Goal: Task Accomplishment & Management: Complete application form

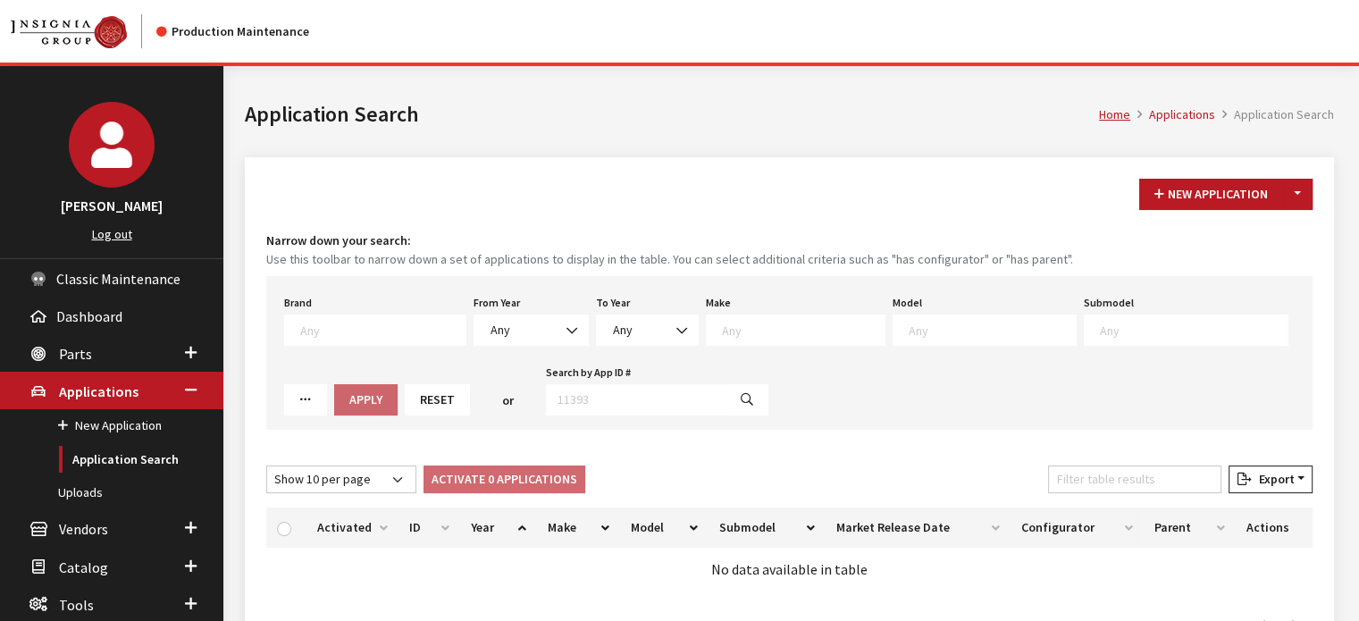
click at [566, 307] on div "From Year Any 2026 2025 2024 2023 2022 2021 2020 2019 2018 2017 2016 2015 2014 …" at bounding box center [531, 317] width 122 height 55
click at [566, 322] on b at bounding box center [566, 322] width 0 height 0
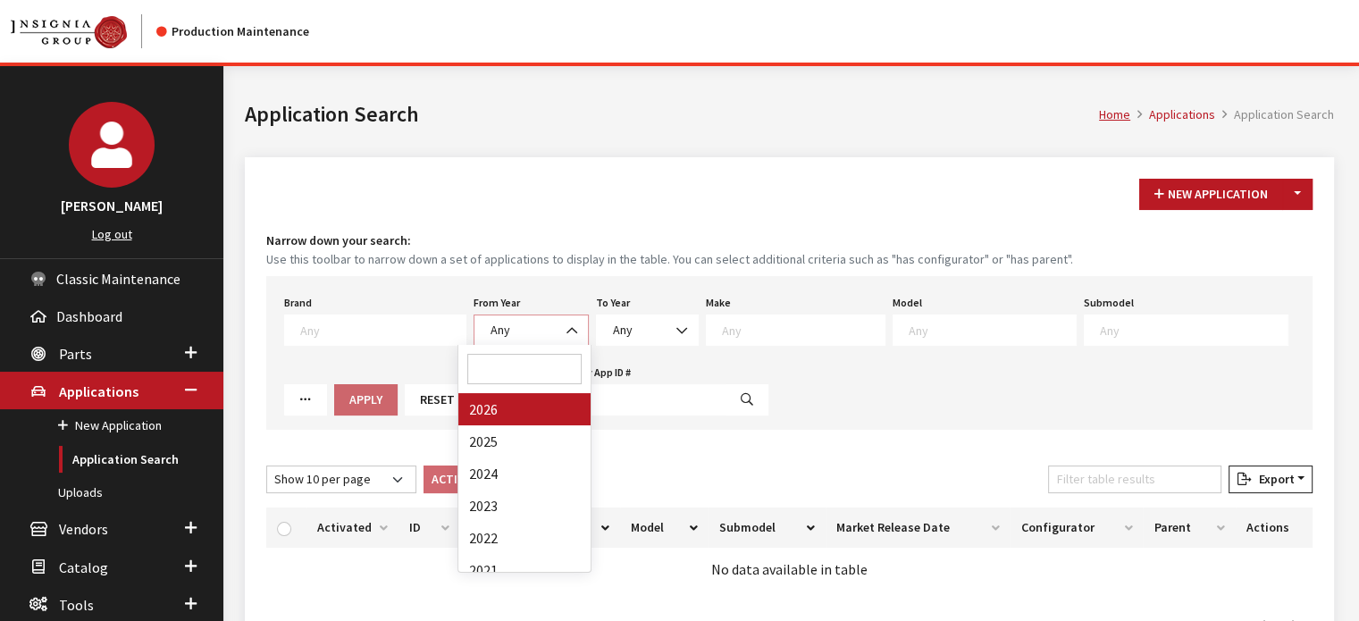
select select "2026"
select select
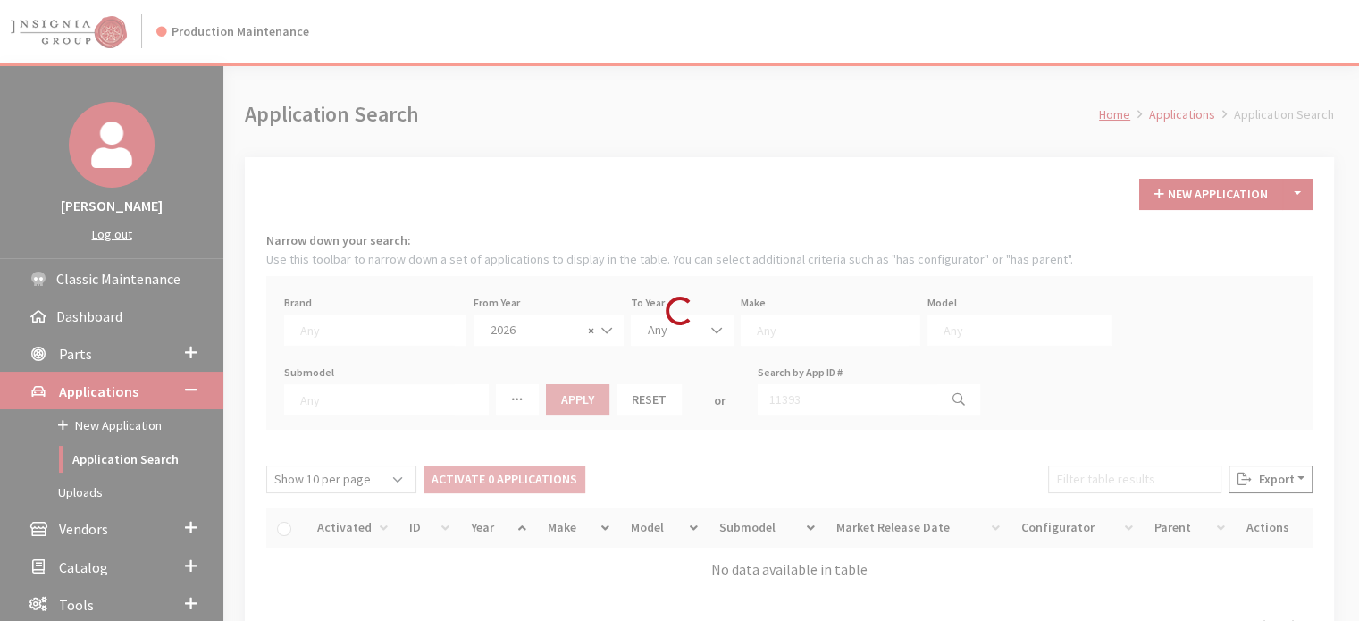
click at [770, 336] on div "Loading..." at bounding box center [679, 310] width 1359 height 621
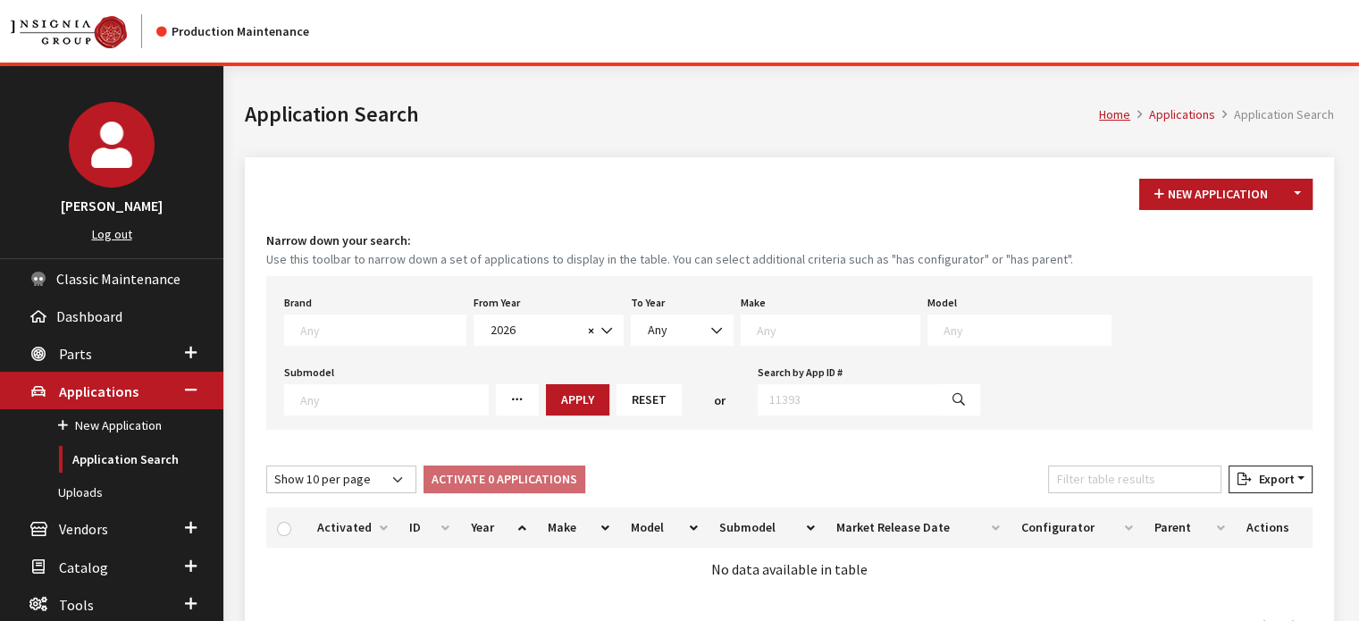
click at [771, 335] on textarea "Search" at bounding box center [838, 330] width 163 height 16
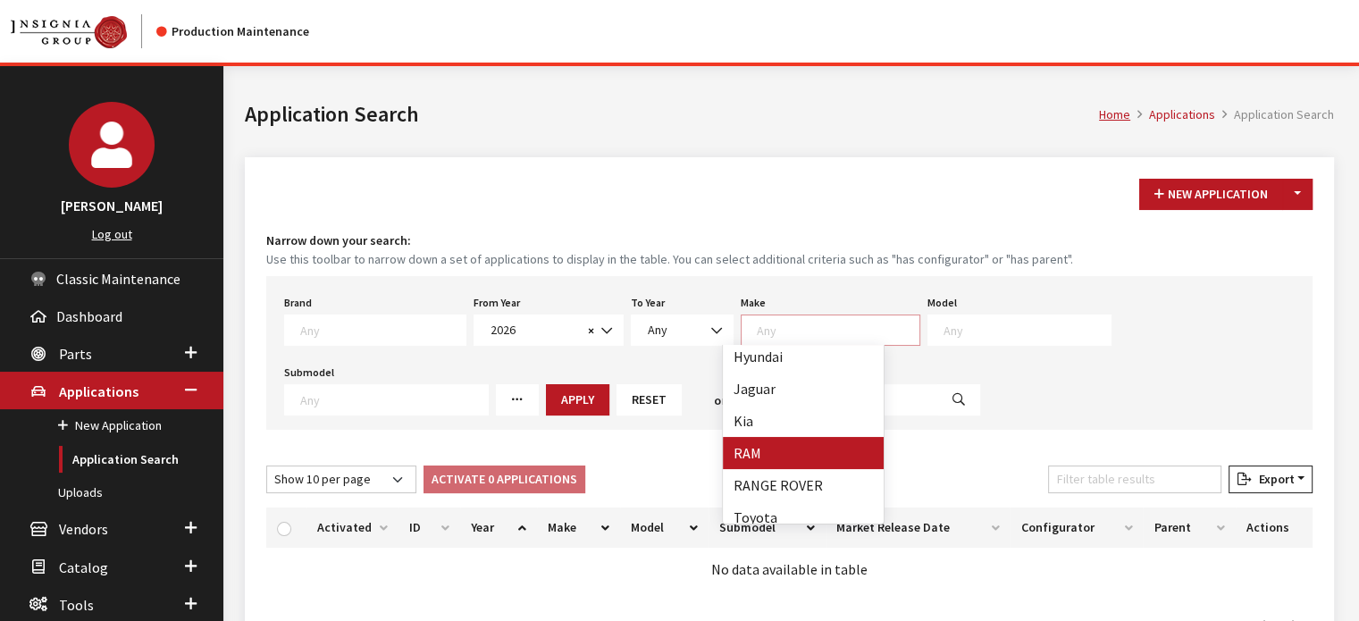
scroll to position [304, 0]
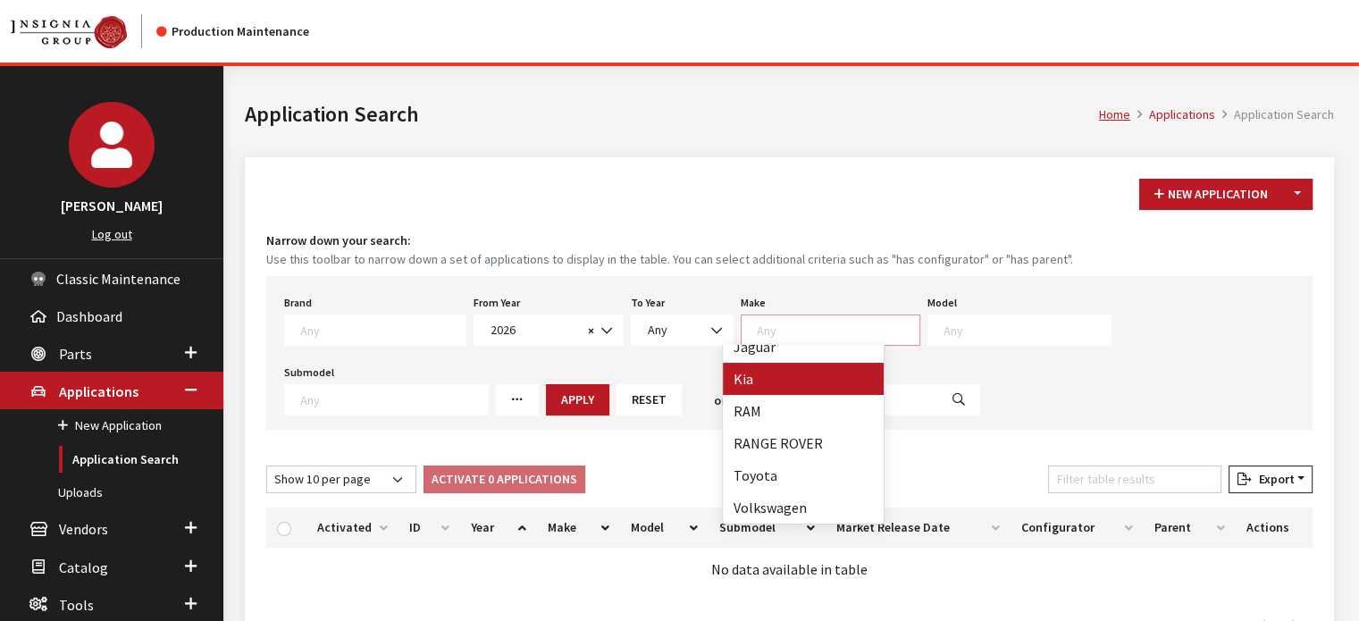
select select "31"
select select
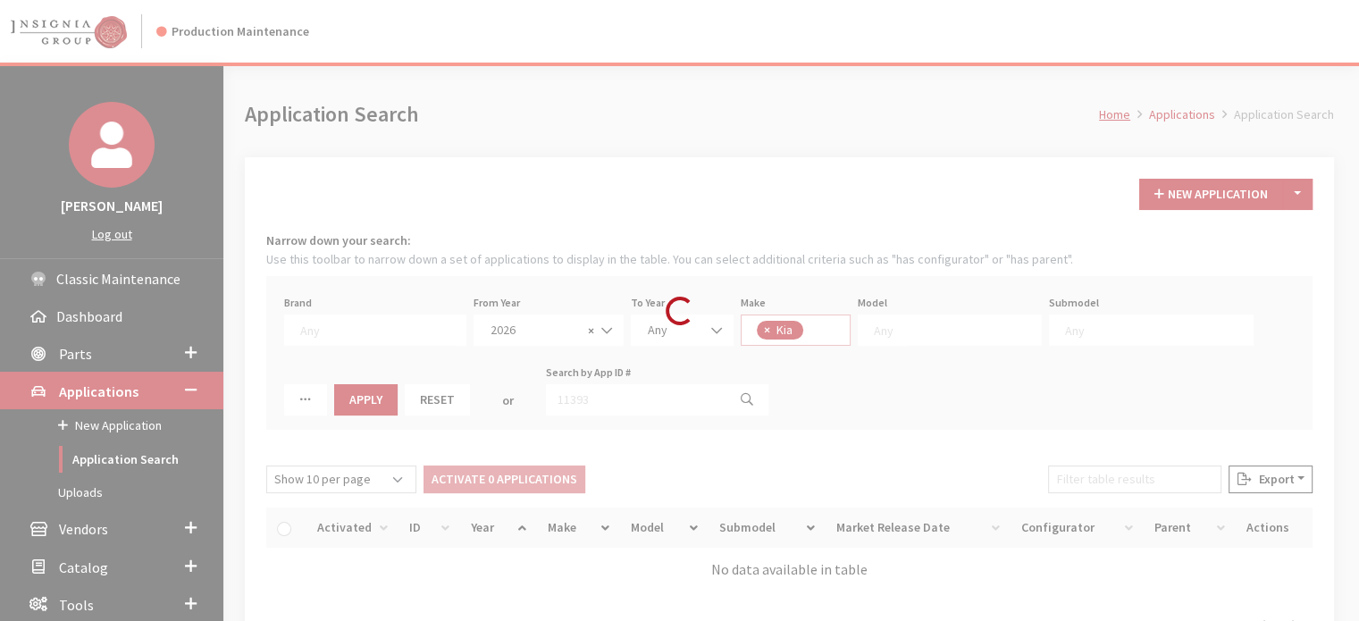
scroll to position [182, 0]
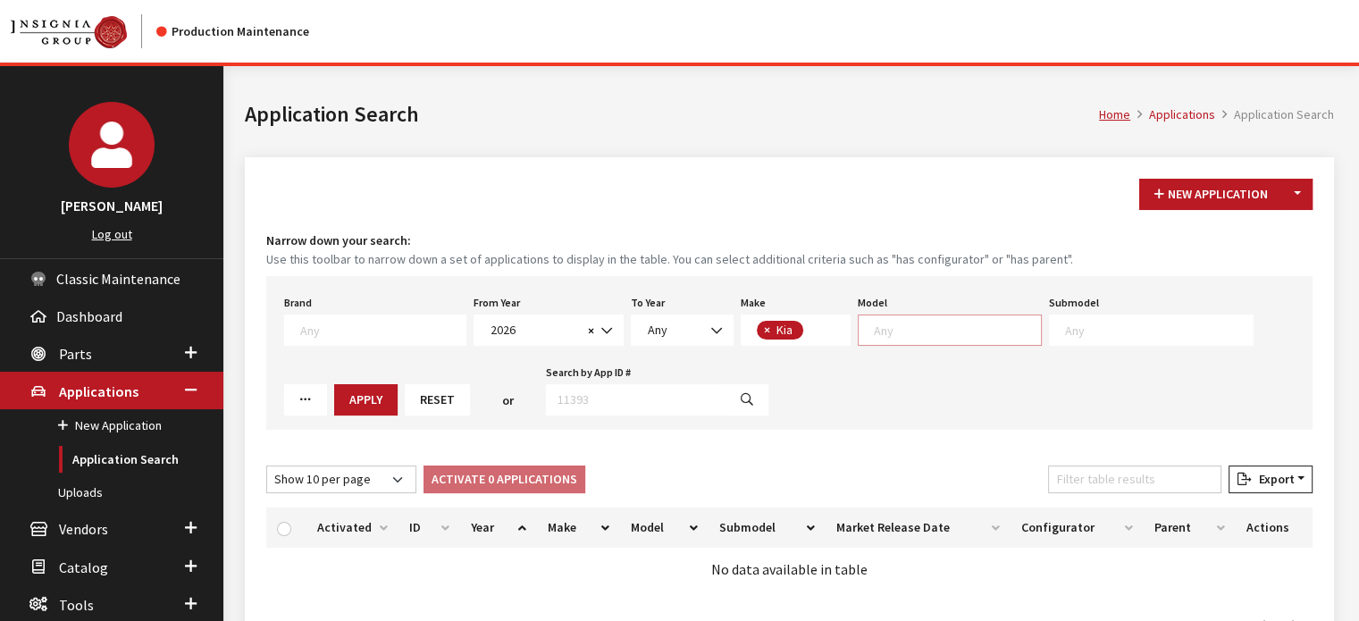
click at [897, 325] on textarea "Search" at bounding box center [957, 330] width 167 height 16
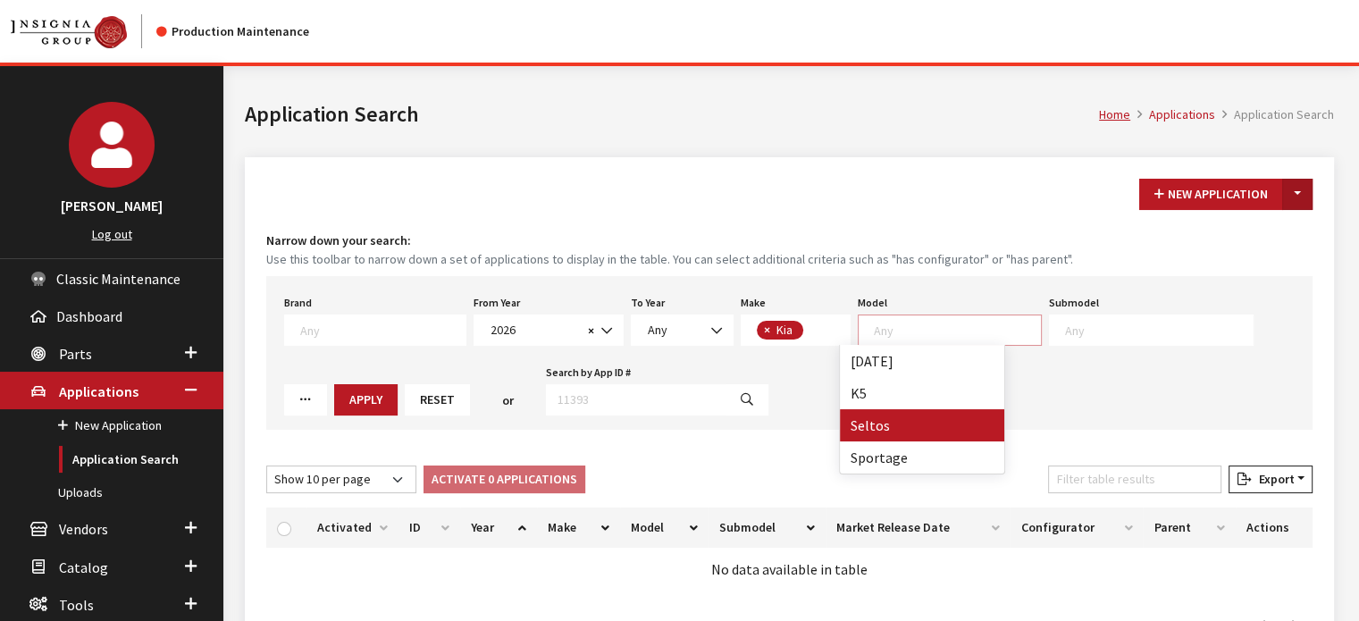
click at [1304, 194] on button "Toggle Dropdown" at bounding box center [1297, 194] width 30 height 31
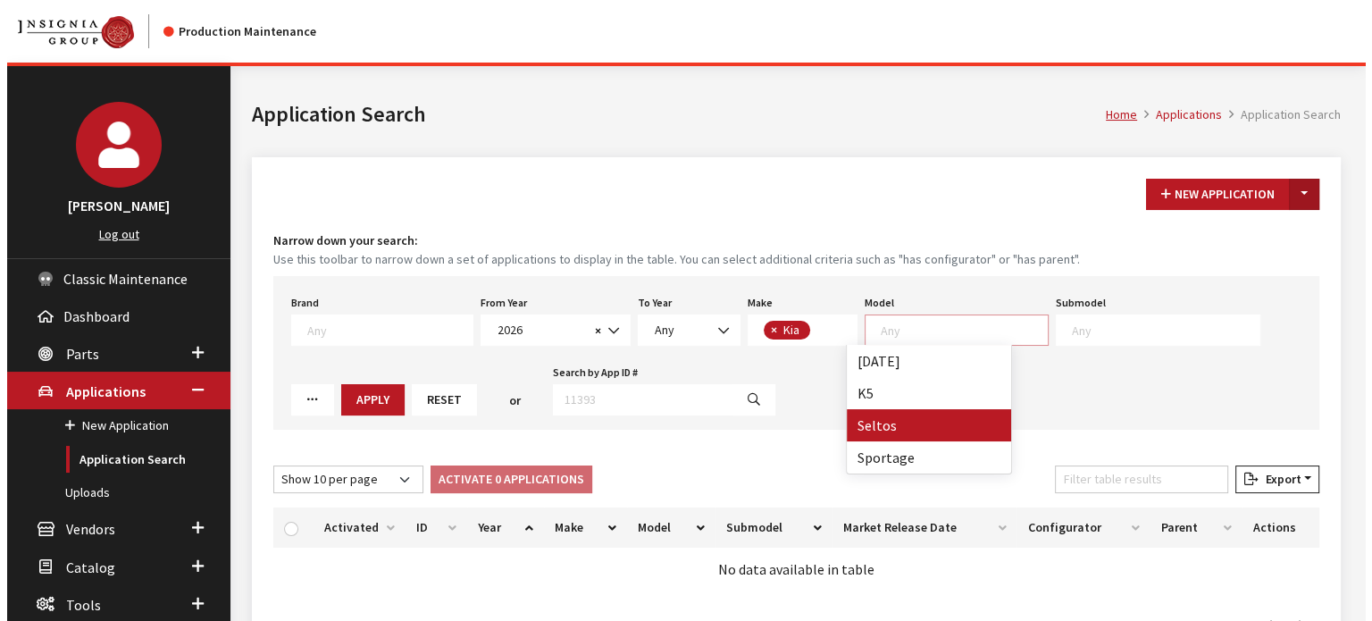
scroll to position [1, 0]
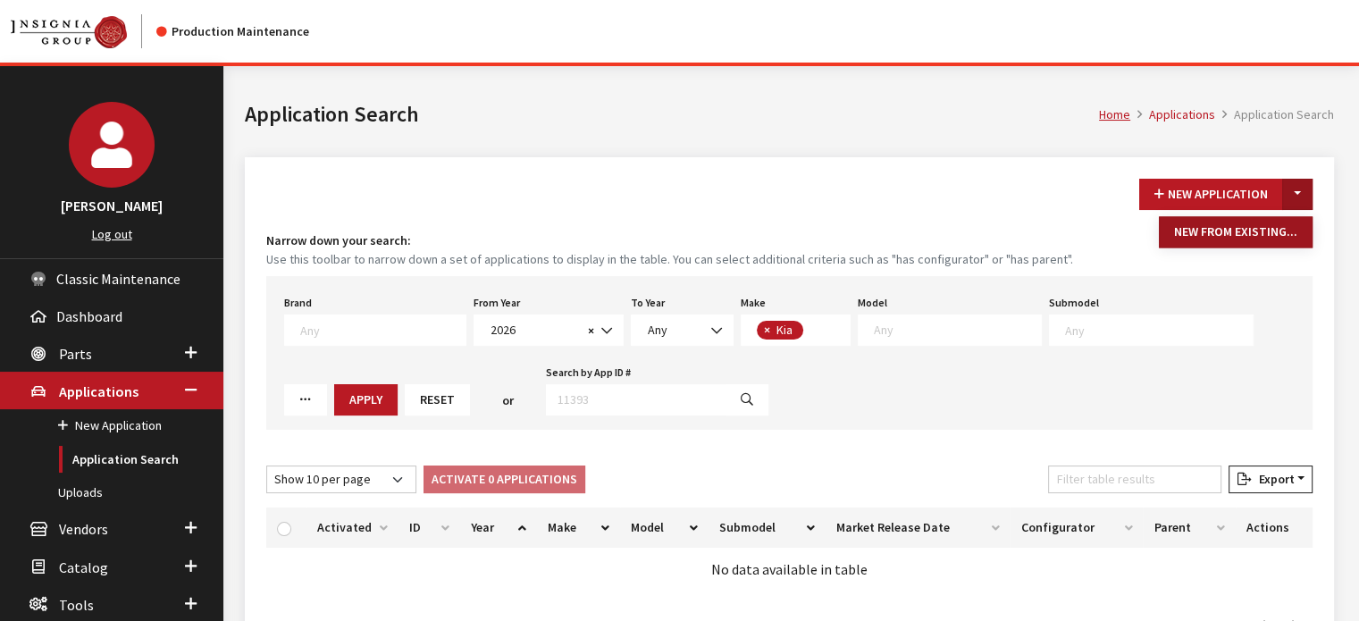
click at [1280, 230] on button "New From Existing..." at bounding box center [1236, 231] width 154 height 31
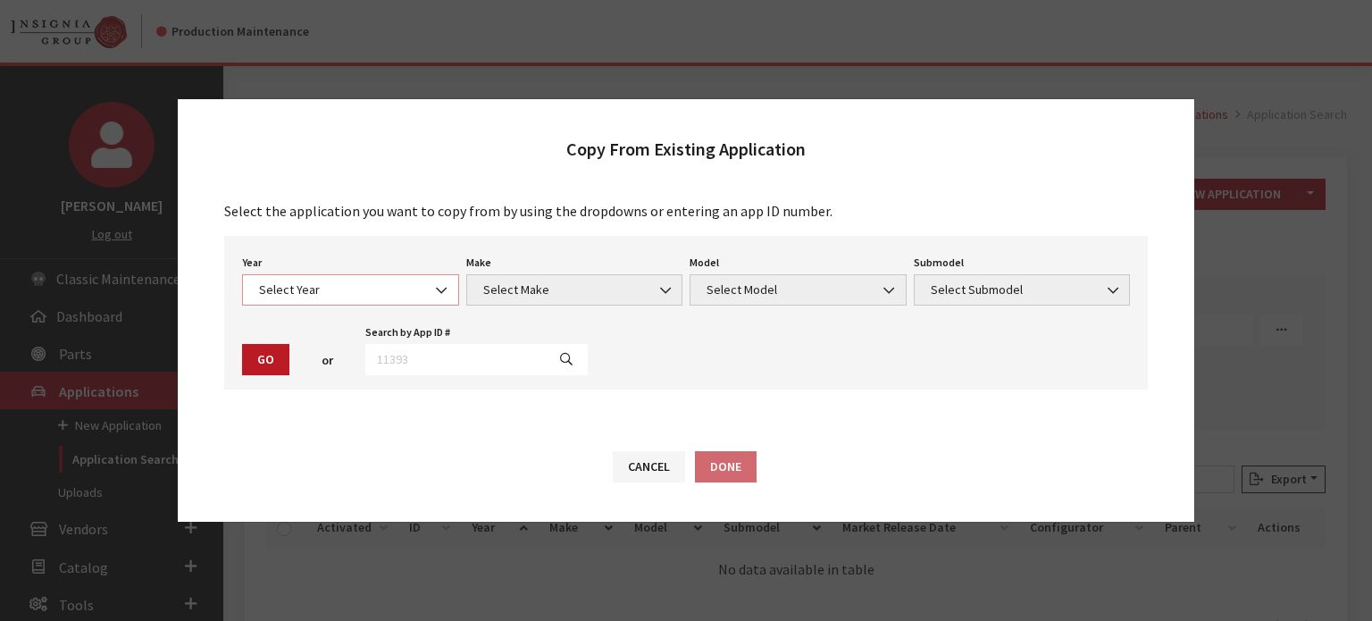
click at [365, 280] on span "Select Year" at bounding box center [350, 289] width 217 height 31
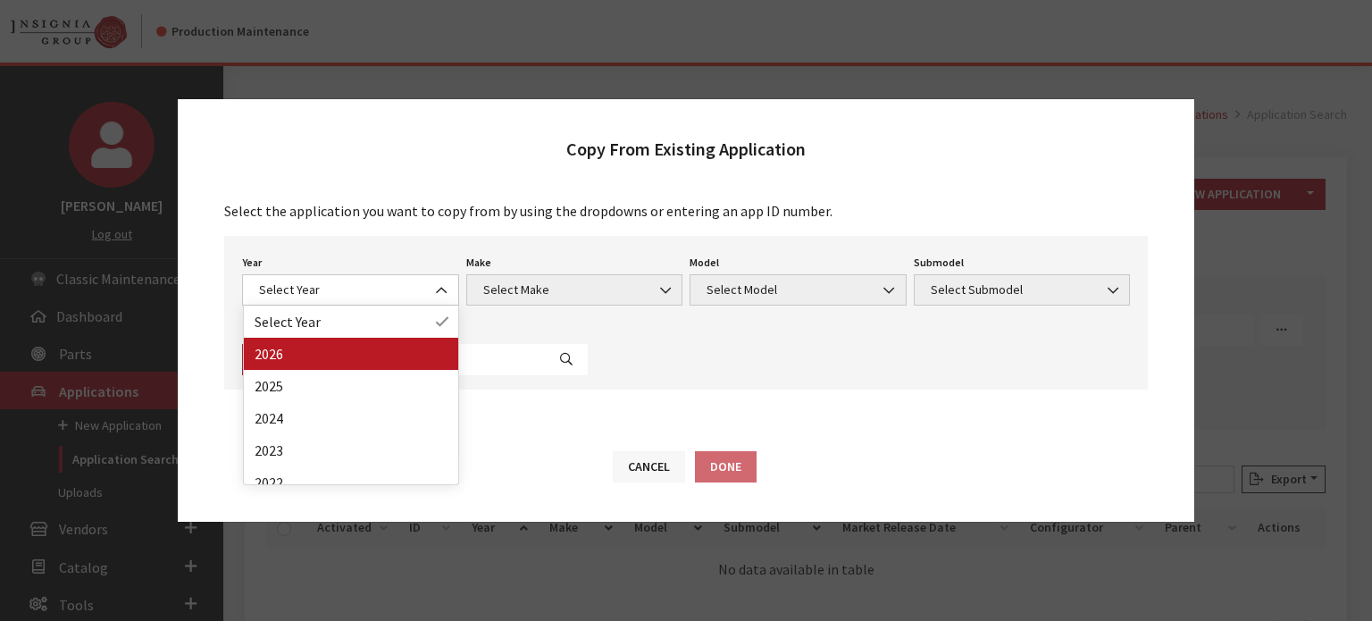
click at [677, 478] on button "Cancel" at bounding box center [649, 466] width 72 height 31
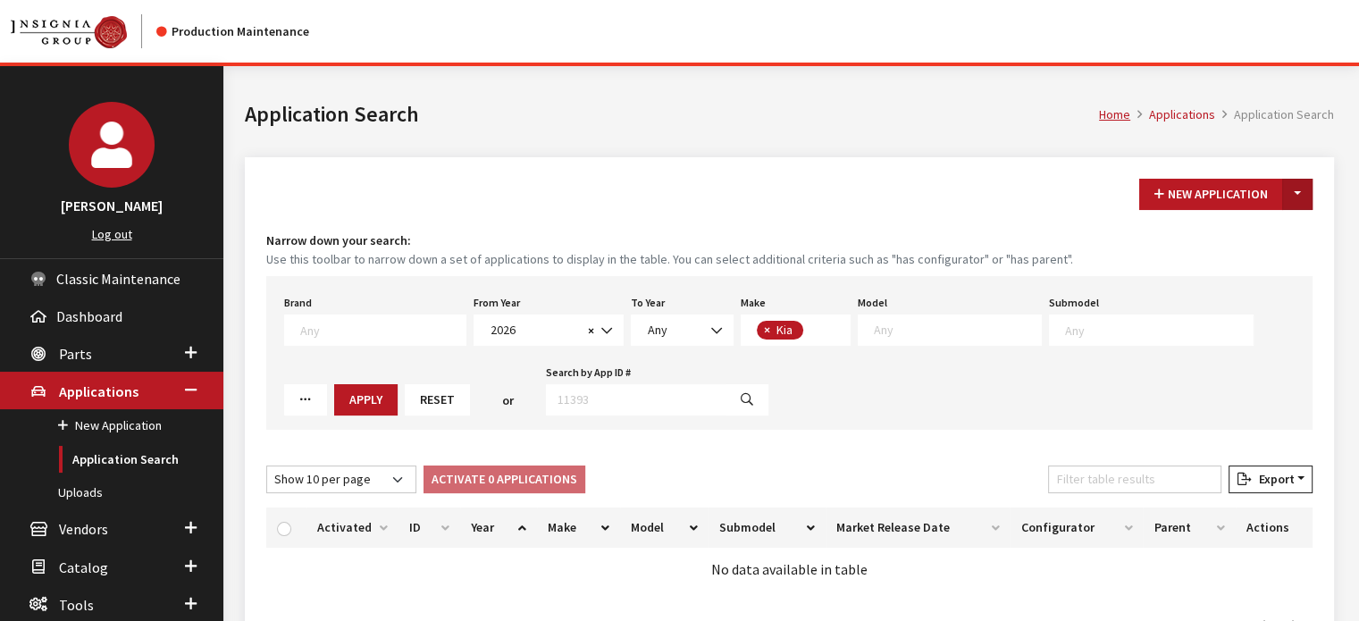
click at [1309, 197] on button "Toggle Dropdown" at bounding box center [1297, 194] width 30 height 31
click at [1226, 239] on button "New From Existing..." at bounding box center [1236, 231] width 154 height 31
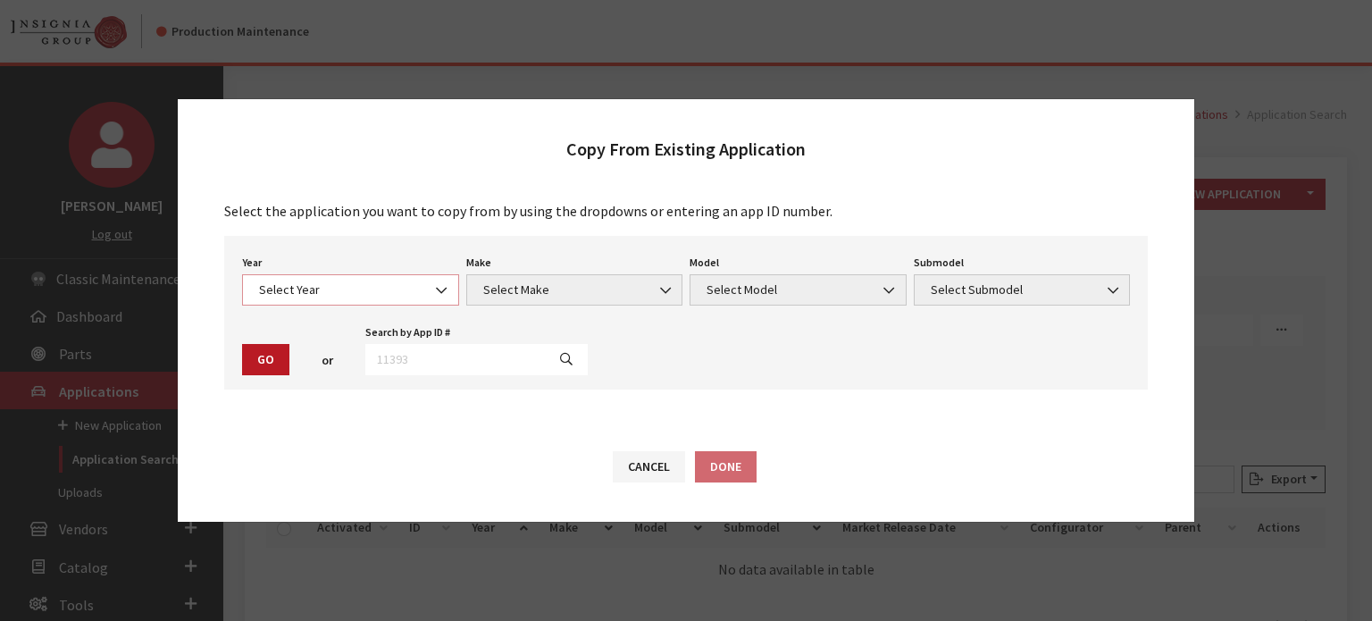
click at [331, 297] on span "Select Year" at bounding box center [351, 290] width 194 height 19
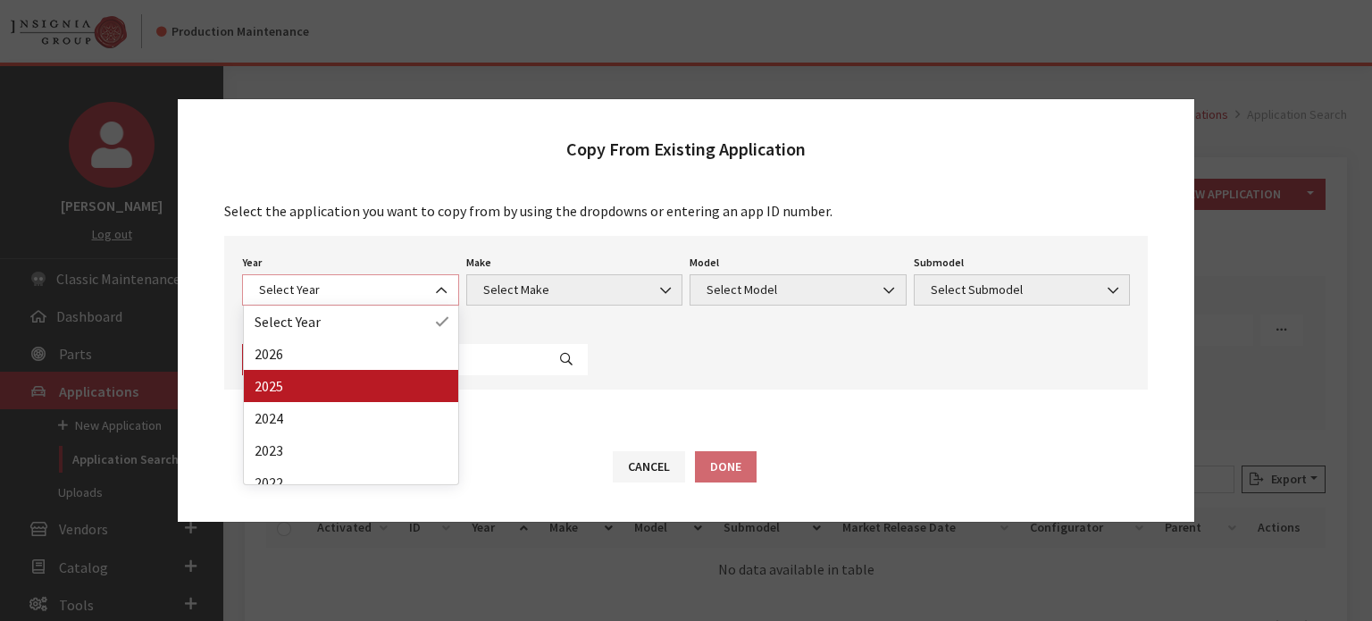
select select "43"
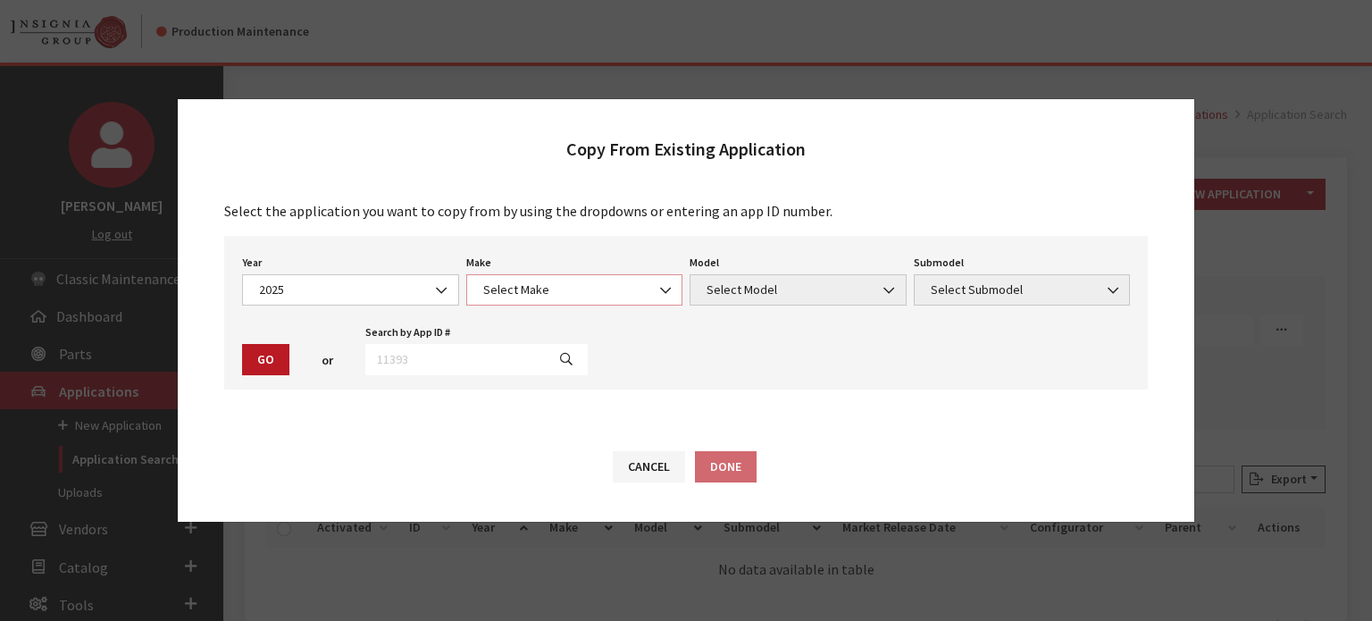
click at [505, 296] on span "Select Make" at bounding box center [575, 290] width 194 height 19
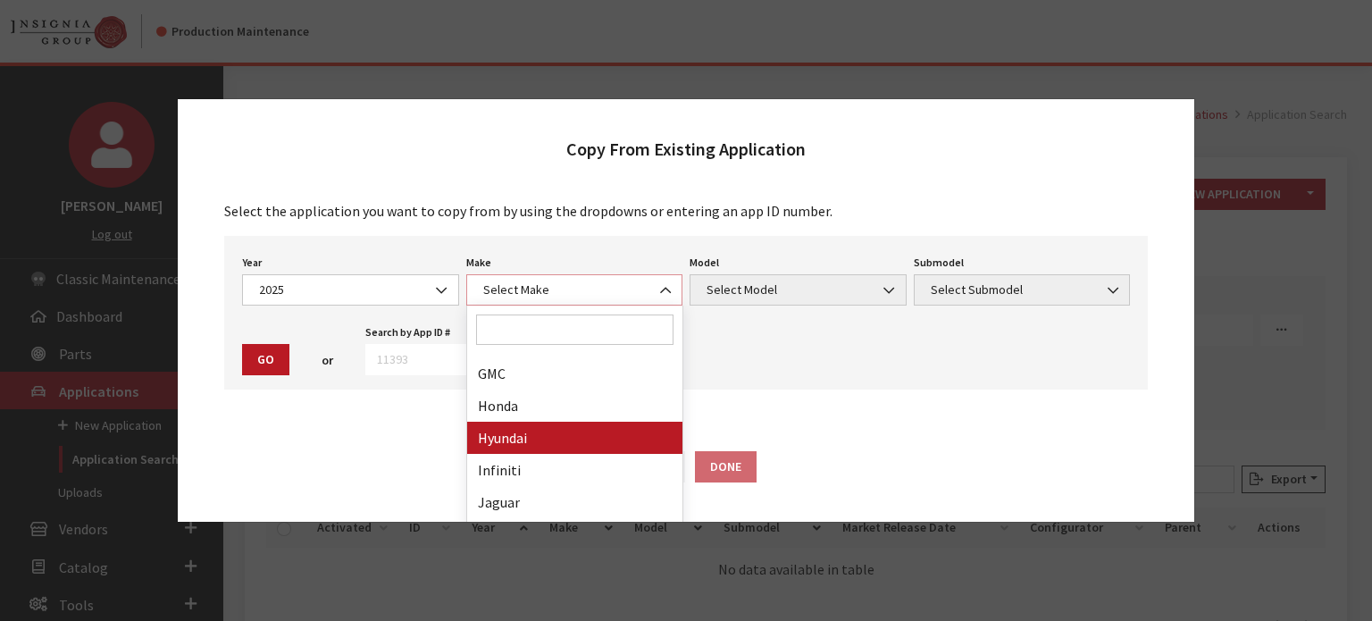
scroll to position [536, 0]
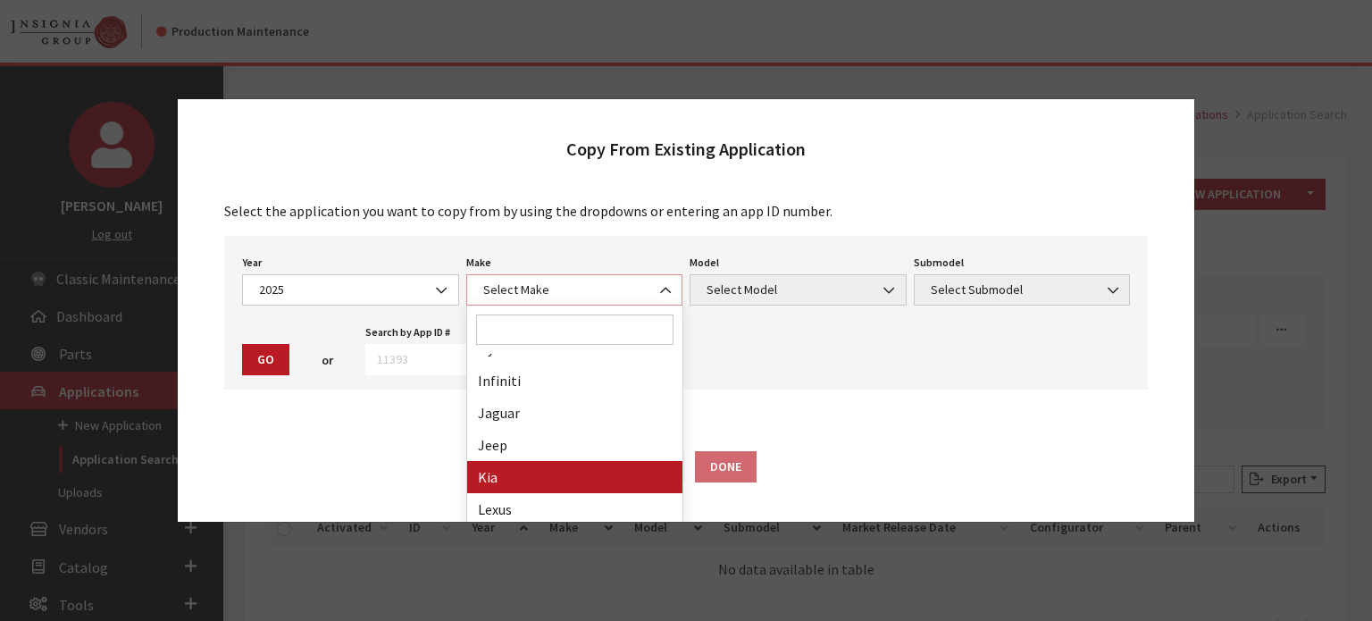
select select "31"
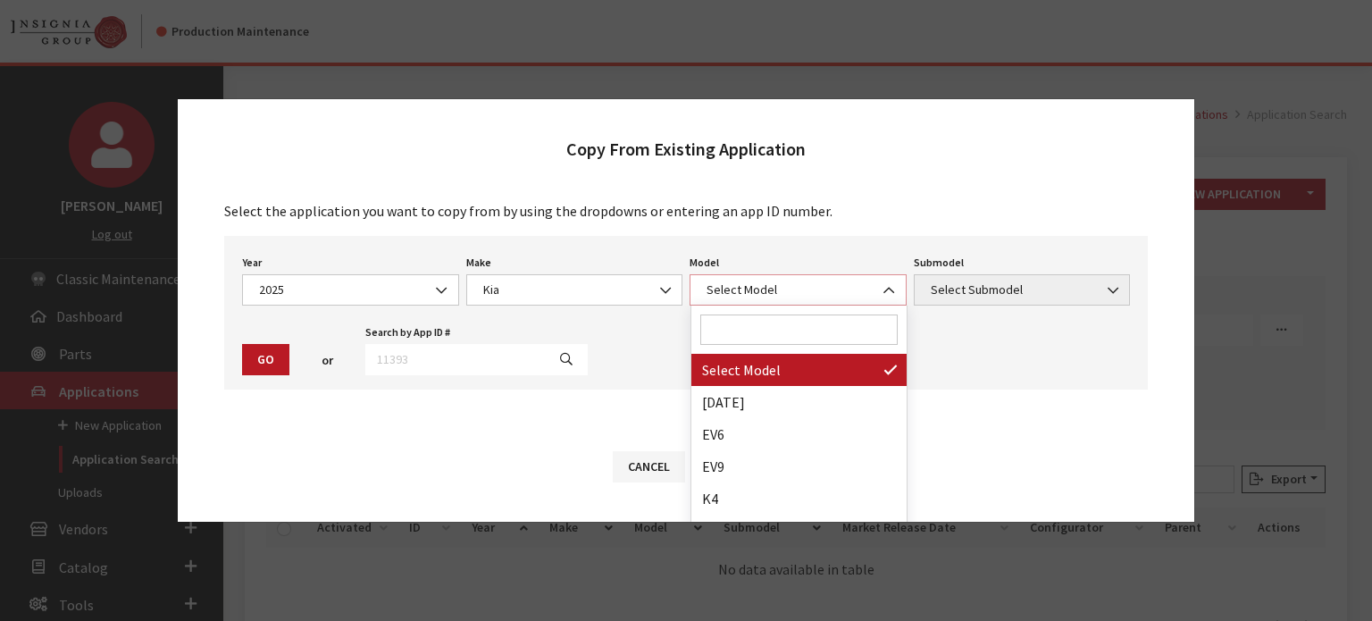
click at [799, 281] on span "Select Model" at bounding box center [798, 290] width 194 height 19
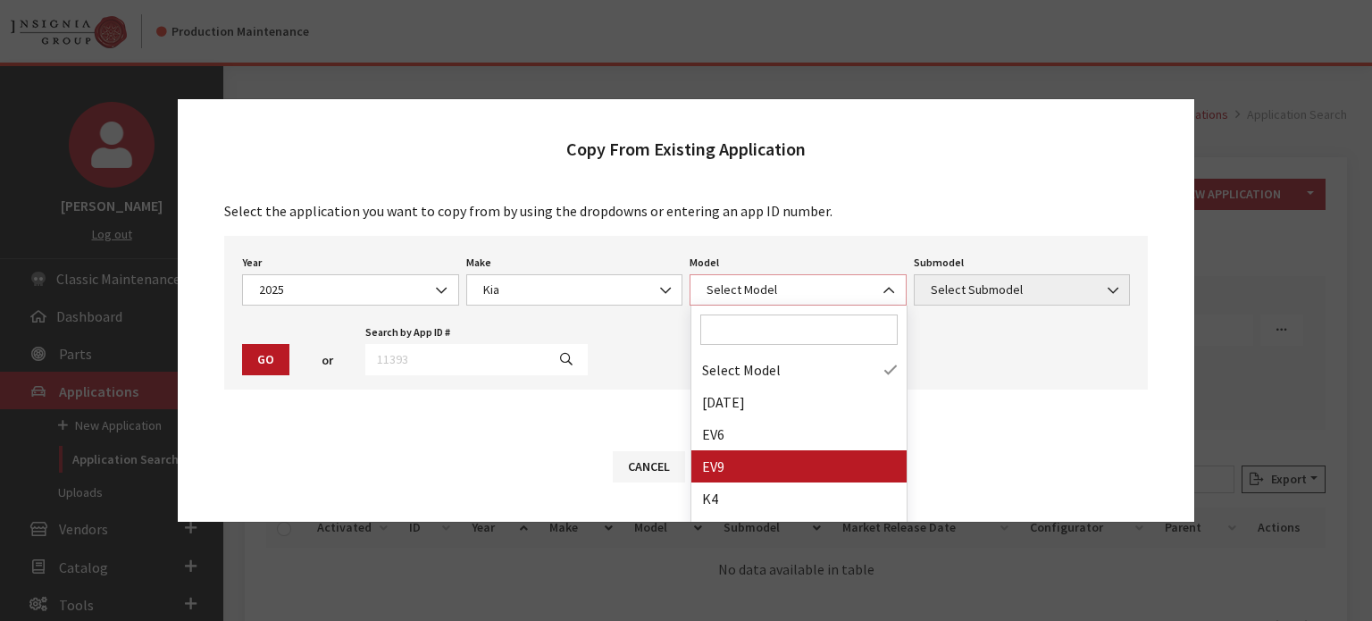
select select "1383"
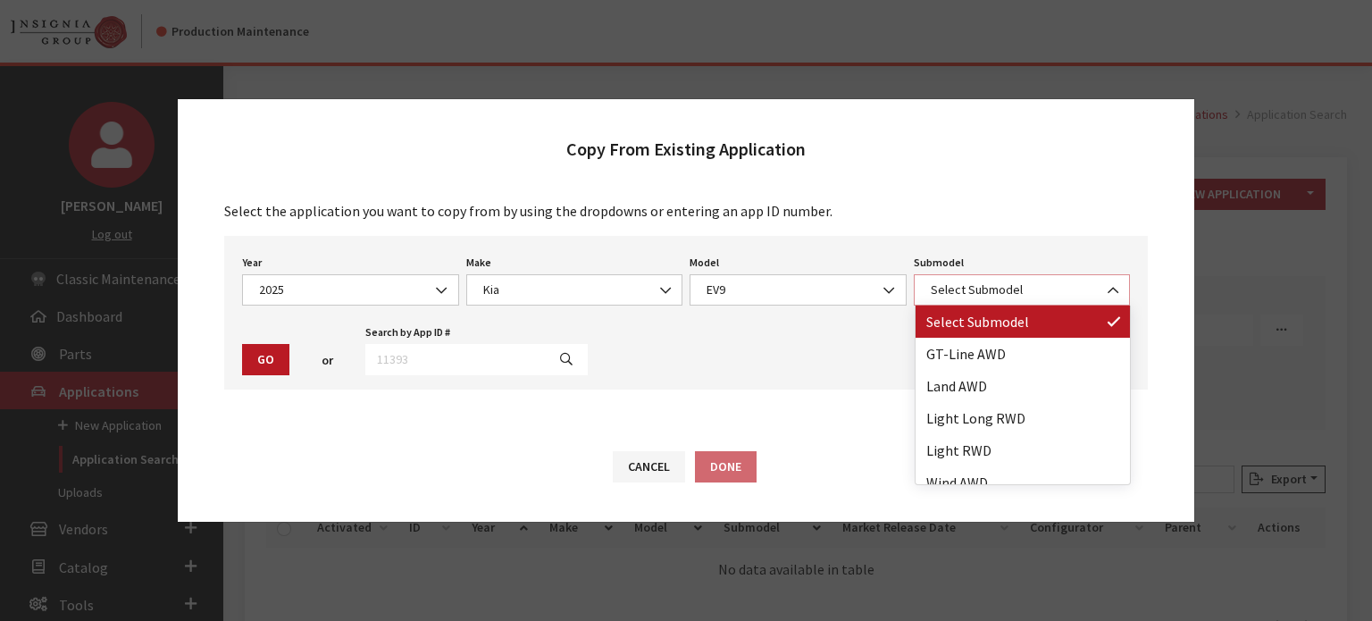
click at [969, 289] on span "Select Submodel" at bounding box center [1023, 290] width 194 height 19
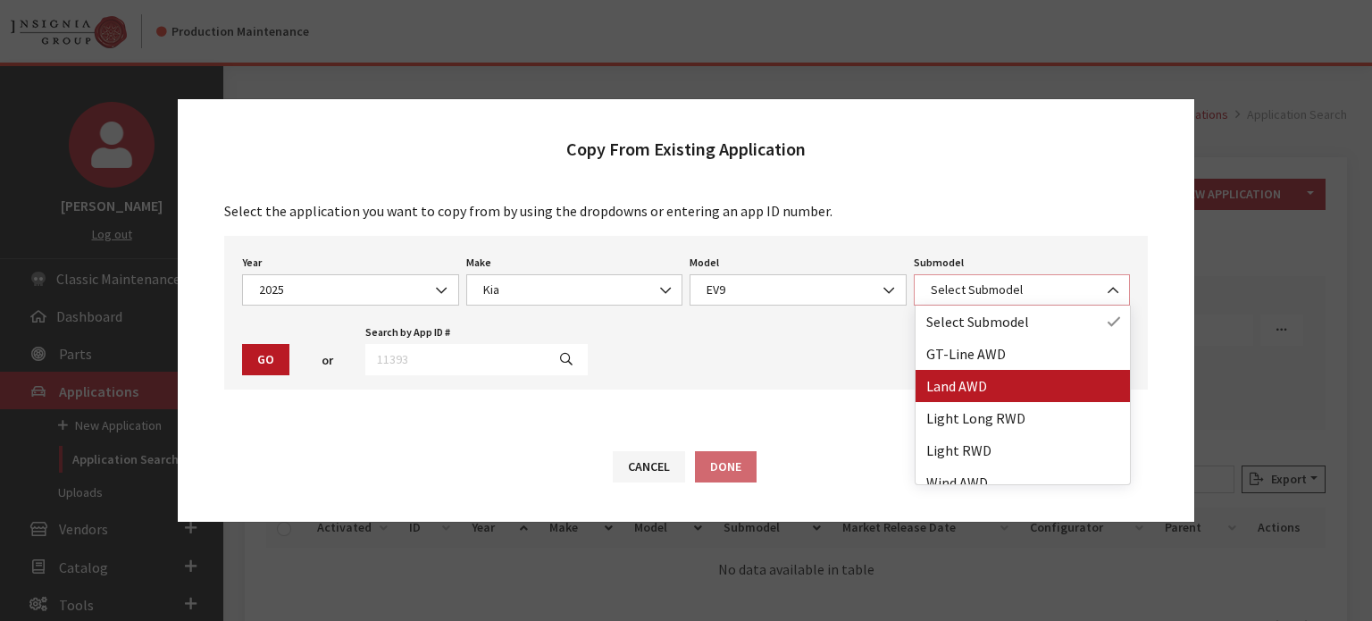
scroll to position [14, 0]
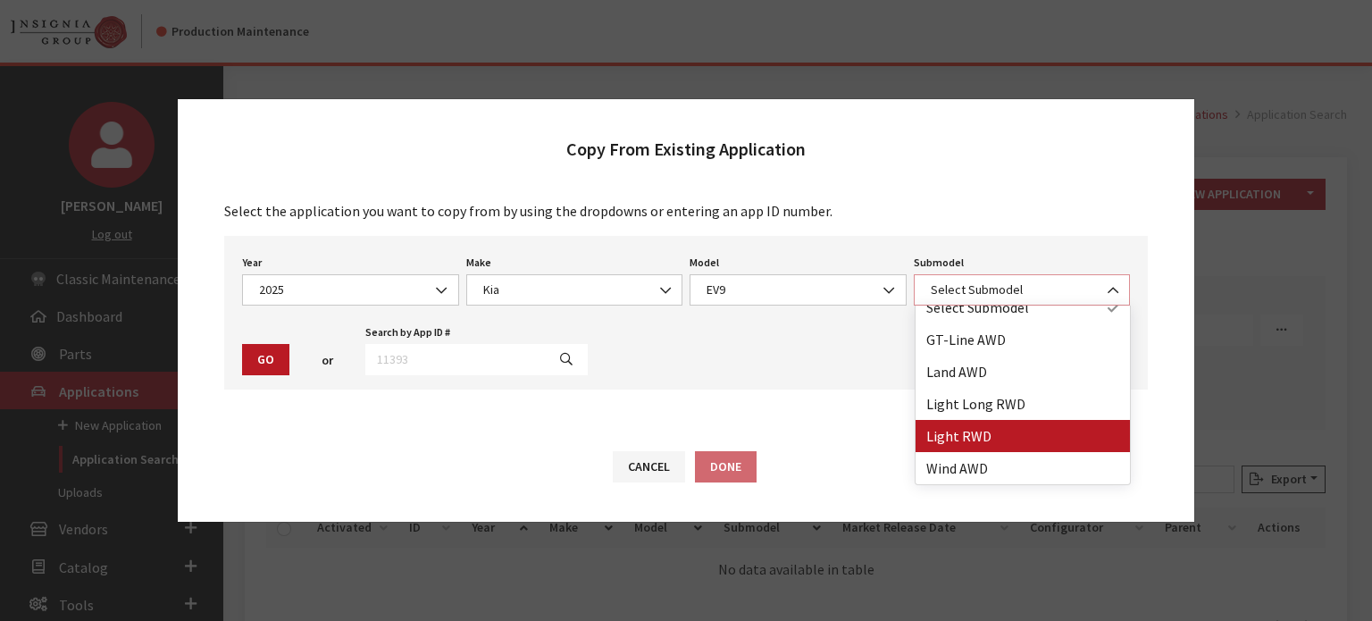
select select "3936"
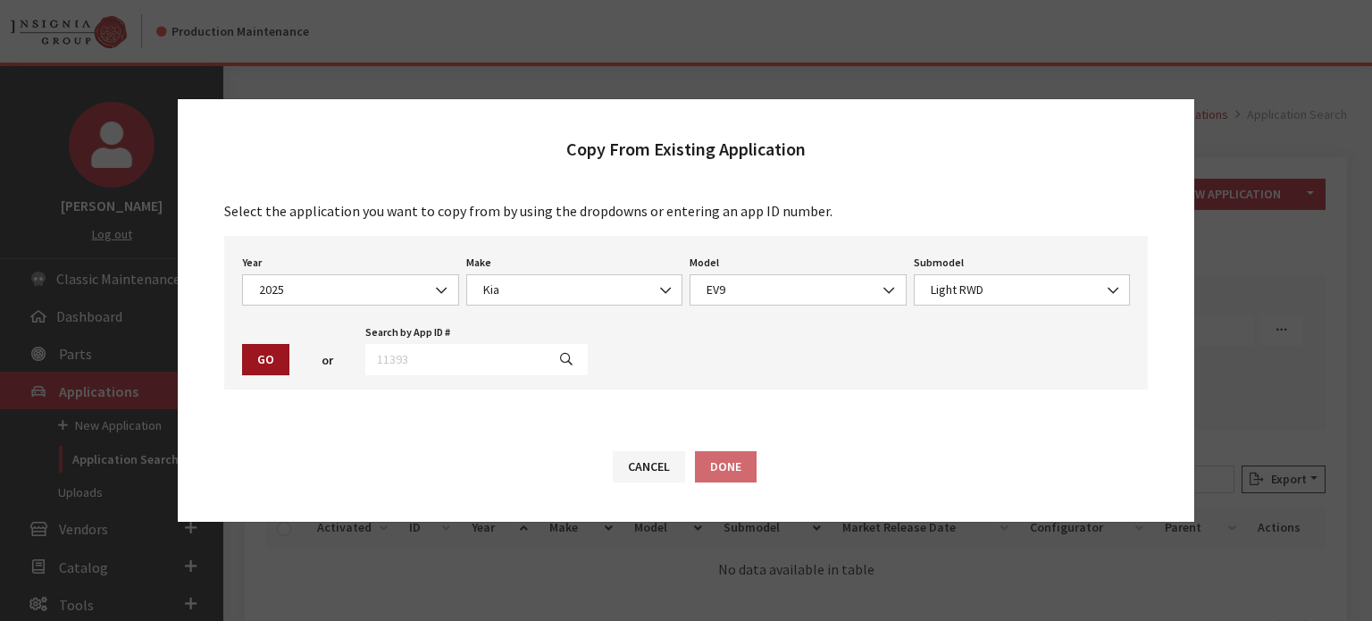
click at [274, 365] on button "Go" at bounding box center [265, 359] width 47 height 31
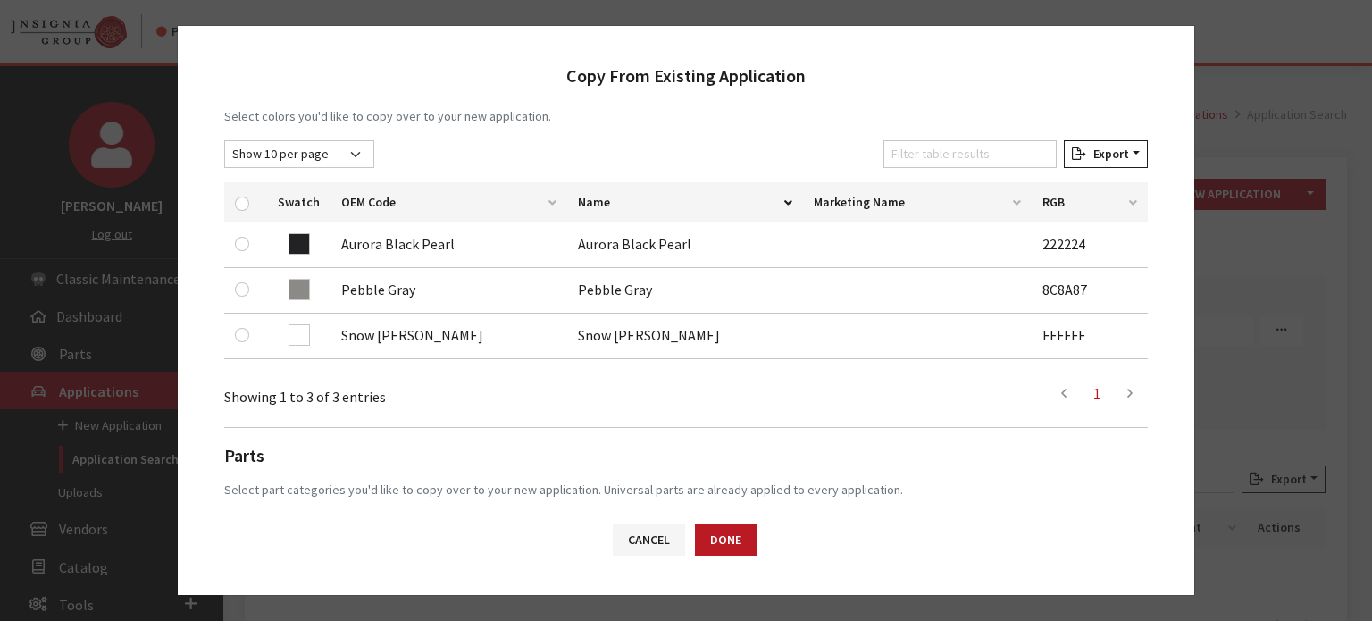
scroll to position [429, 0]
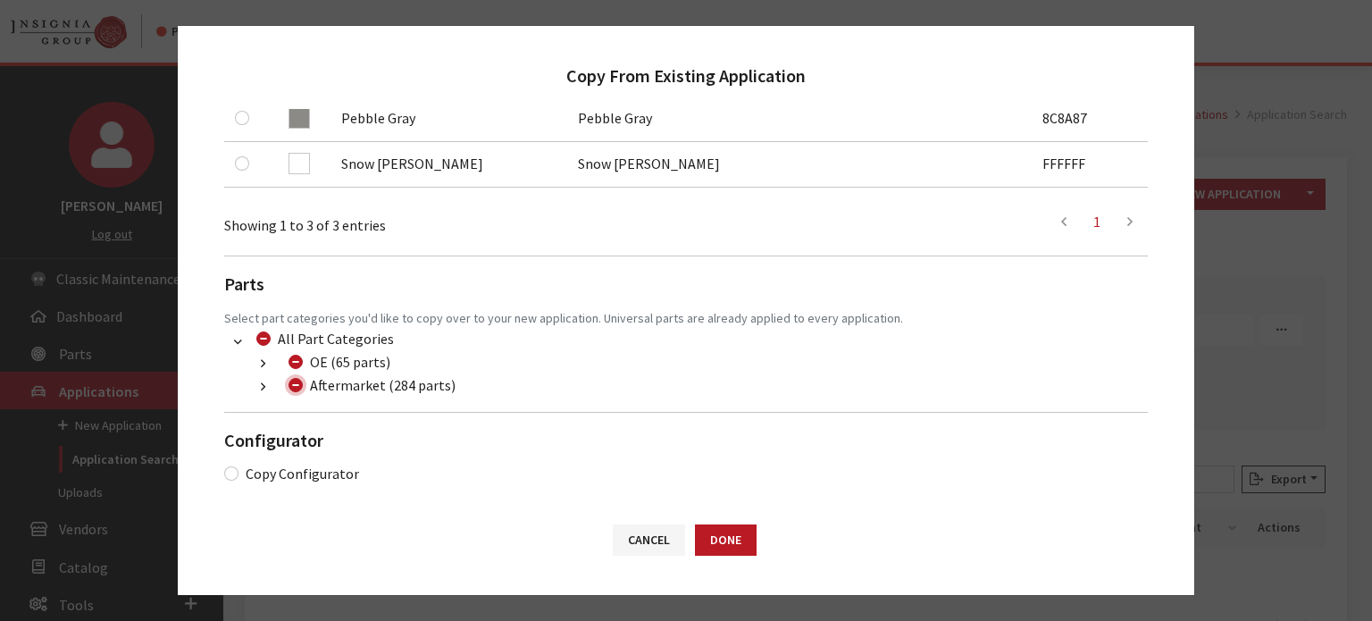
click at [289, 385] on input "Aftermarket (284 parts)" at bounding box center [296, 385] width 14 height 14
checkbox input "false"
click at [253, 390] on button "button" at bounding box center [263, 387] width 35 height 21
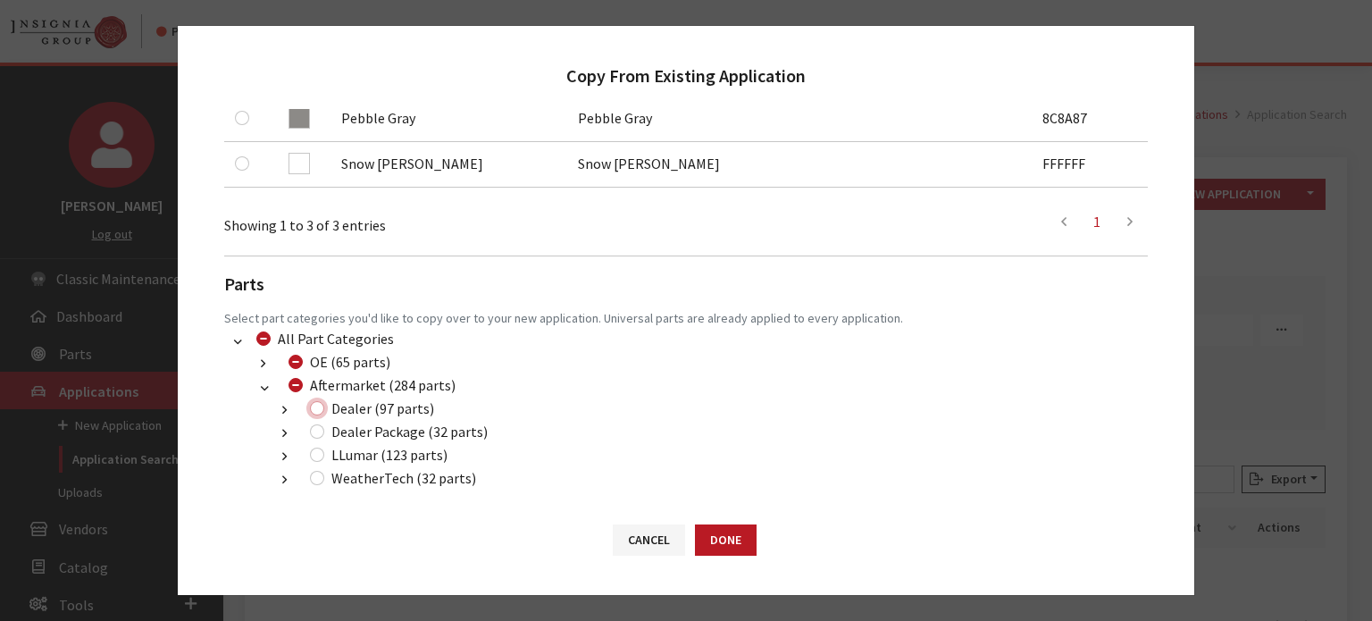
click at [314, 410] on input "Dealer (97 parts)" at bounding box center [317, 408] width 14 height 14
checkbox input "true"
click at [315, 440] on div "Dealer Package (32 parts)" at bounding box center [396, 431] width 183 height 21
drag, startPoint x: 316, startPoint y: 434, endPoint x: 324, endPoint y: 455, distance: 22.1
click at [316, 433] on input "Dealer Package (32 parts)" at bounding box center [317, 431] width 14 height 14
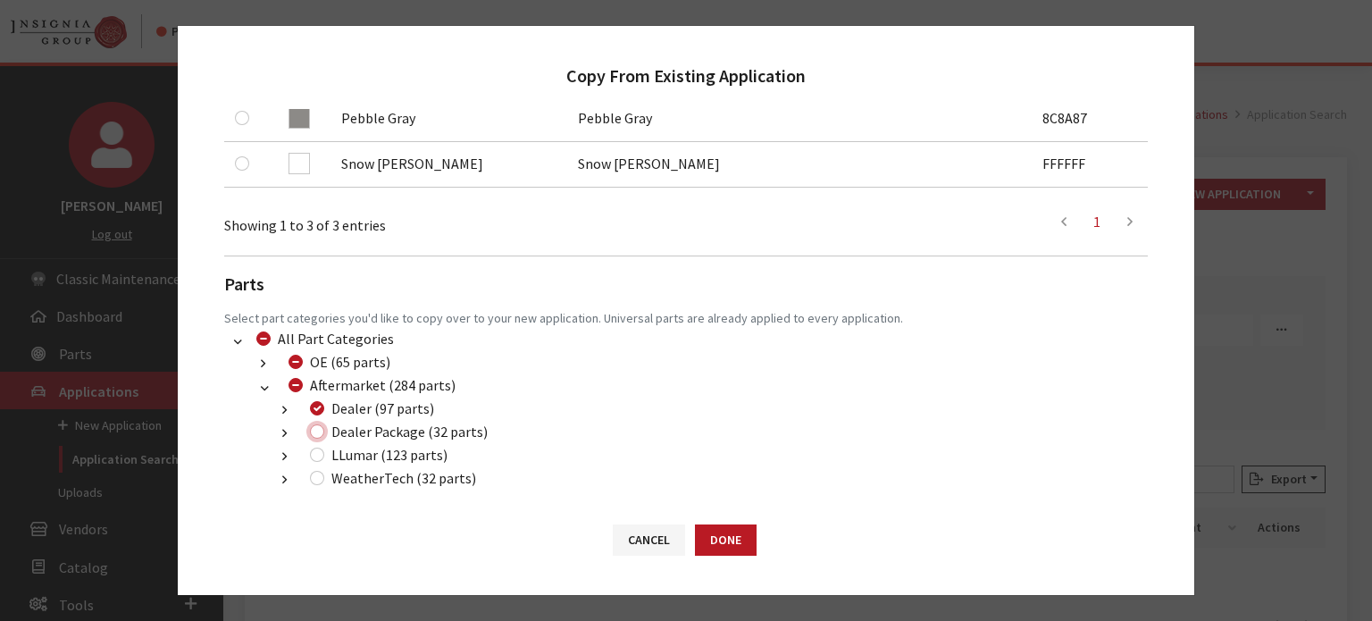
checkbox input "true"
click at [324, 457] on div "LLumar (123 parts)" at bounding box center [376, 454] width 143 height 21
click at [315, 457] on input "LLumar (123 parts)" at bounding box center [317, 455] width 14 height 14
checkbox input "true"
click at [733, 533] on button "Done" at bounding box center [726, 539] width 62 height 31
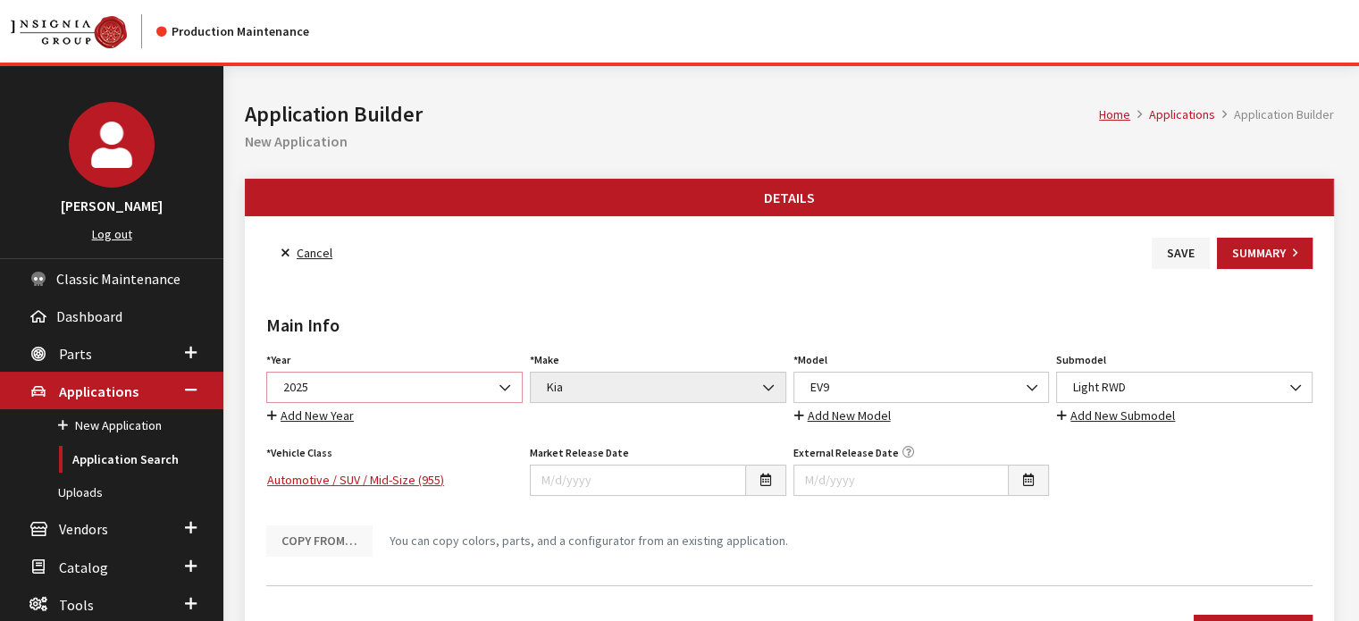
click at [375, 382] on span "2025" at bounding box center [394, 387] width 233 height 19
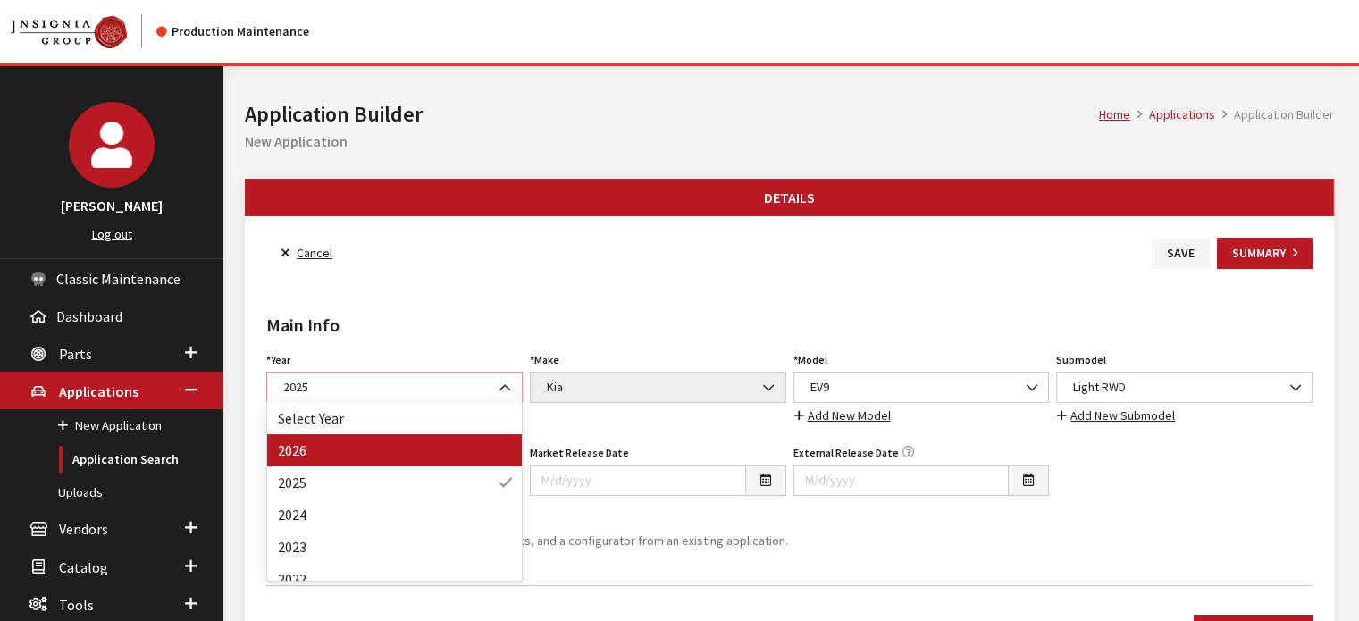
select select "44"
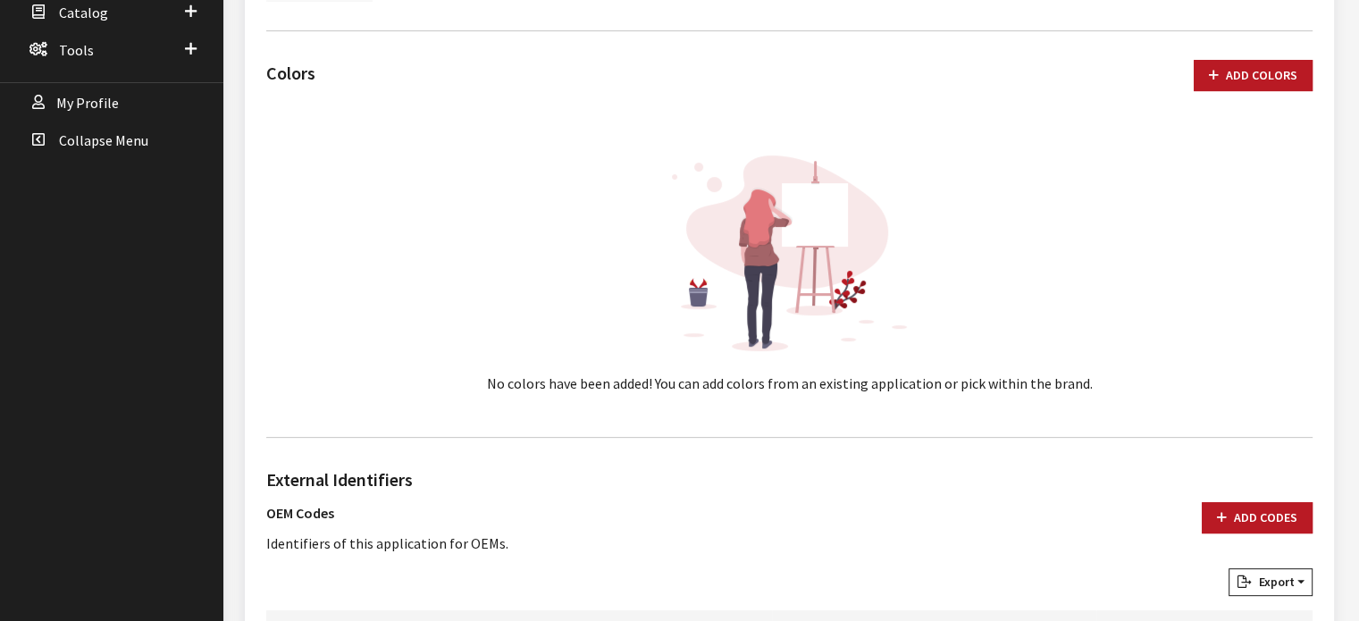
scroll to position [447, 0]
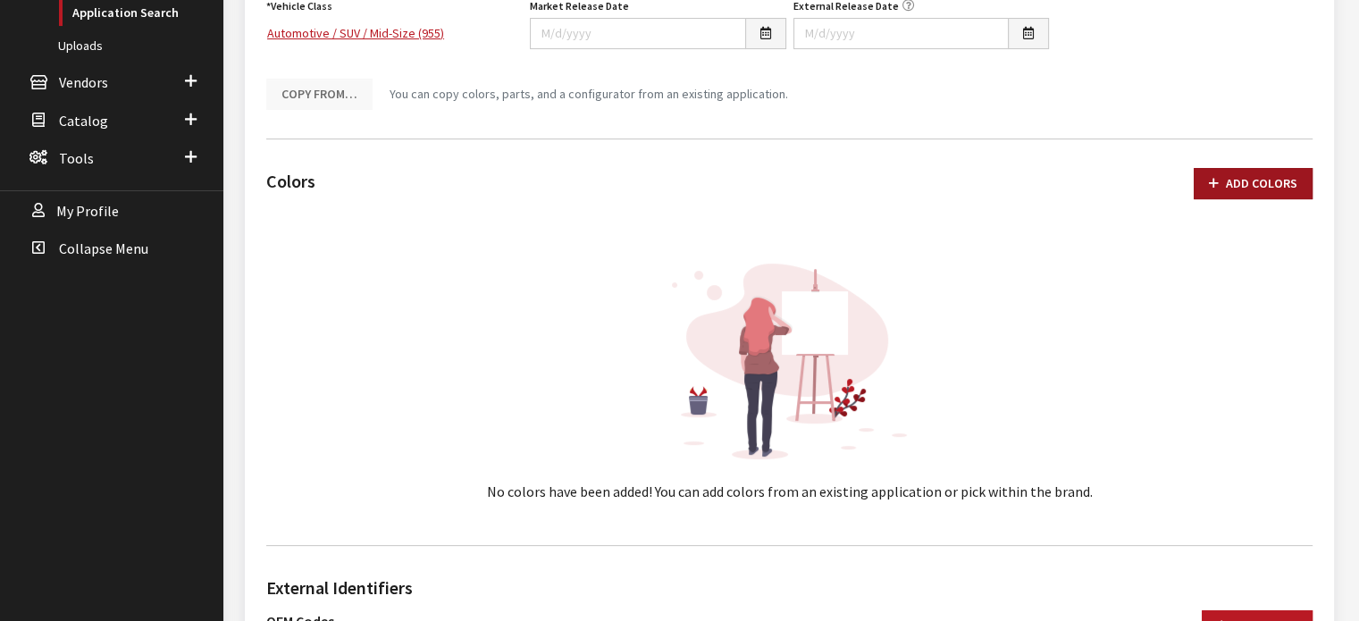
click at [1294, 176] on button "Add Colors" at bounding box center [1253, 183] width 119 height 31
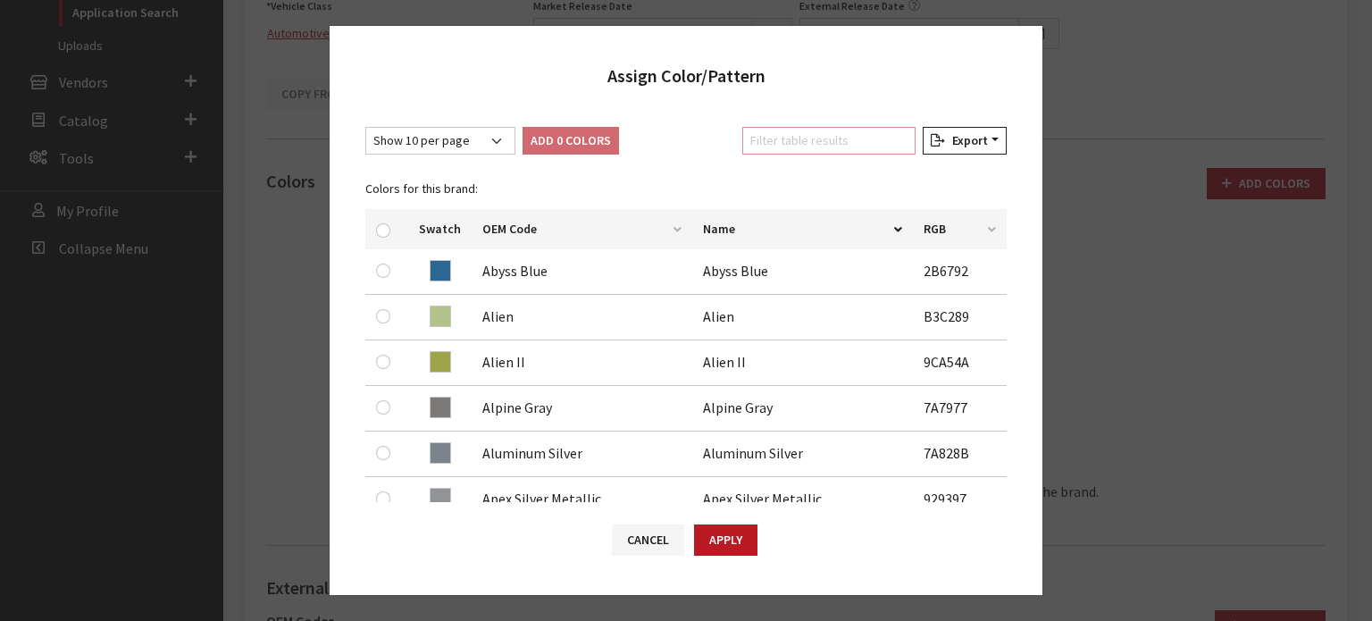
click at [762, 138] on input "Filter table results" at bounding box center [828, 141] width 173 height 28
click at [808, 133] on input "Filter table results" at bounding box center [828, 141] width 173 height 28
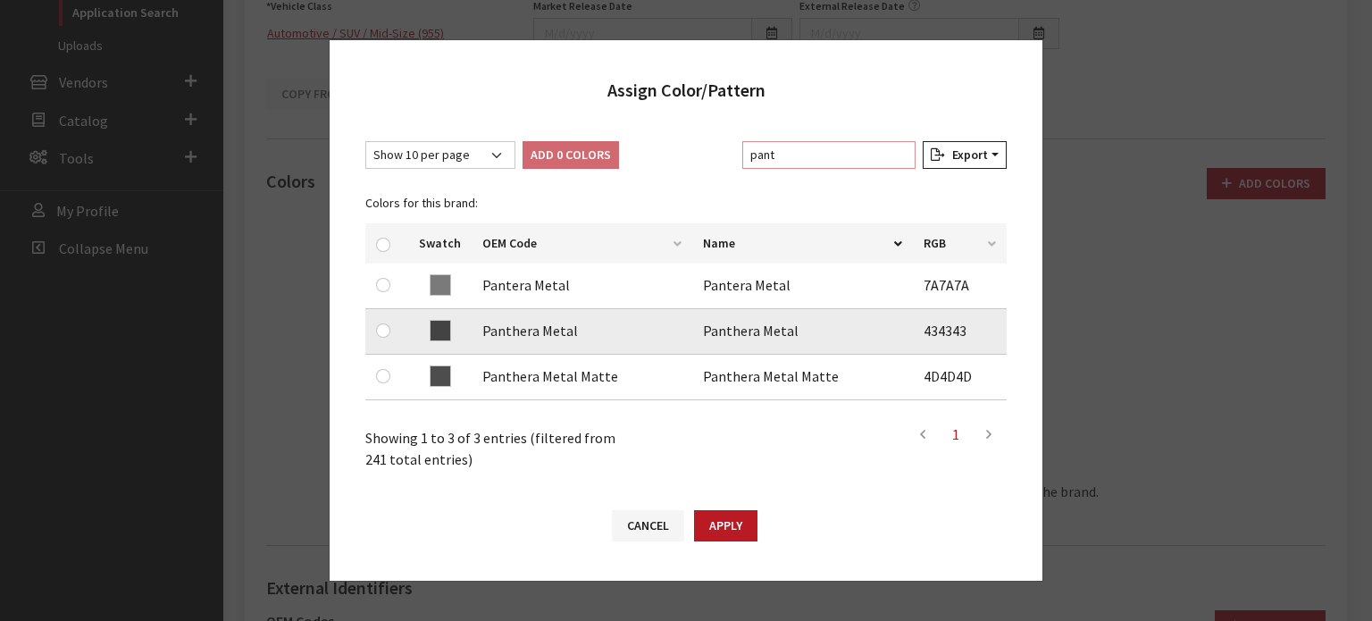
type input "pant"
click at [379, 334] on input "checkbox" at bounding box center [383, 330] width 14 height 14
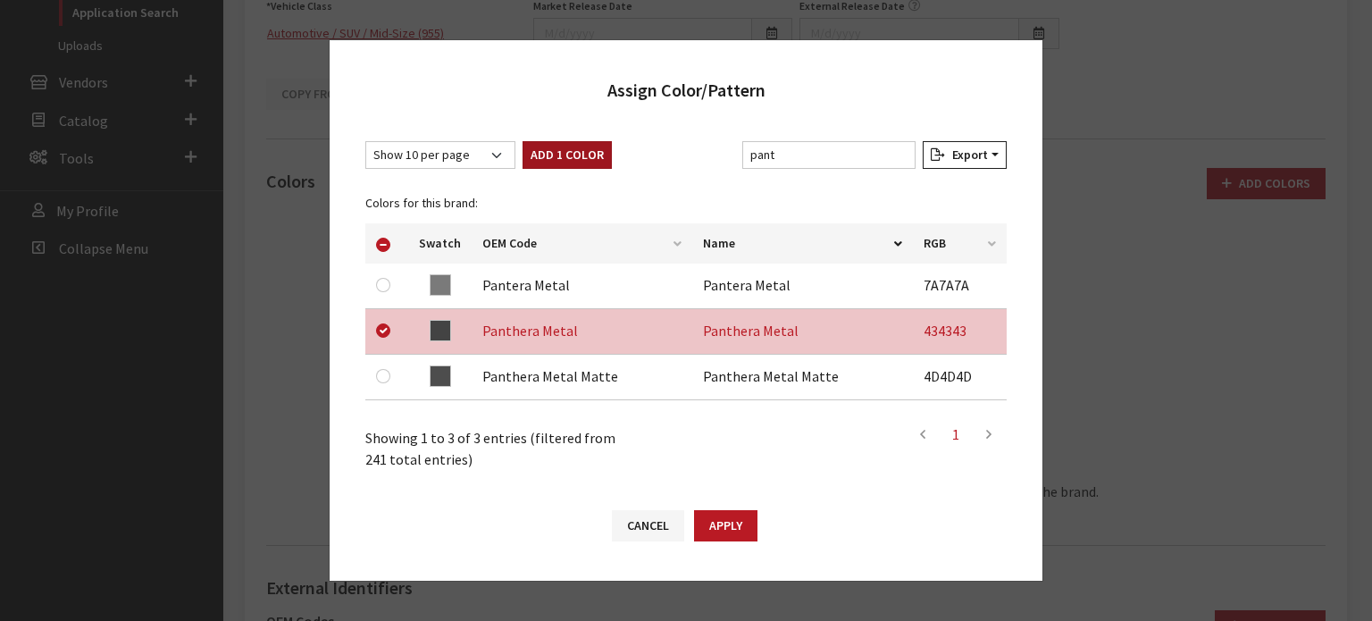
click at [569, 155] on button "Add 1 Color" at bounding box center [567, 155] width 89 height 28
checkbox input "false"
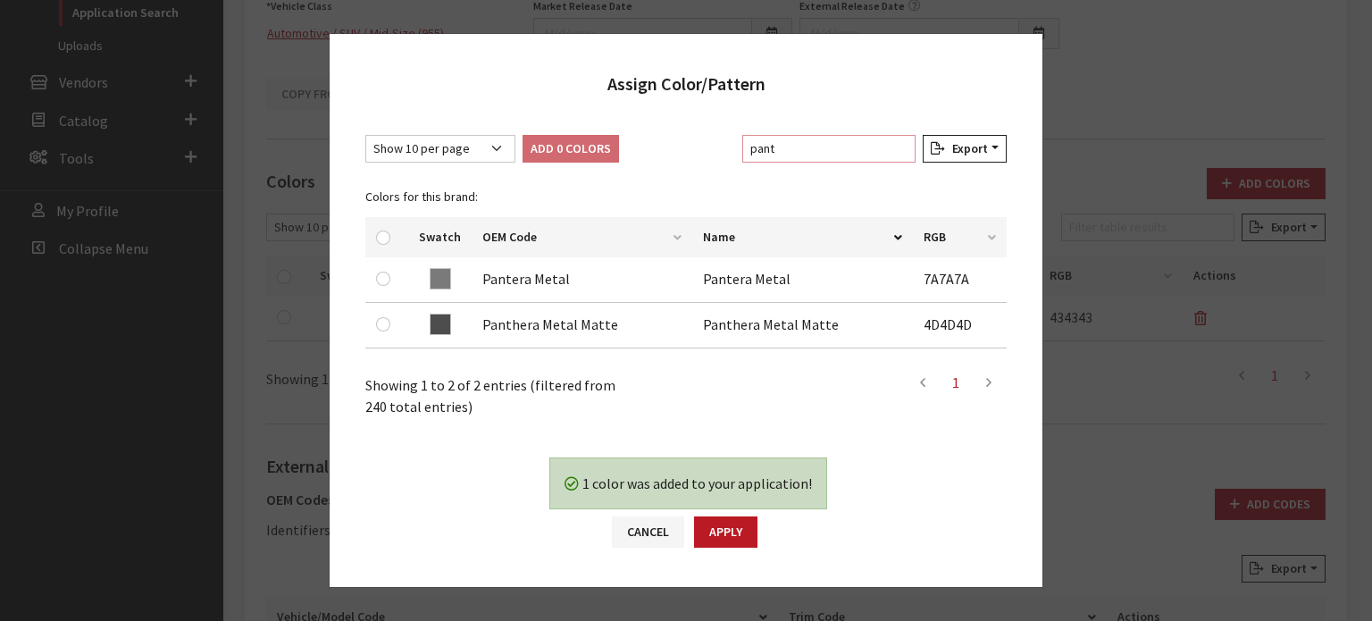
click at [795, 144] on input "pant" at bounding box center [828, 149] width 173 height 28
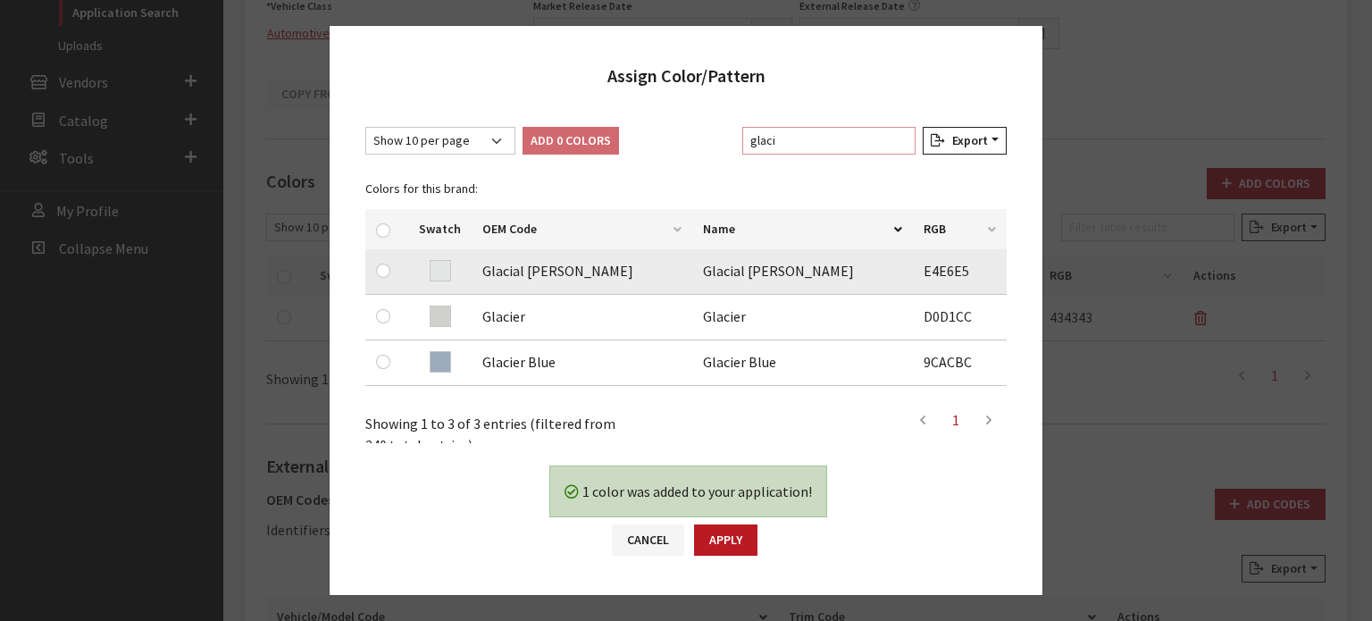
type input "glaci"
click at [374, 271] on td at bounding box center [386, 272] width 43 height 46
click at [381, 269] on input "checkbox" at bounding box center [383, 271] width 14 height 14
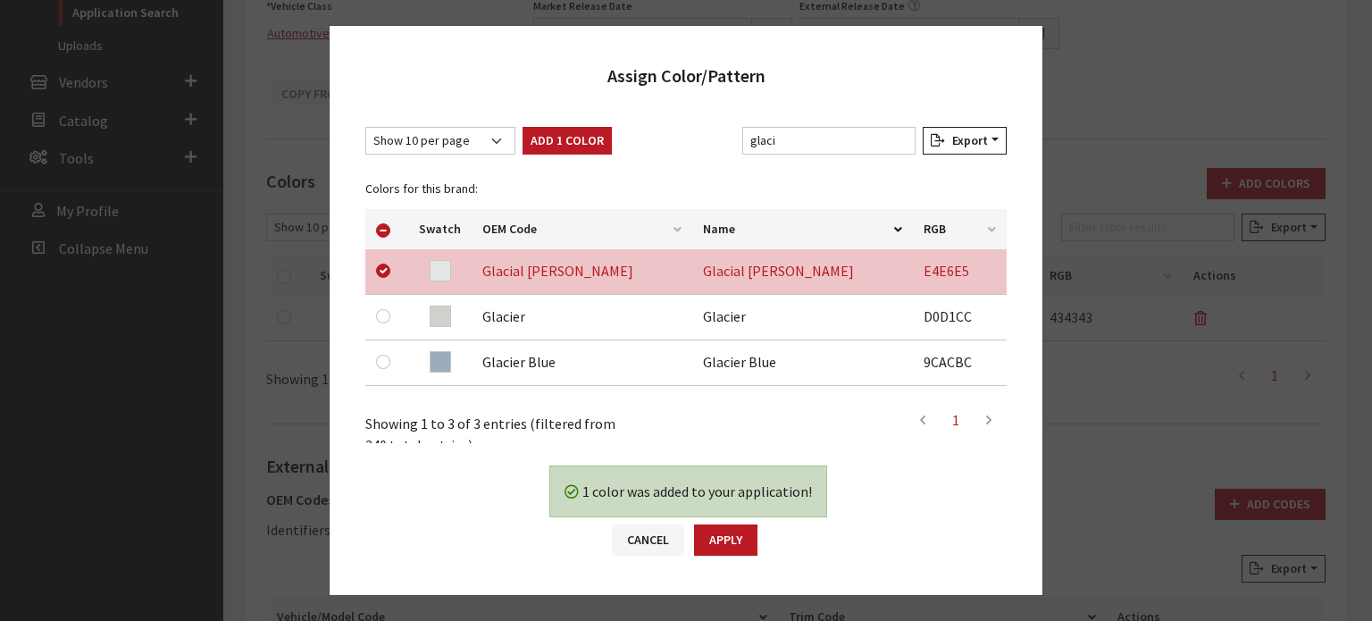
drag, startPoint x: 548, startPoint y: 164, endPoint x: 549, endPoint y: 149, distance: 14.4
click at [549, 162] on div "Colors for this brand: Swatch OEM Code Name RGB Glacial White Pearl Glacial Whi…" at bounding box center [686, 281] width 663 height 239
click at [550, 141] on button "Add 1 Color" at bounding box center [567, 141] width 89 height 28
checkbox input "false"
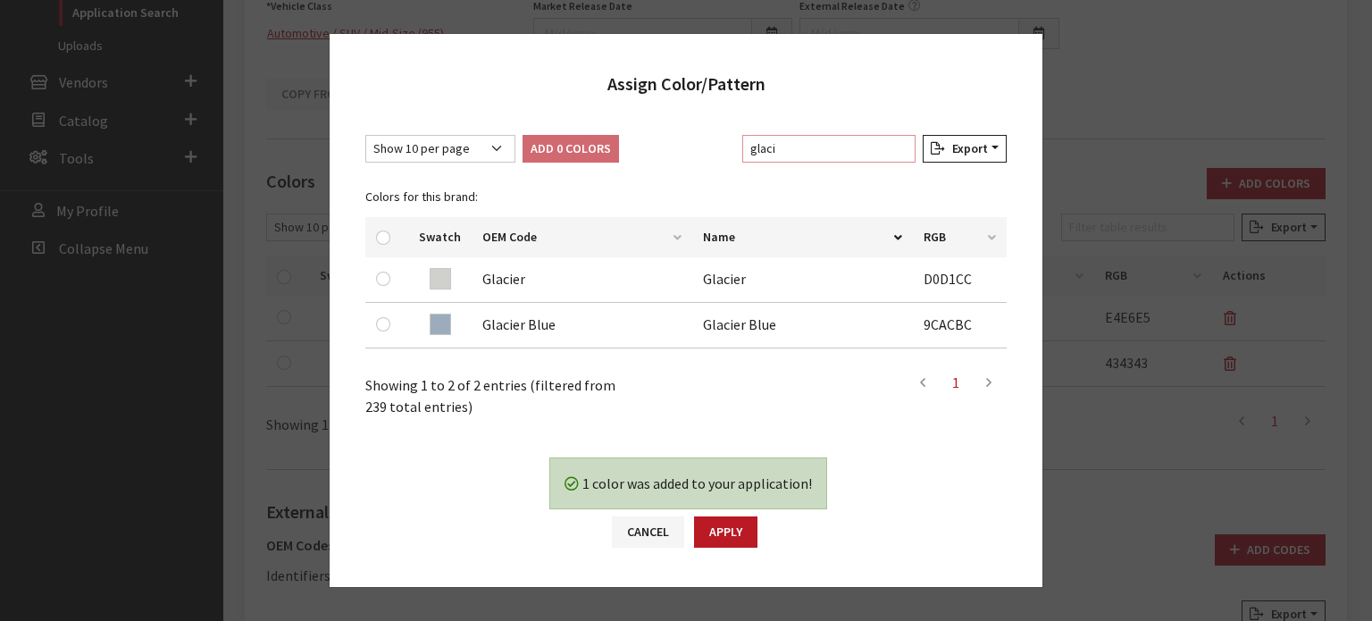
click at [822, 147] on input "glaci" at bounding box center [828, 149] width 173 height 28
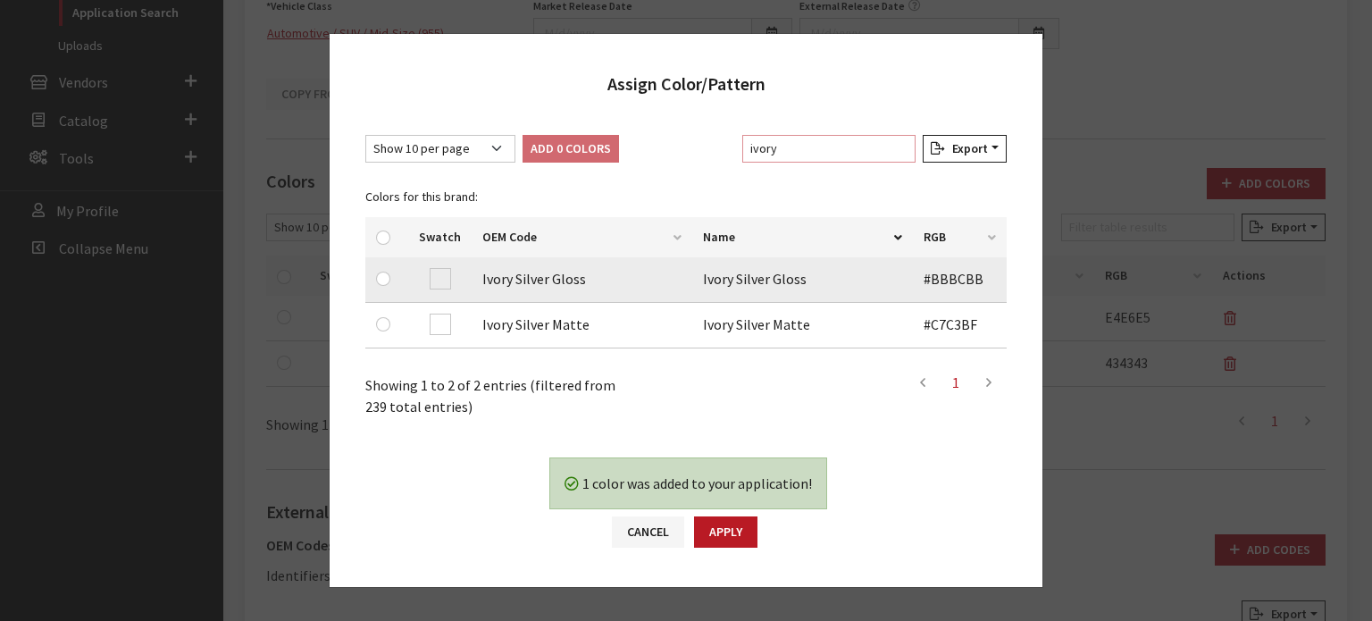
type input "ivory"
click at [382, 278] on input "checkbox" at bounding box center [383, 279] width 14 height 14
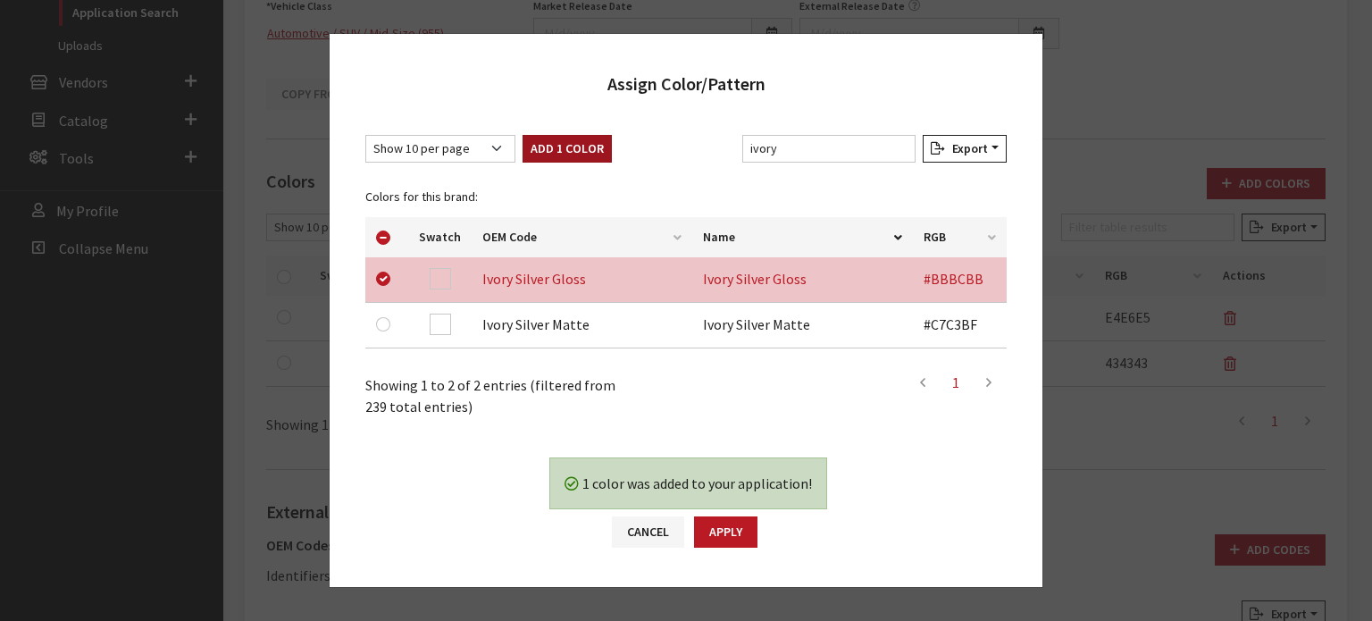
drag, startPoint x: 540, startPoint y: 174, endPoint x: 549, endPoint y: 156, distance: 20.4
click at [541, 172] on div "Colors for this brand: Swatch OEM Code Name RGB Ivory Silver Gloss Ivory Silver…" at bounding box center [686, 266] width 663 height 193
click at [549, 156] on button "Add 1 Color" at bounding box center [567, 149] width 89 height 28
checkbox input "false"
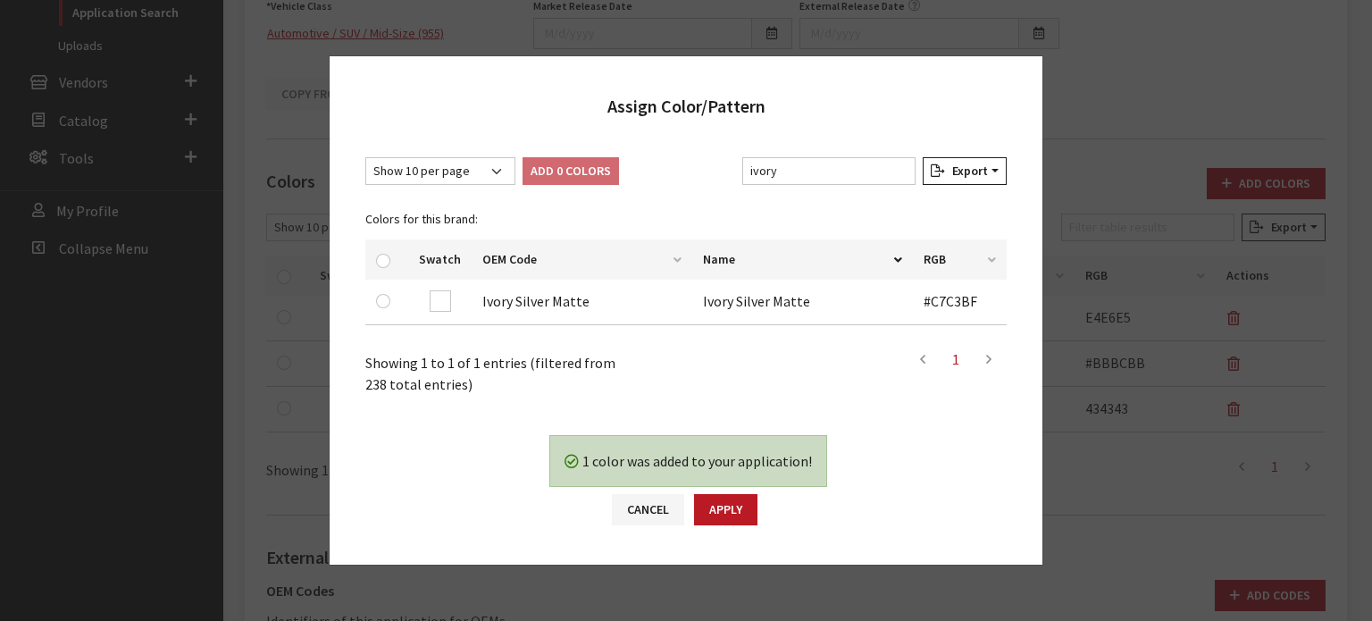
click at [747, 174] on div "Show 10 per page Show 25 per page Show 50 per page Show 100 per page Show 1000 …" at bounding box center [686, 174] width 649 height 35
click at [815, 181] on input "ivory" at bounding box center [828, 171] width 173 height 28
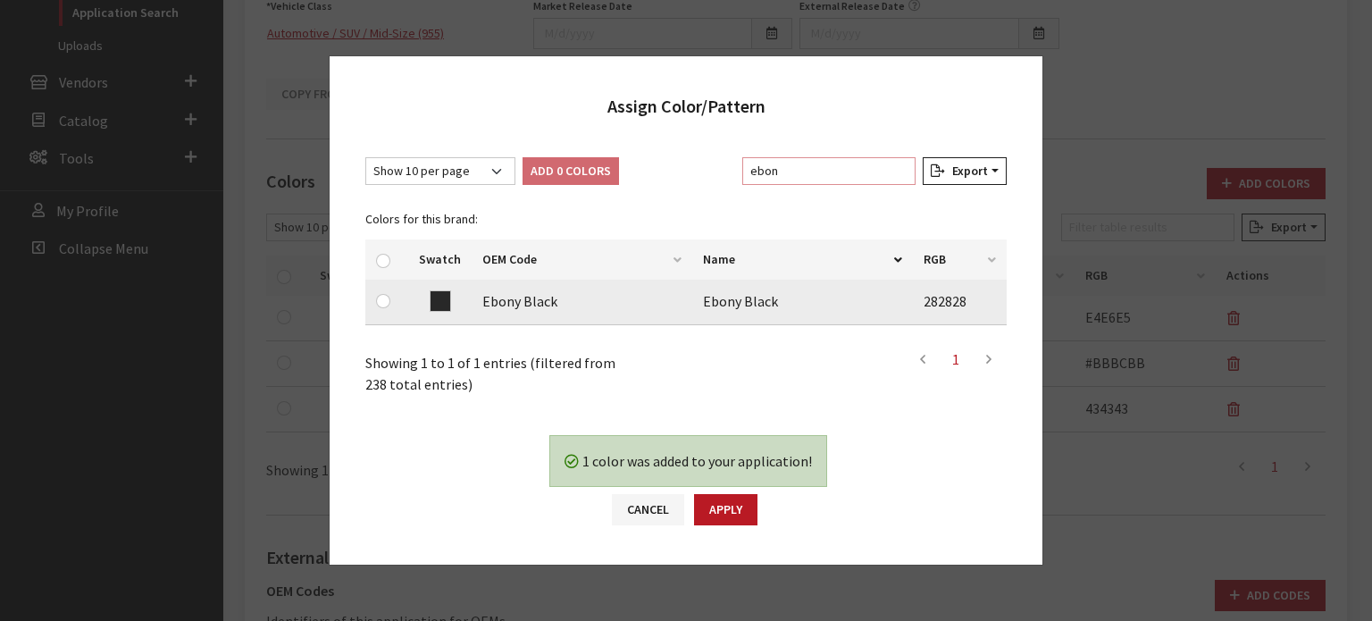
type input "ebon"
click at [385, 307] on input "checkbox" at bounding box center [383, 301] width 14 height 14
checkbox input "true"
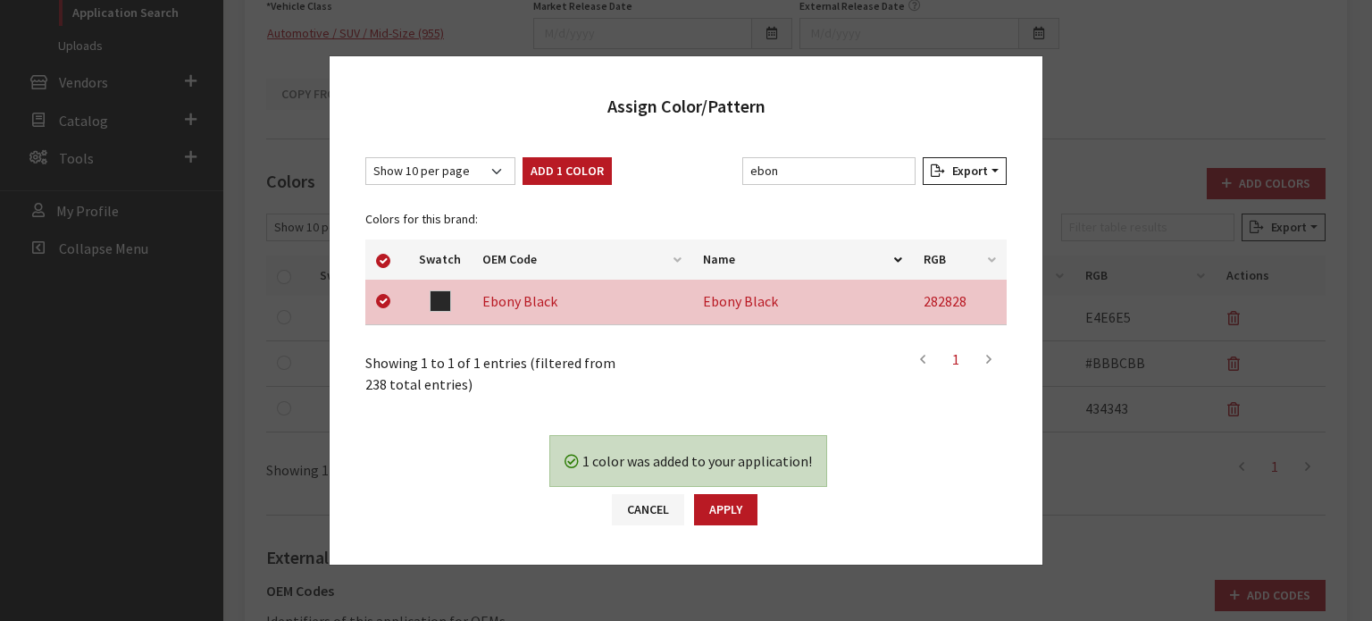
click at [583, 150] on div "Show 10 per page Show 25 per page Show 50 per page Show 100 per page Show 1000 …" at bounding box center [686, 275] width 713 height 273
click at [583, 164] on button "Add 1 Color" at bounding box center [567, 171] width 89 height 28
checkbox input "false"
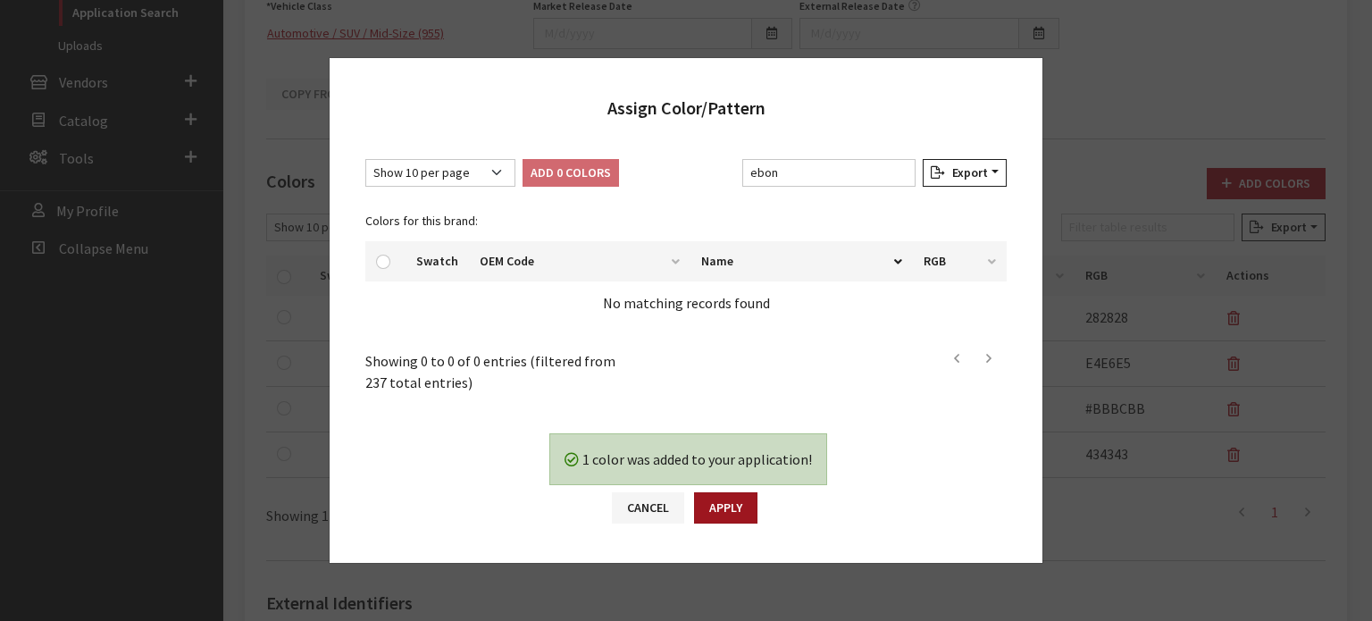
click at [712, 507] on button "Apply" at bounding box center [725, 507] width 63 height 31
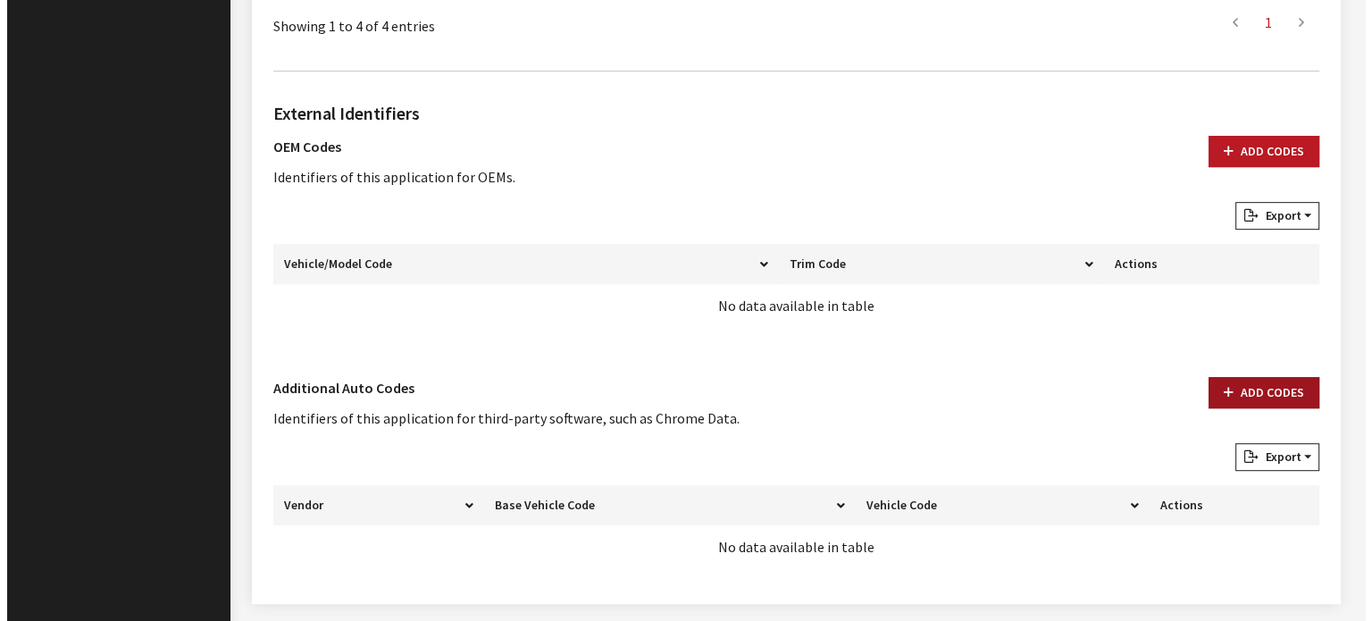
scroll to position [992, 0]
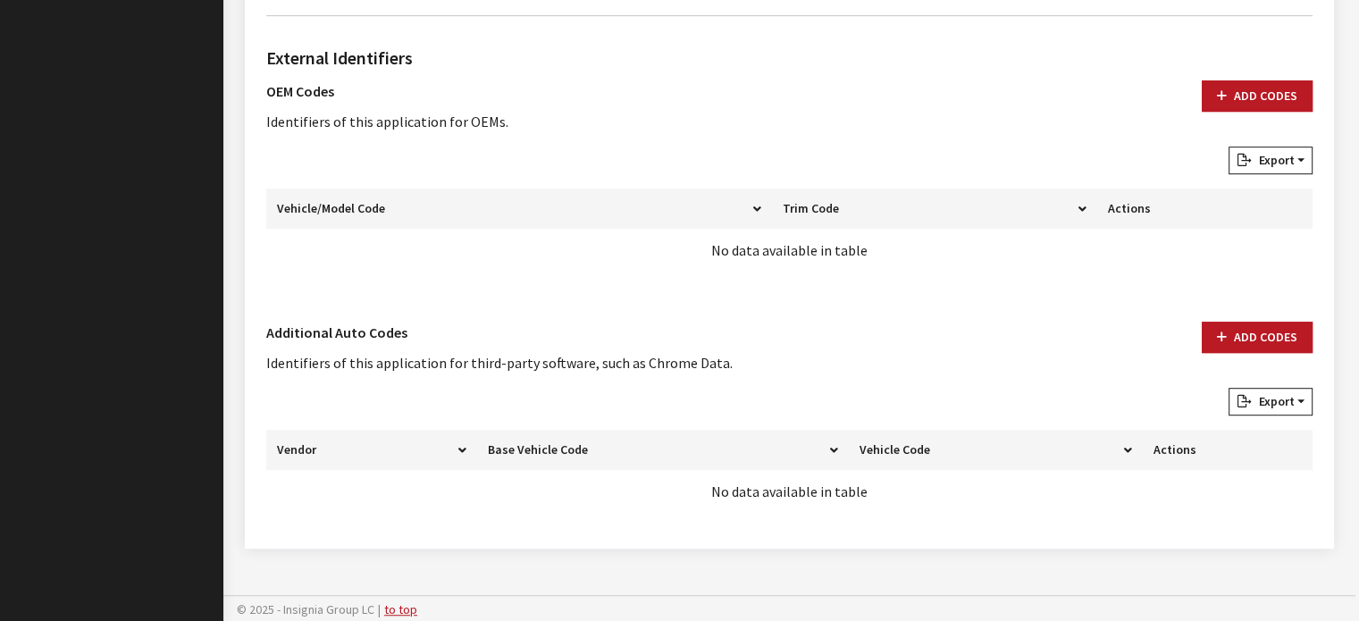
click at [1287, 314] on div "External Identifiers OEM Codes Identifiers of this application for OEMs. Add Co…" at bounding box center [789, 278] width 1053 height 497
click at [1263, 349] on button "Add Codes" at bounding box center [1257, 337] width 111 height 31
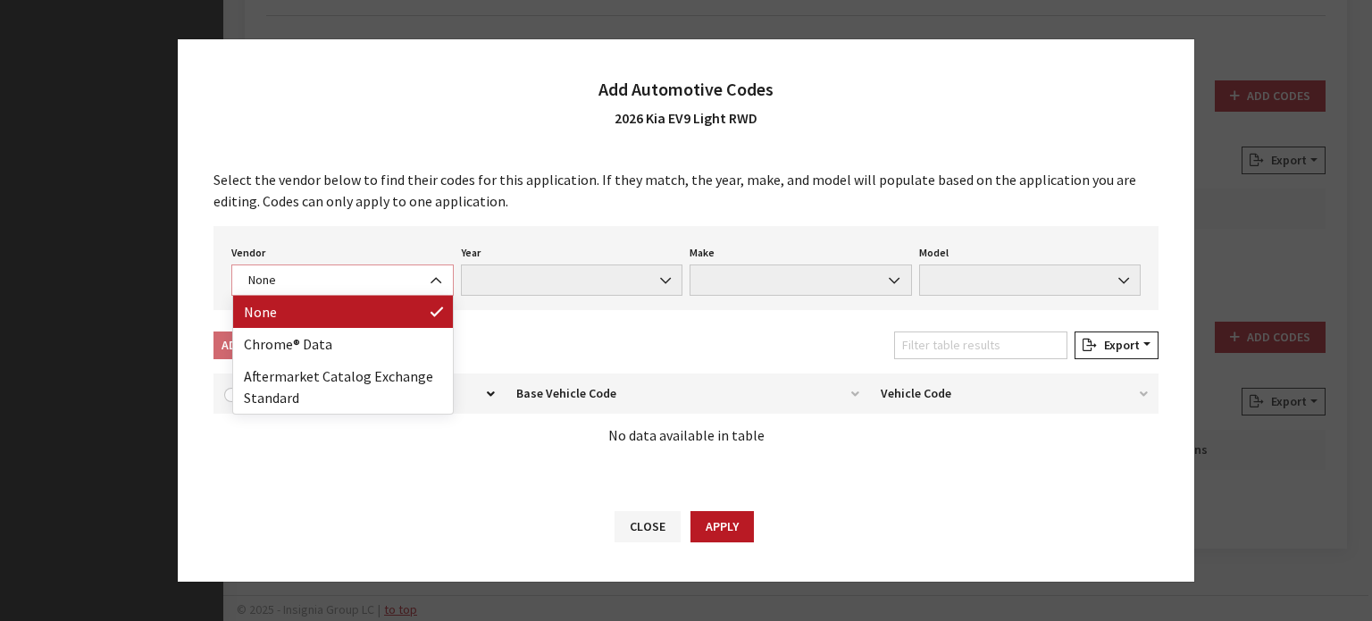
click at [356, 273] on span "None" at bounding box center [342, 280] width 199 height 19
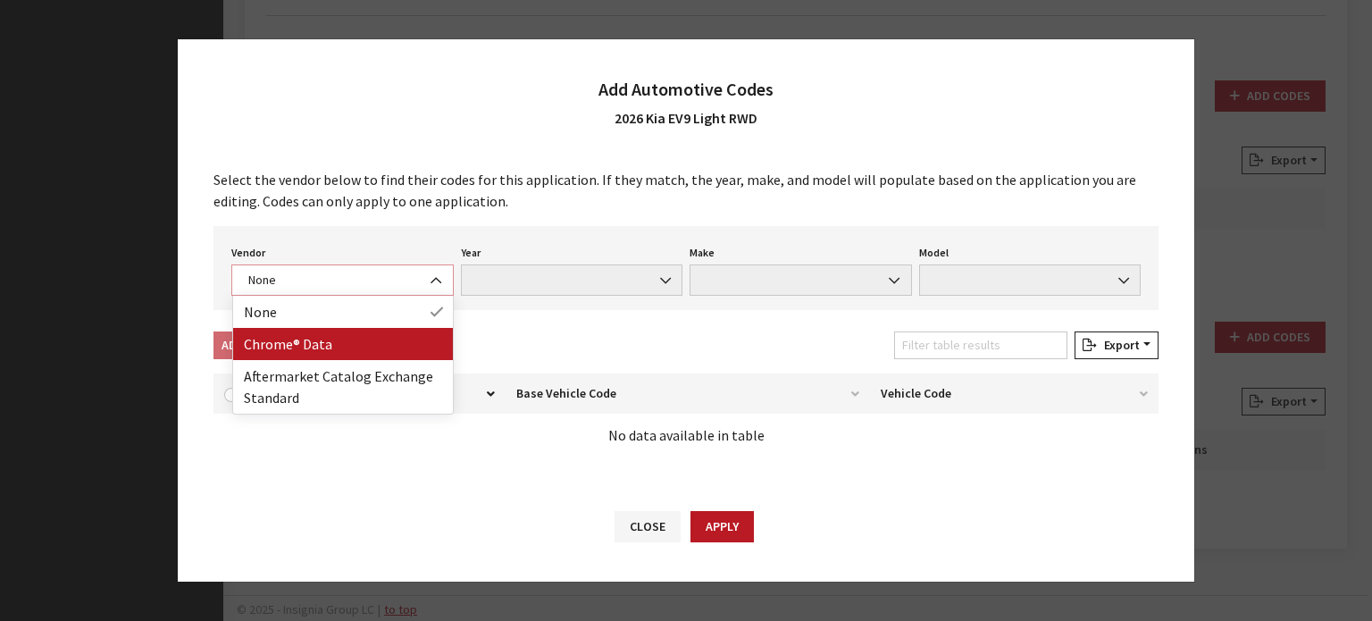
select select "4"
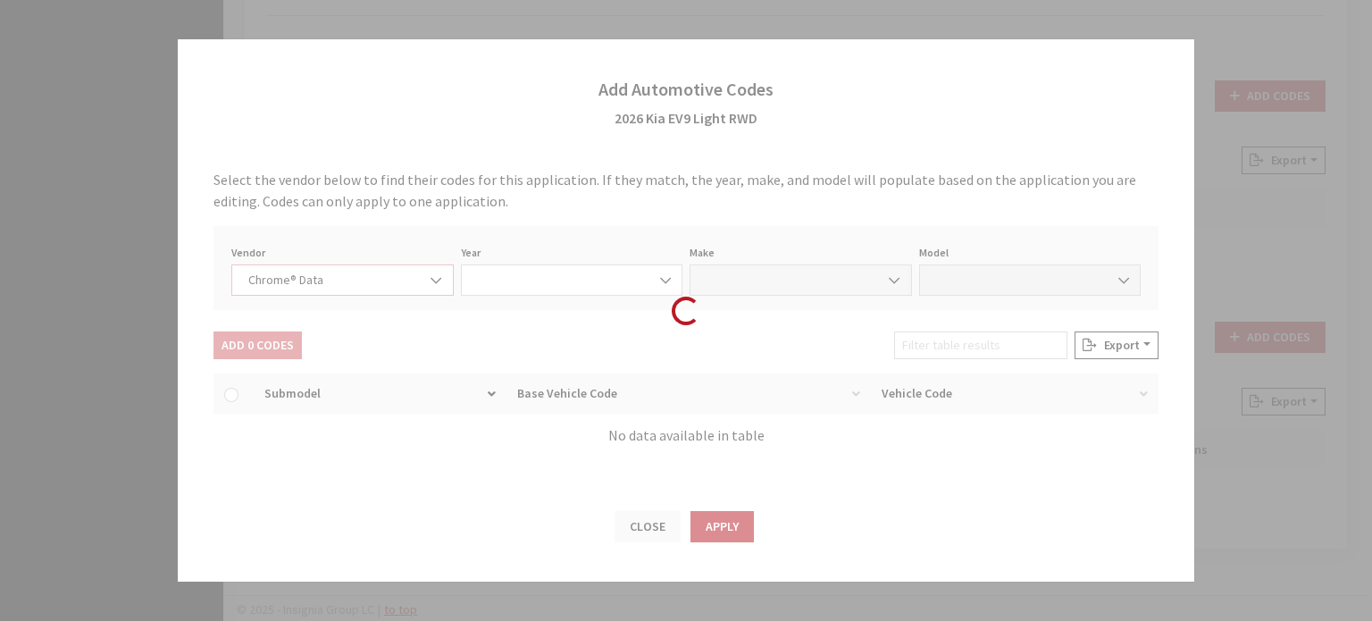
select select "2026"
select select "22"
select select "67598"
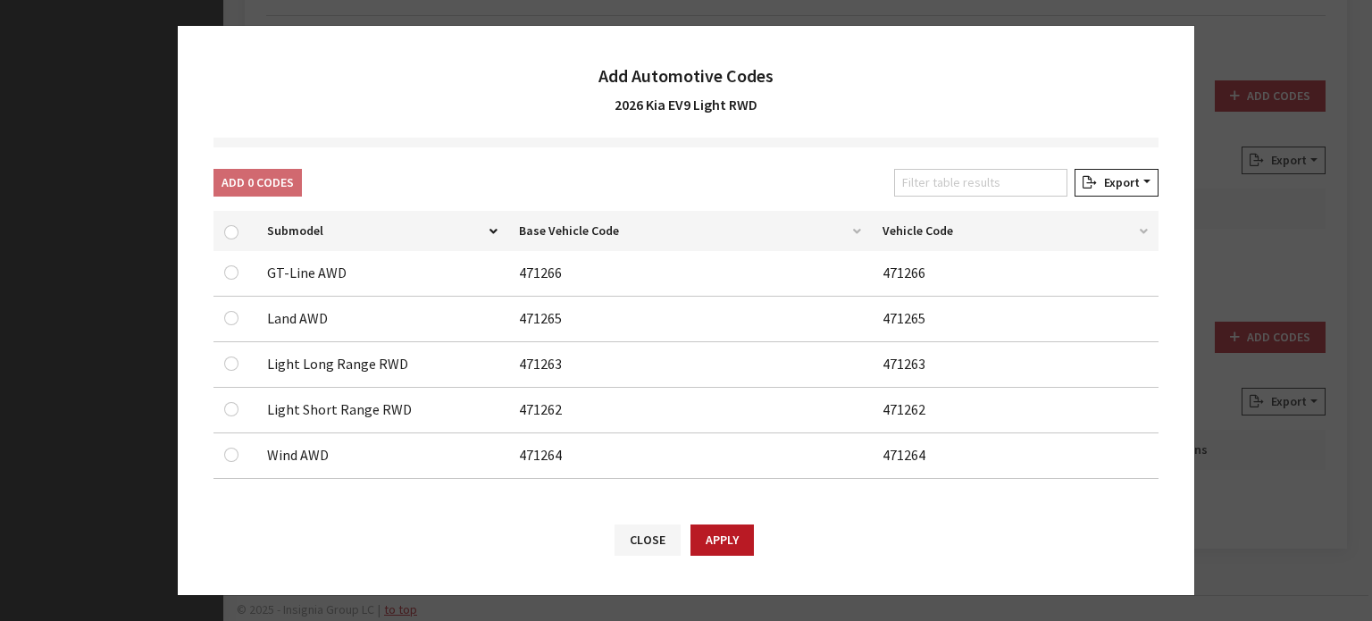
scroll to position [155, 0]
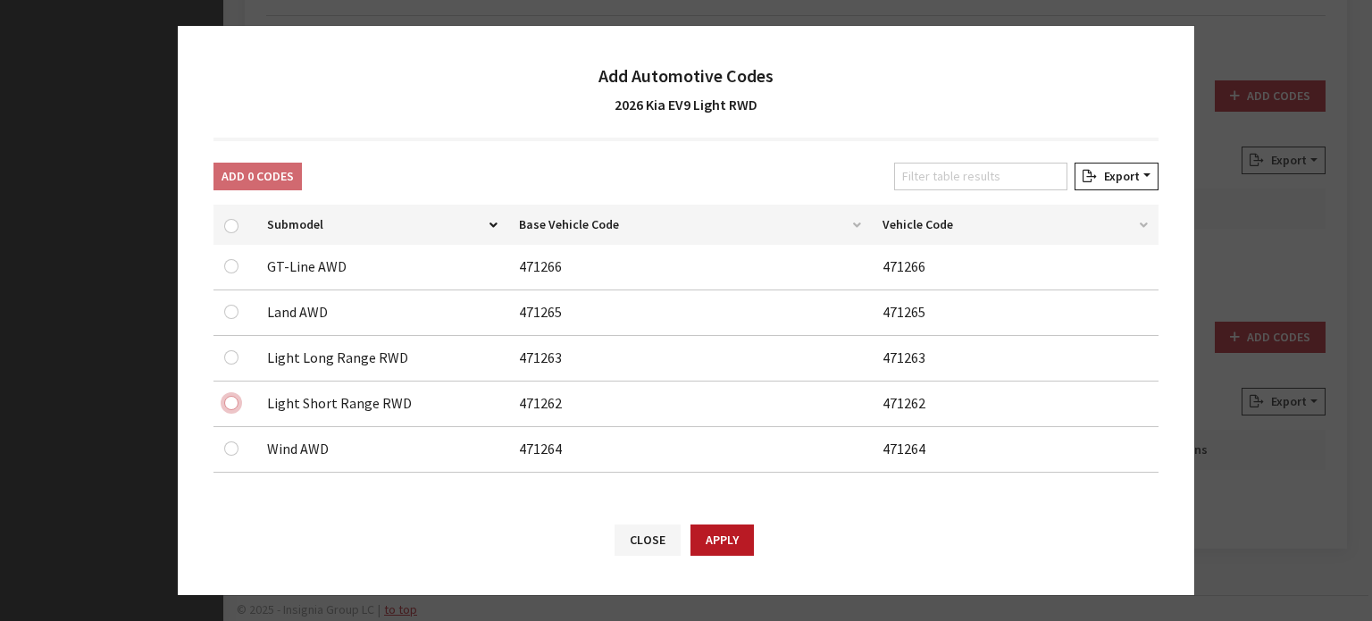
click at [229, 319] on input "checkbox" at bounding box center [231, 312] width 14 height 14
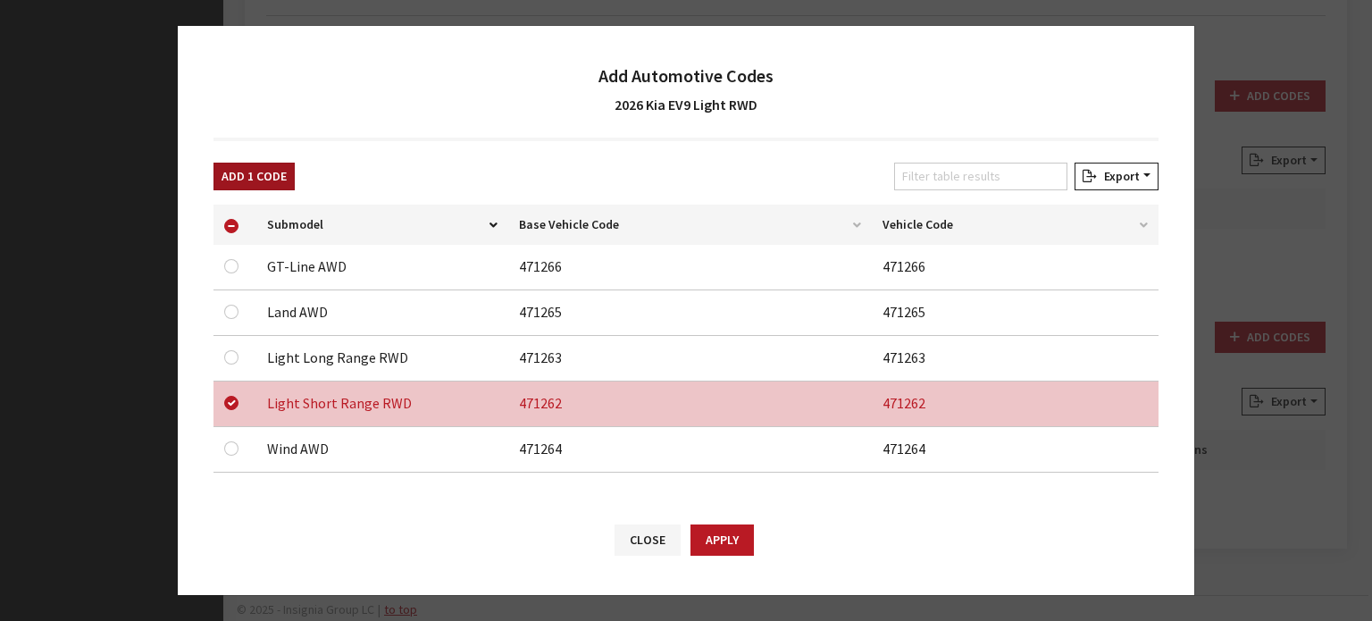
click at [289, 162] on div "Select the vendor below to find their codes for this application. If they match…" at bounding box center [686, 320] width 1017 height 365
click at [242, 171] on button "Add 1 Code" at bounding box center [254, 177] width 81 height 28
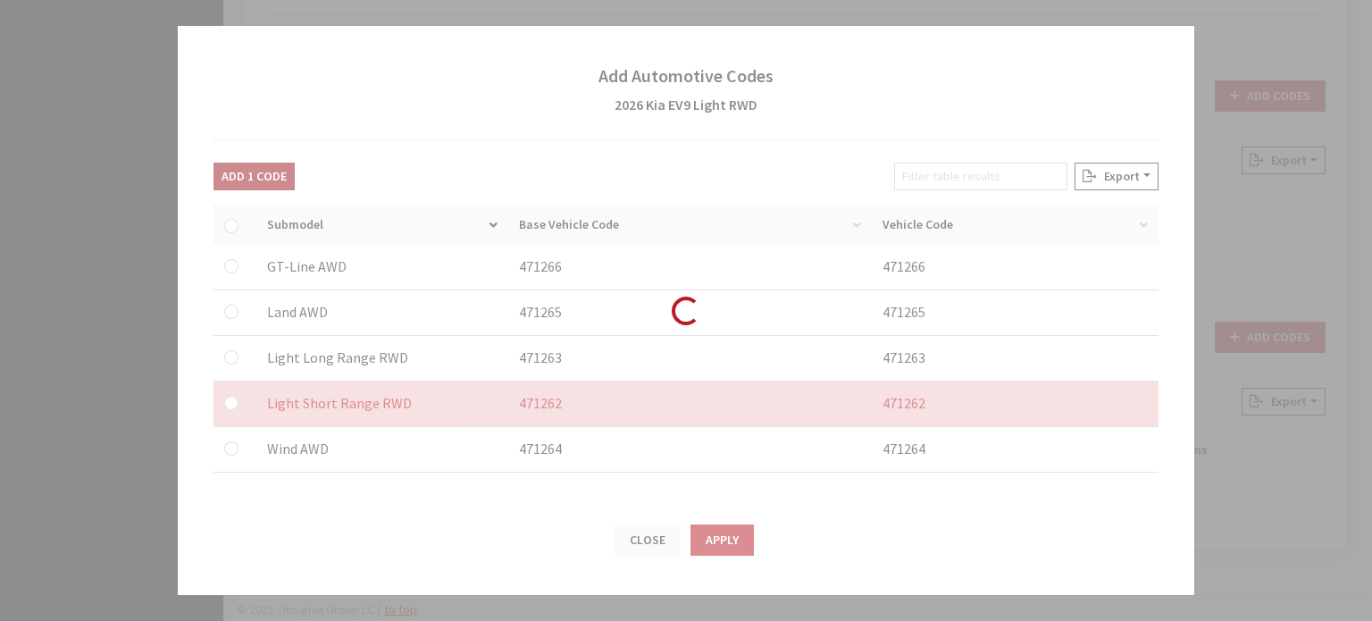
checkbox input "false"
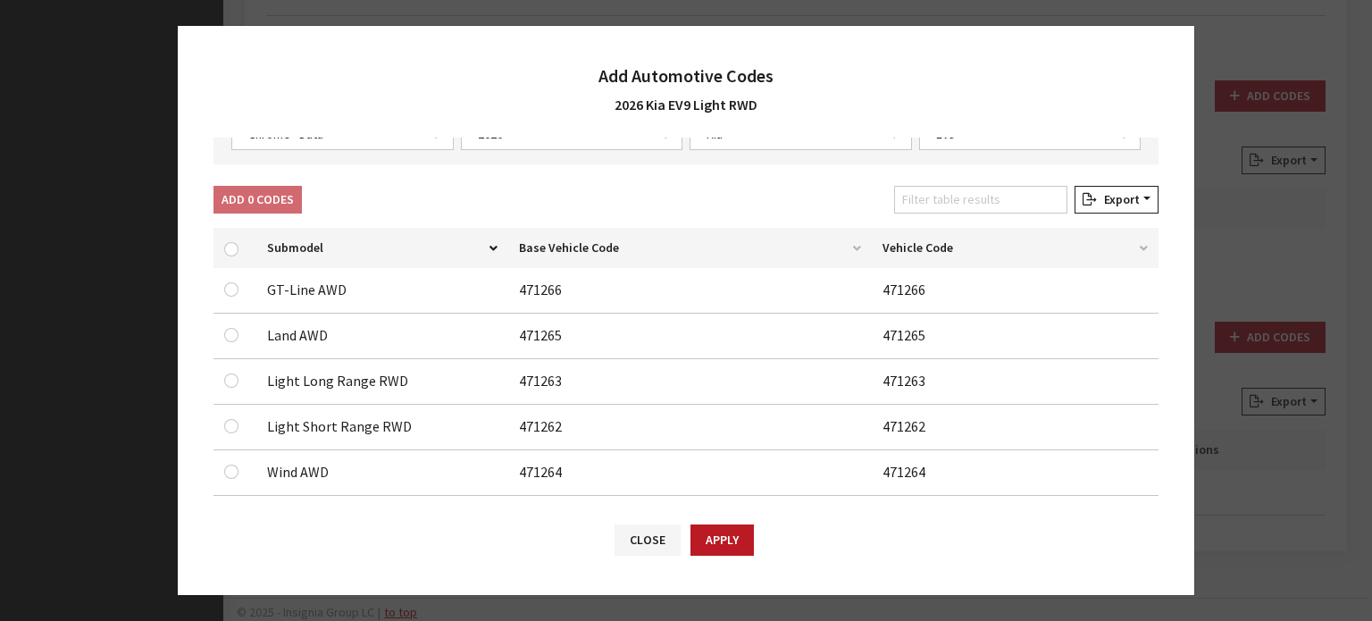
scroll to position [66, 0]
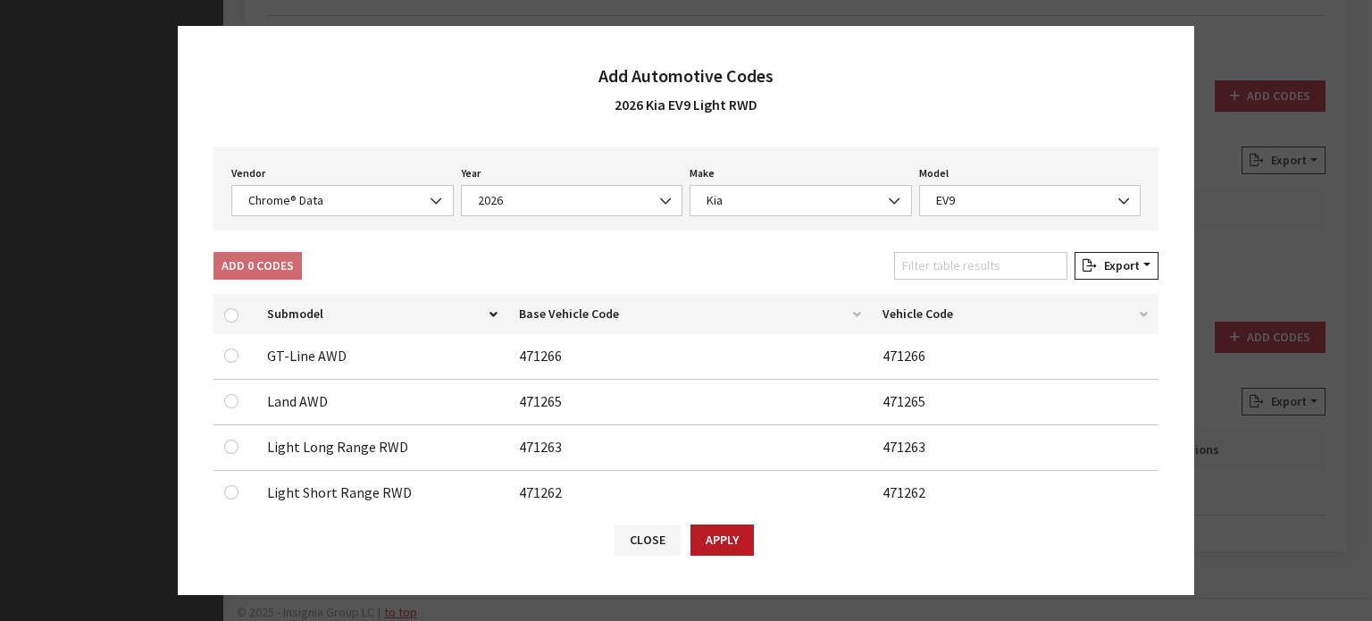
click at [331, 181] on div "Vendor None Chrome® Data Aftermarket Catalog Exchange Standard Chrome® Data" at bounding box center [343, 188] width 230 height 55
click at [333, 216] on div "Vendor None Chrome® Data Aftermarket Catalog Exchange Standard Chrome® Data Yea…" at bounding box center [686, 189] width 945 height 84
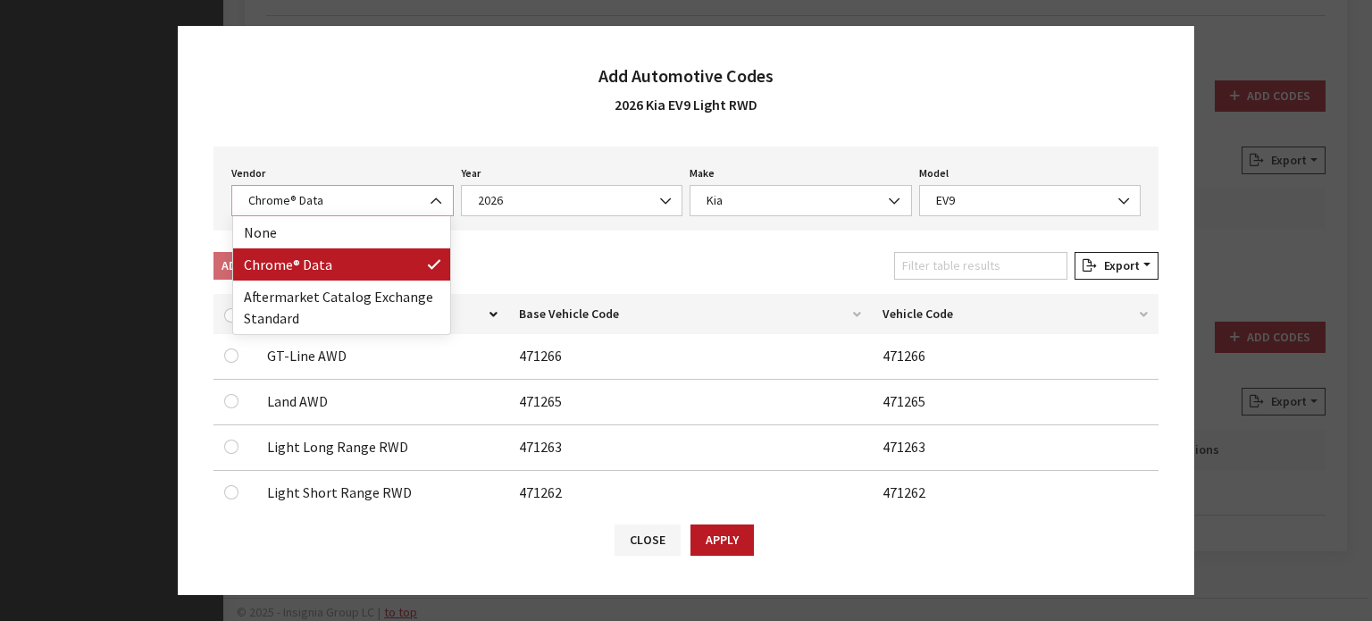
click at [340, 192] on span "Chrome® Data" at bounding box center [342, 200] width 199 height 19
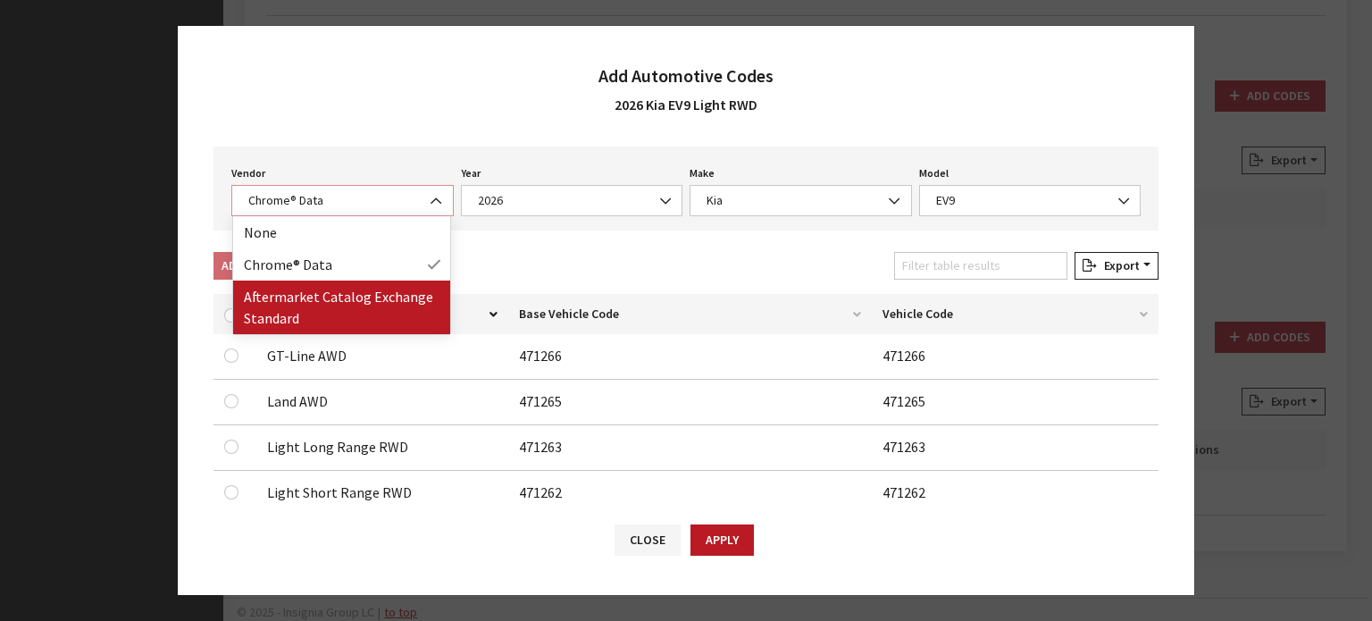
select select "2"
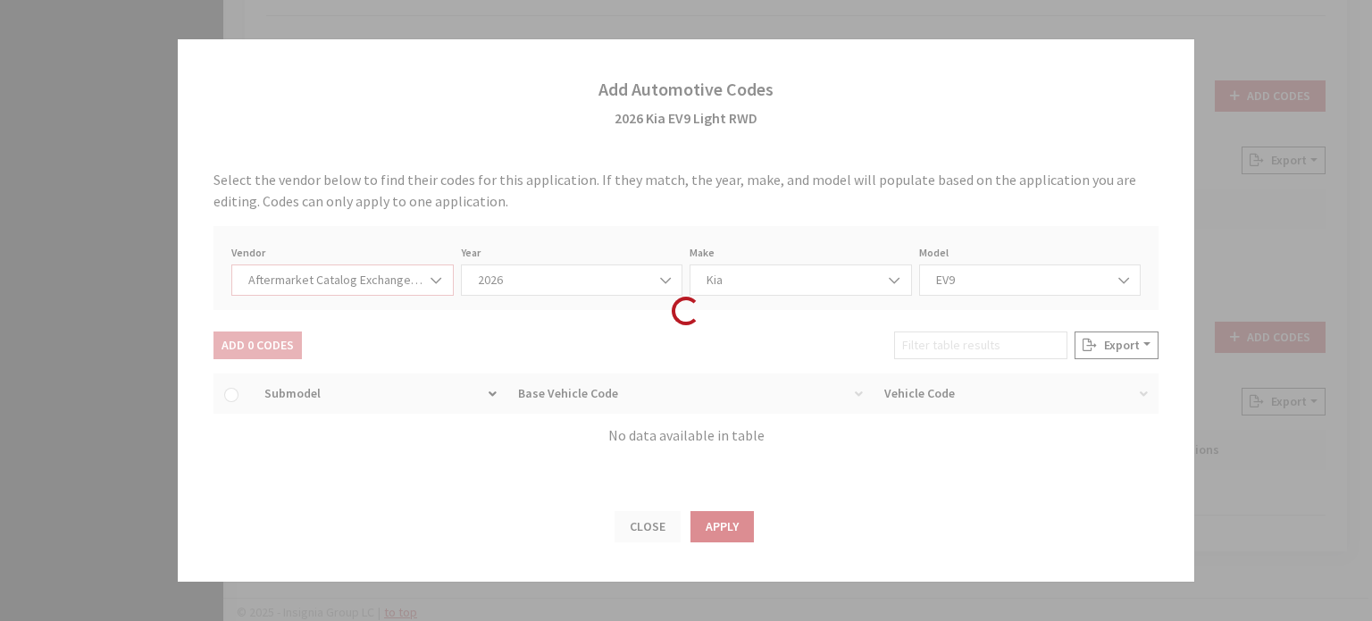
scroll to position [0, 0]
select select "2026"
select select "21"
select select "31568"
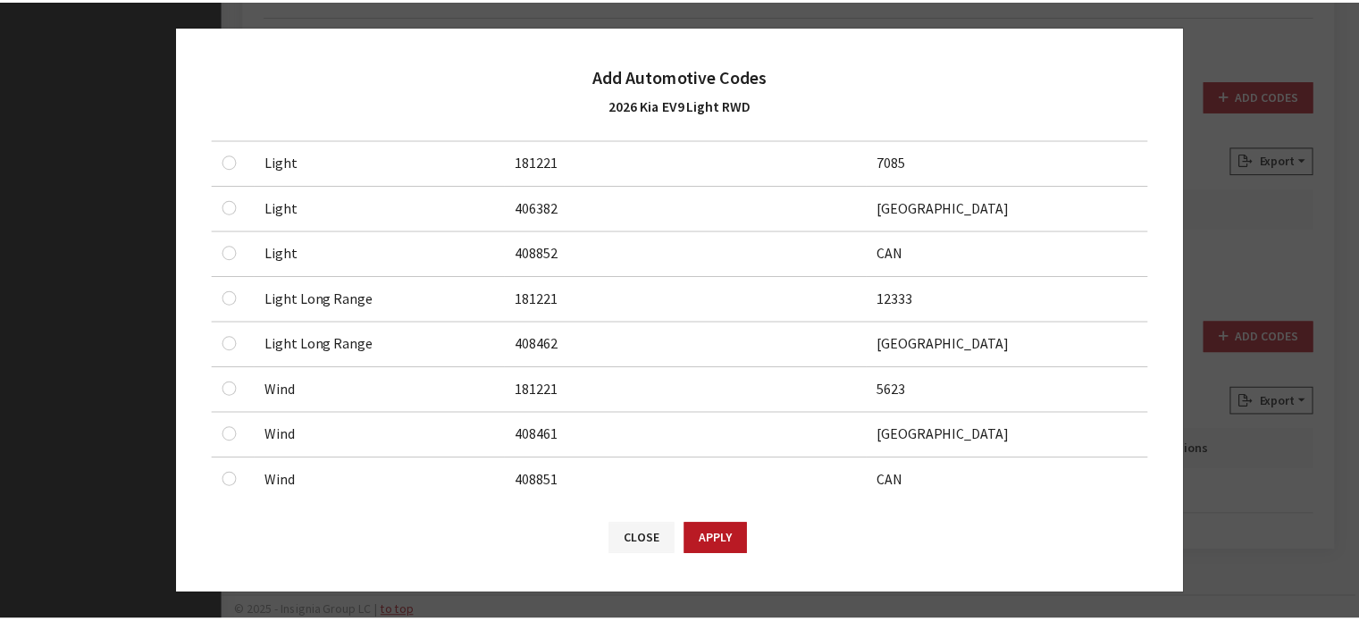
scroll to position [625, 0]
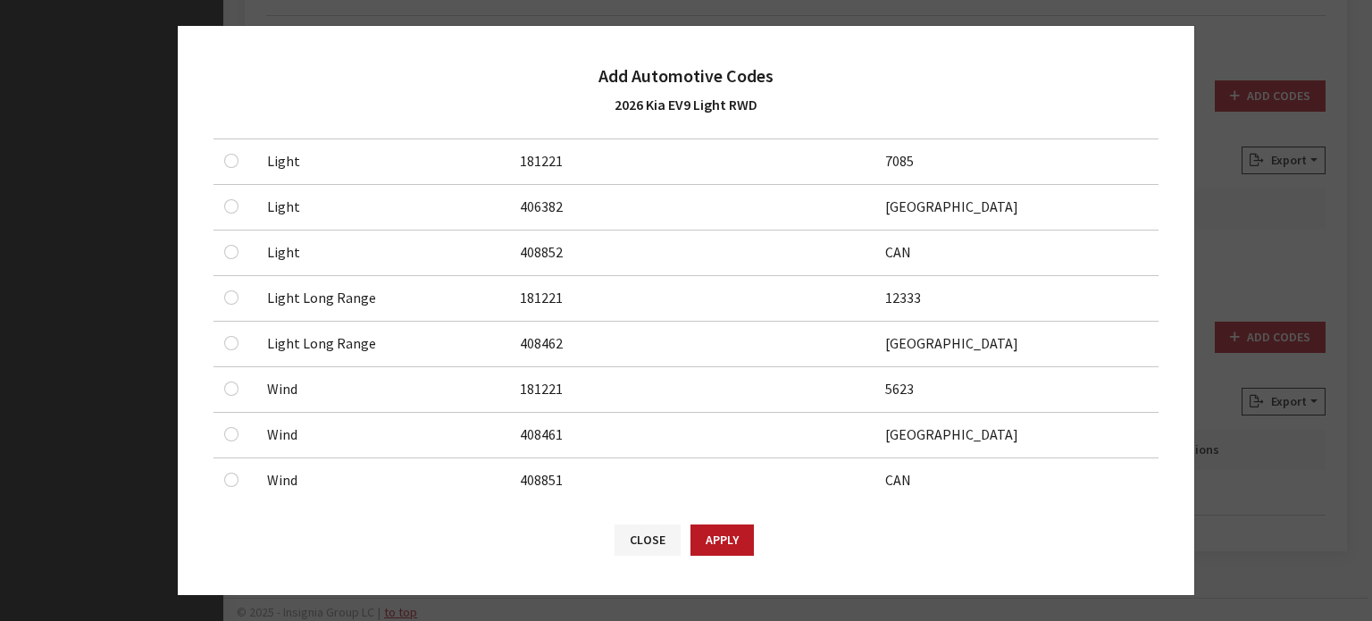
click at [242, 150] on div at bounding box center [234, 160] width 21 height 21
checkbox input "true"
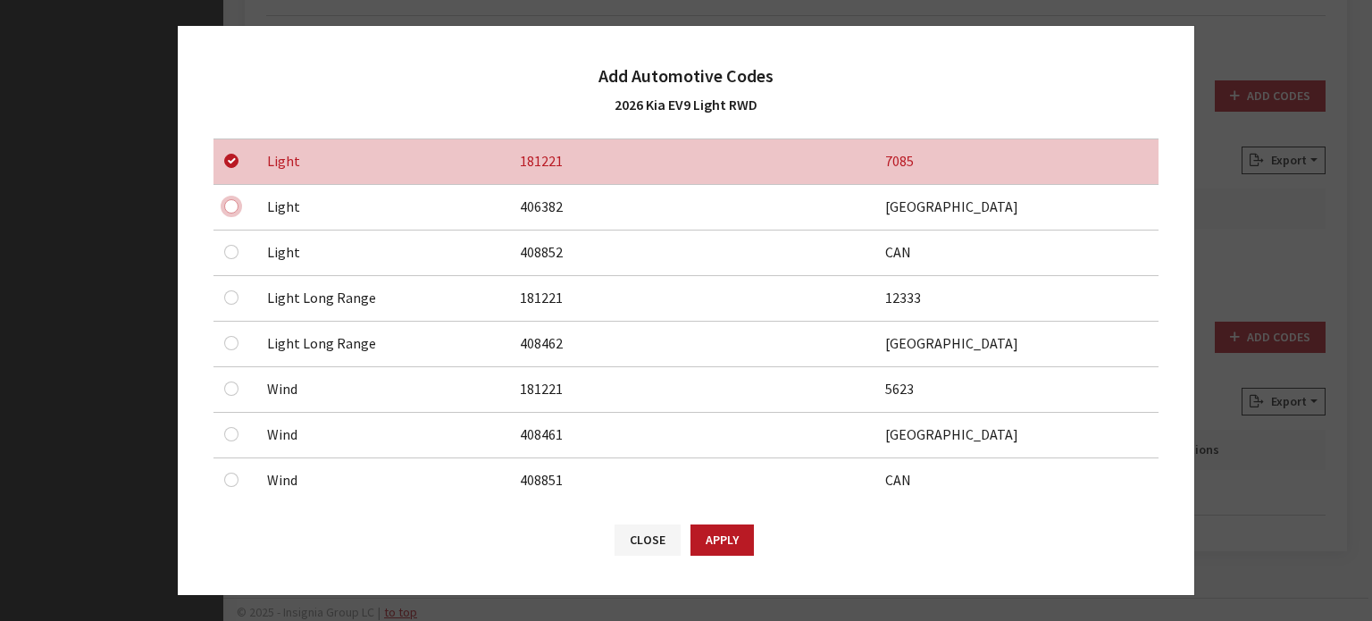
checkbox input "true"
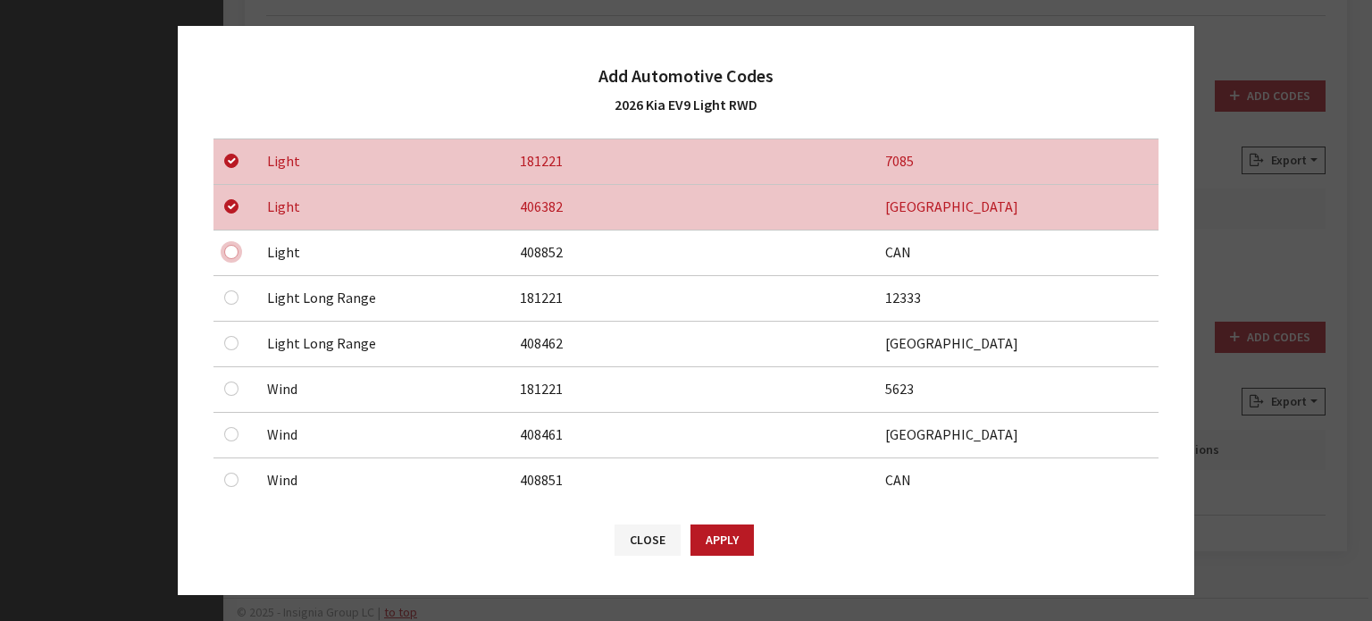
checkbox input "true"
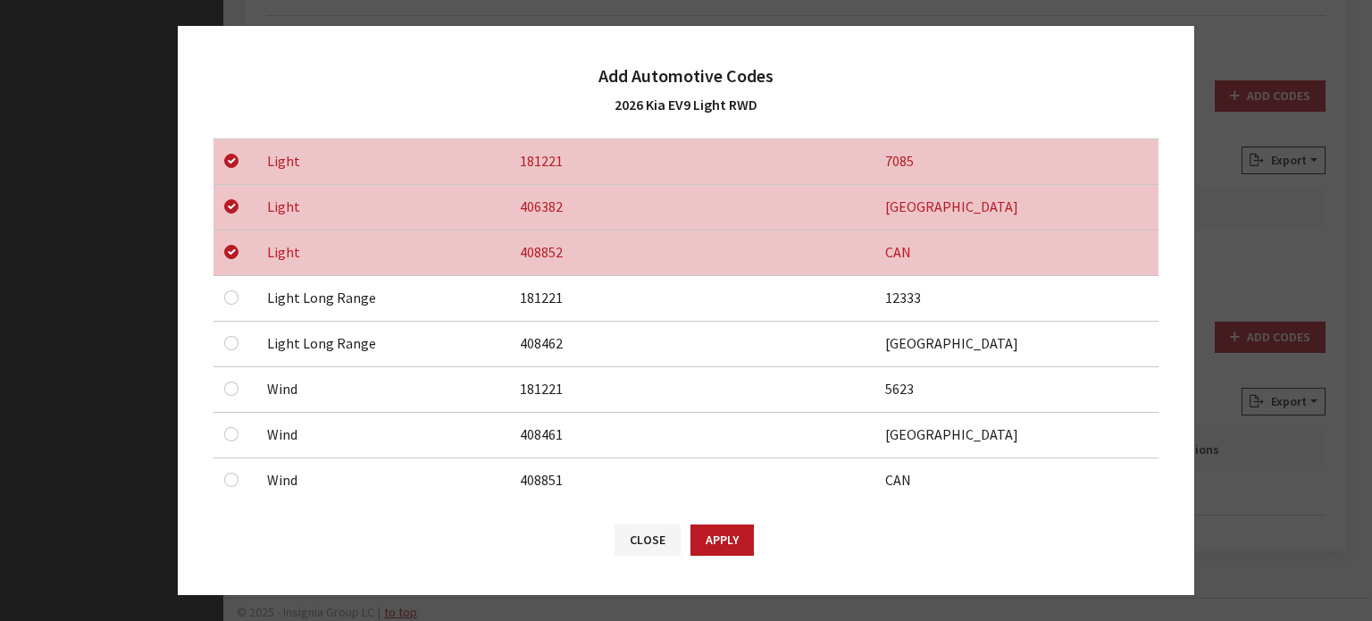
click at [755, 555] on div "Close Apply" at bounding box center [686, 548] width 1017 height 93
click at [738, 543] on button "Apply" at bounding box center [722, 539] width 63 height 31
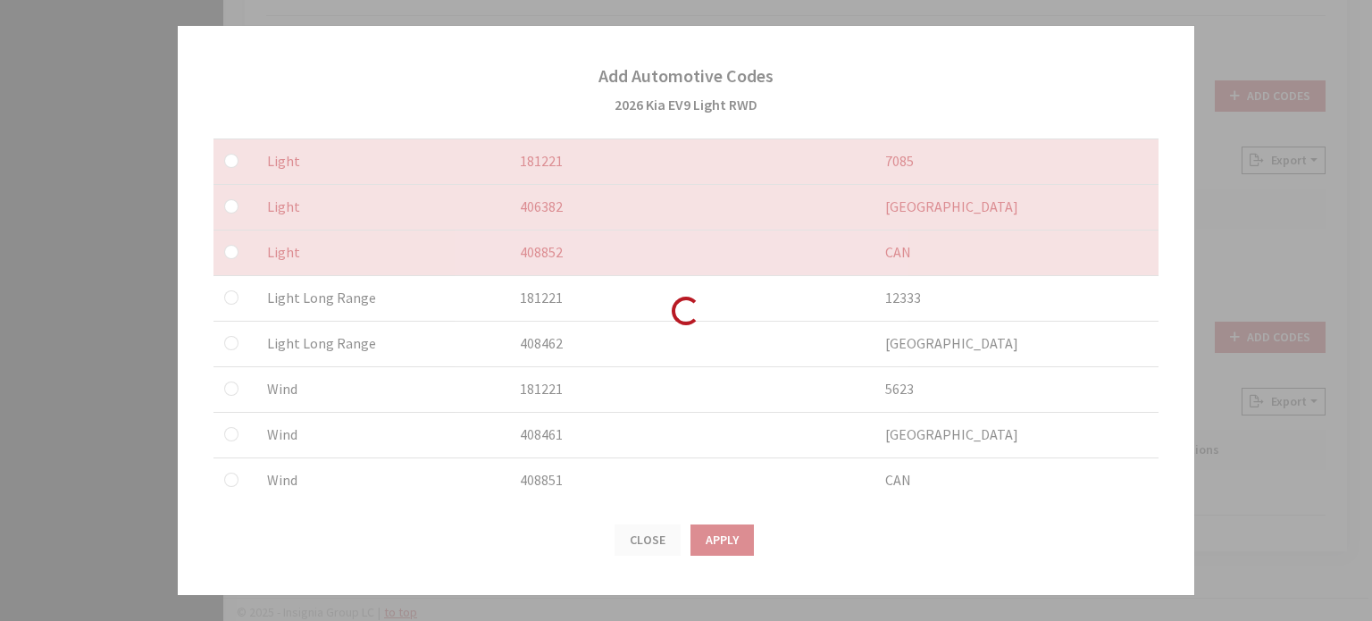
checkbox input "false"
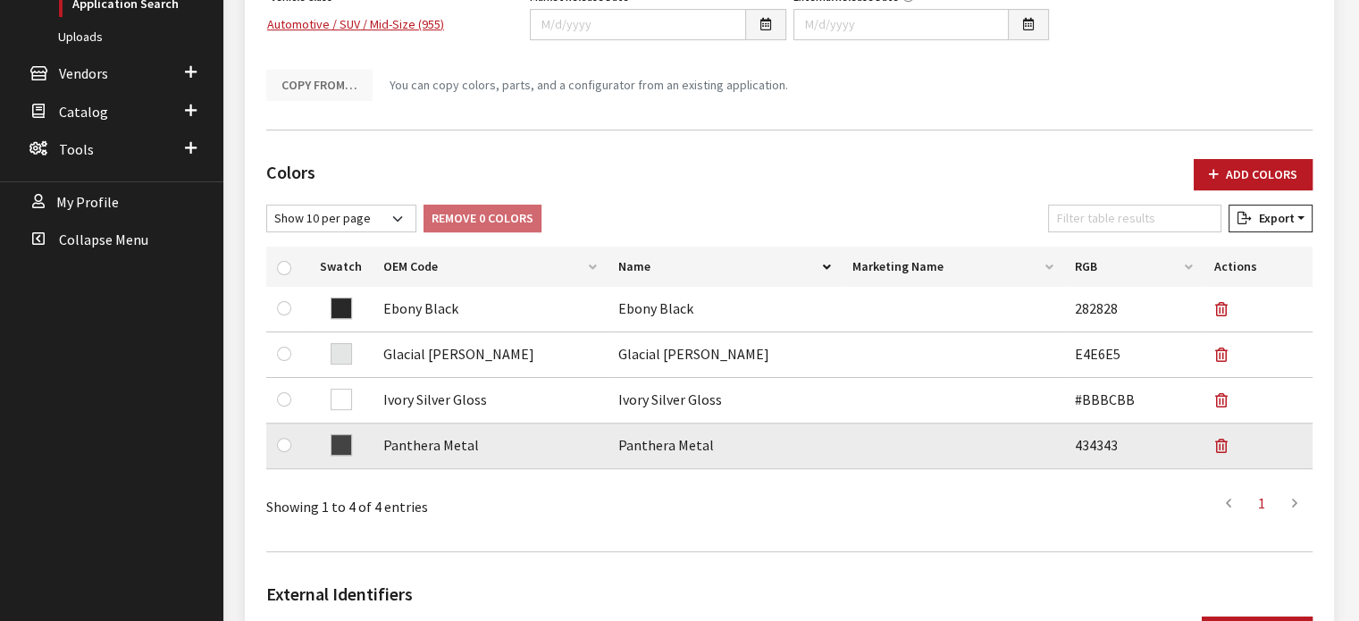
scroll to position [0, 0]
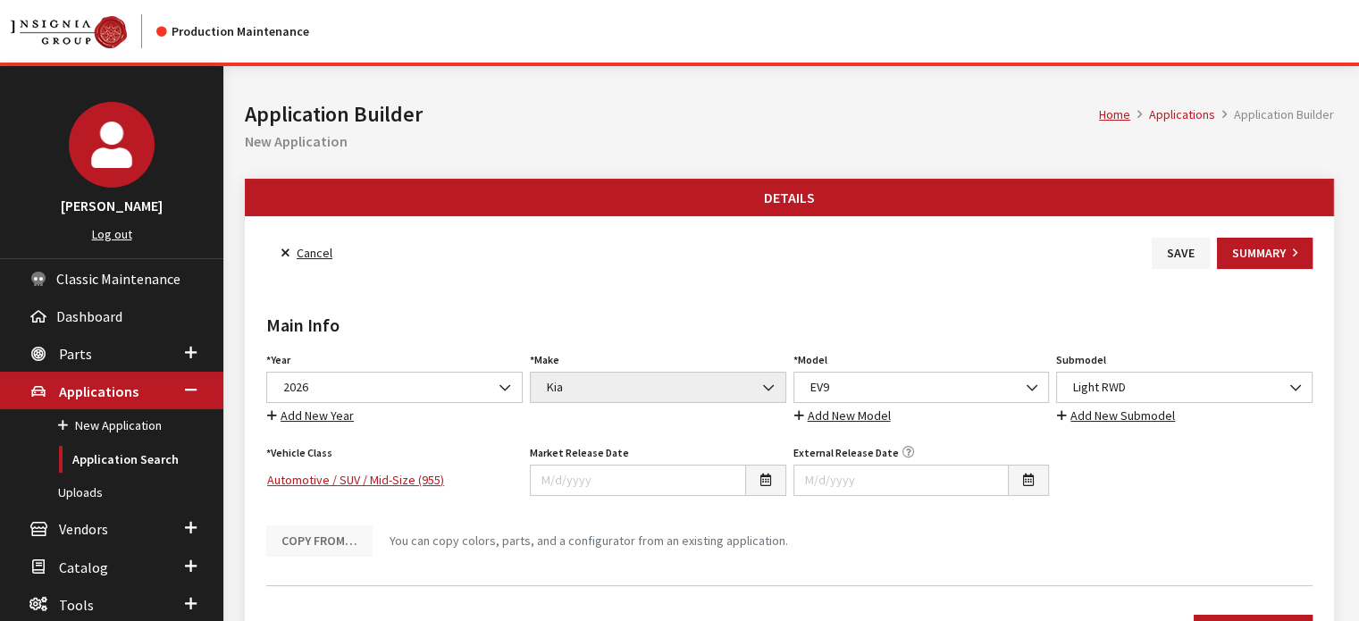
drag, startPoint x: 1147, startPoint y: 256, endPoint x: 1191, endPoint y: 246, distance: 45.1
click at [1149, 256] on div "Cancel Save Summary" at bounding box center [789, 253] width 1053 height 31
click at [1191, 246] on button "Save" at bounding box center [1181, 253] width 58 height 31
click at [1170, 258] on button "Save" at bounding box center [1181, 253] width 58 height 31
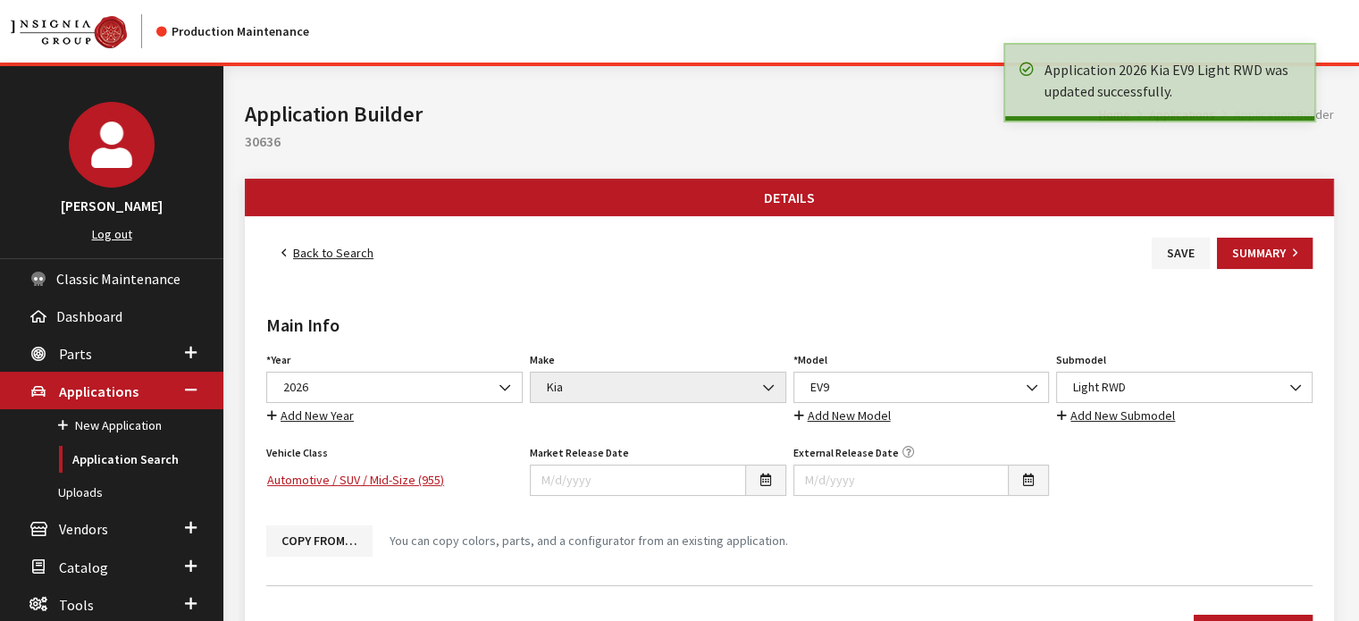
click at [345, 257] on link "Back to Search" at bounding box center [327, 253] width 122 height 31
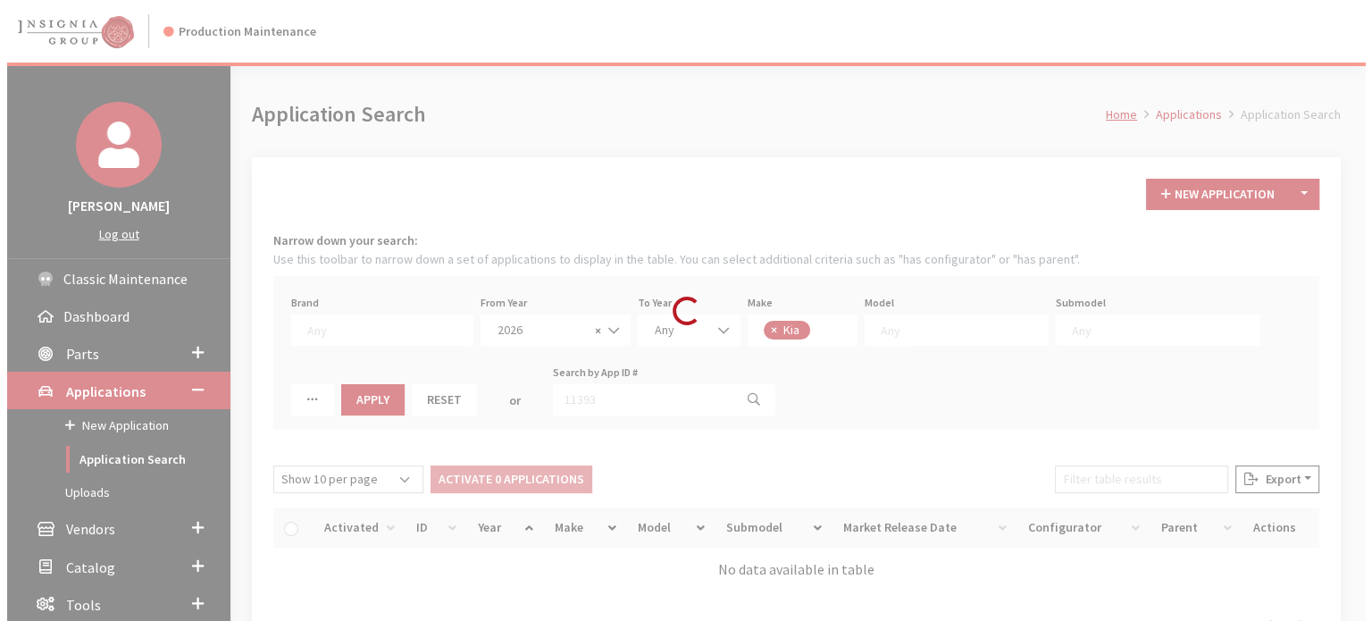
scroll to position [128, 0]
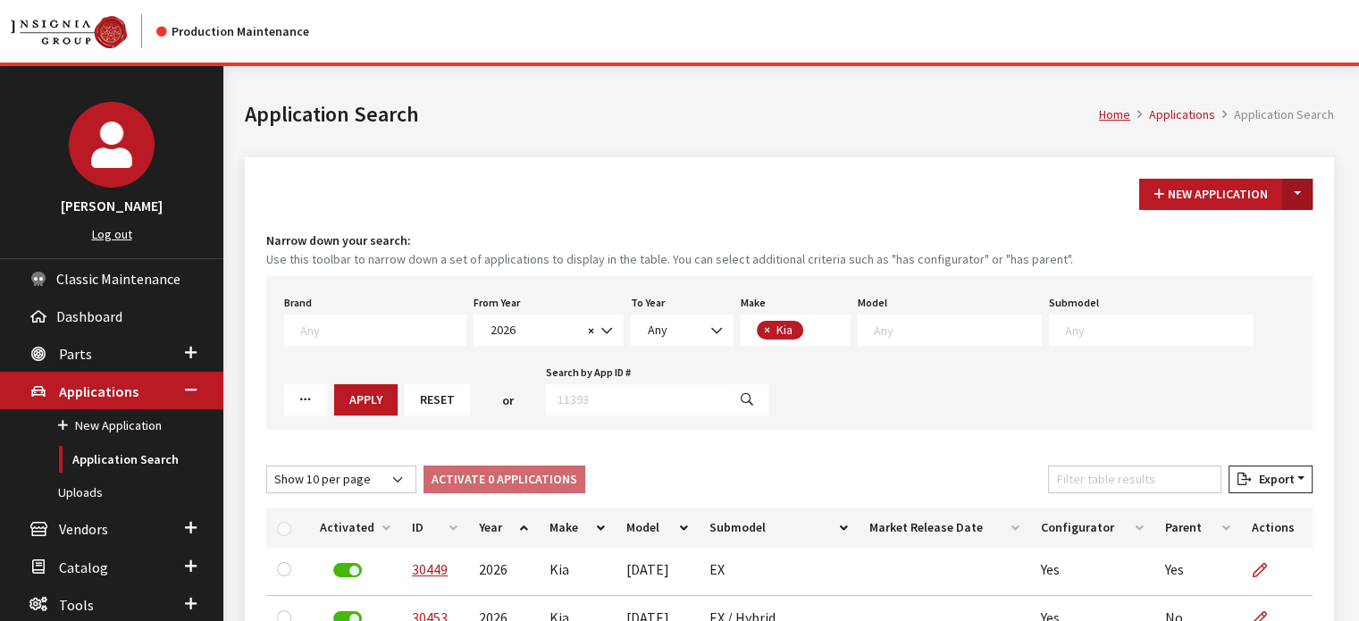
click at [1307, 190] on button "Toggle Dropdown" at bounding box center [1297, 194] width 30 height 31
click at [1261, 230] on button "New From Existing..." at bounding box center [1236, 231] width 154 height 31
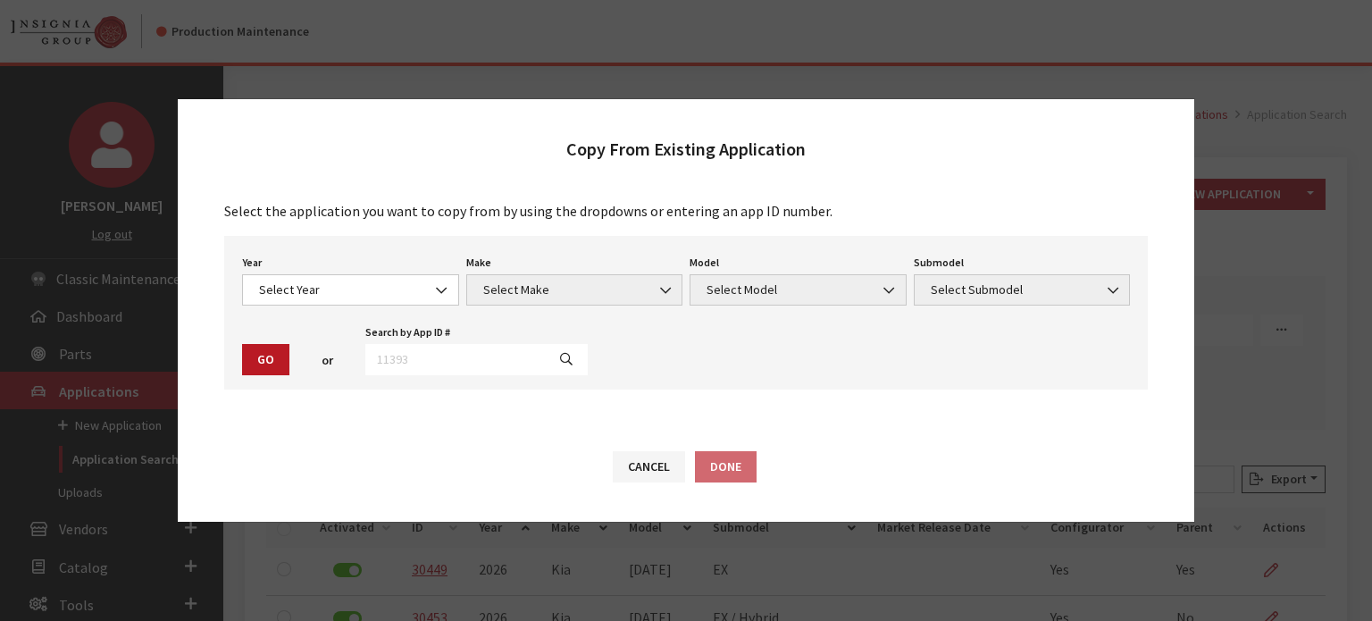
click at [359, 259] on div "Year Select Year [DATE] 2025 2024 2023 2022 2021 2020 2019 2018 2017 2016 2015 …" at bounding box center [351, 277] width 224 height 55
click at [358, 284] on span "Select Year" at bounding box center [351, 290] width 194 height 19
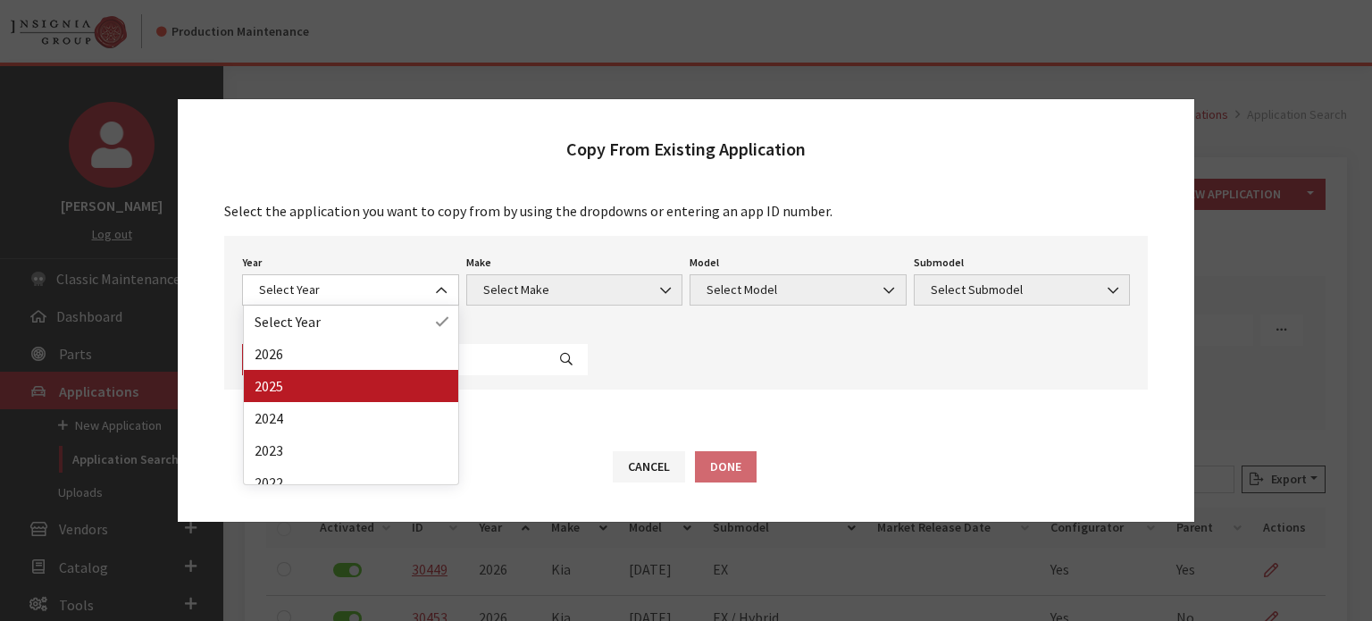
drag, startPoint x: 350, startPoint y: 365, endPoint x: 350, endPoint y: 376, distance: 11.6
select select "43"
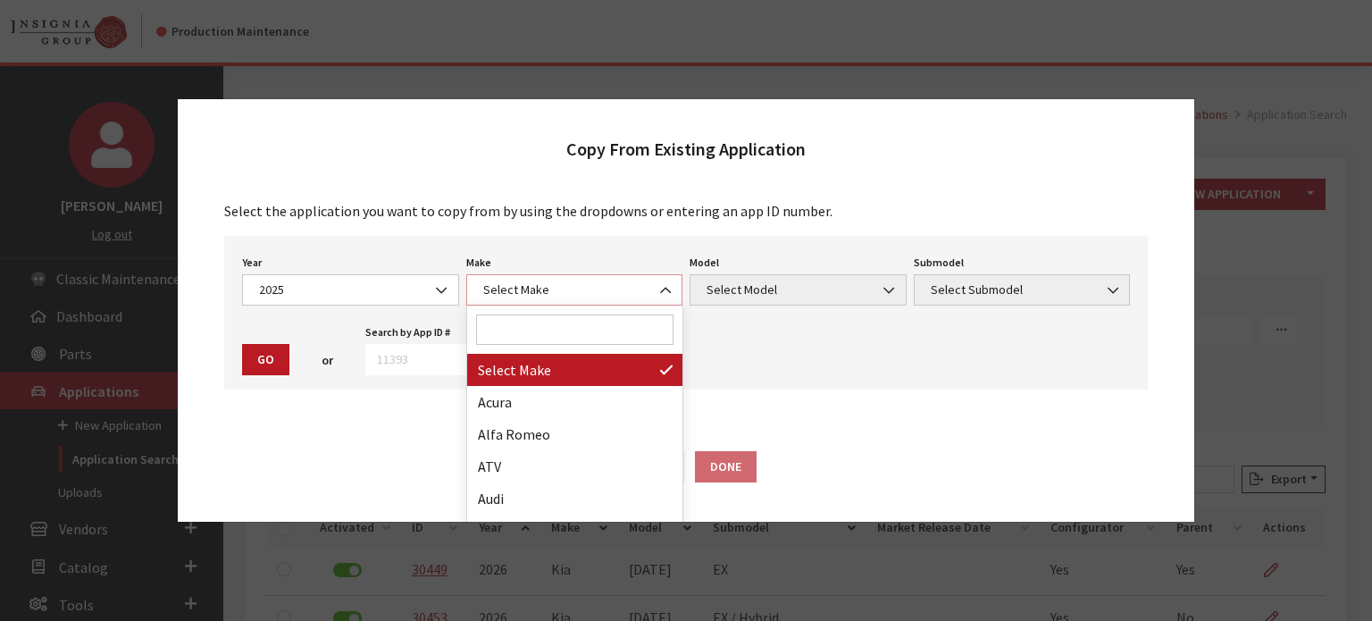
click at [574, 290] on span "Select Make" at bounding box center [575, 290] width 194 height 19
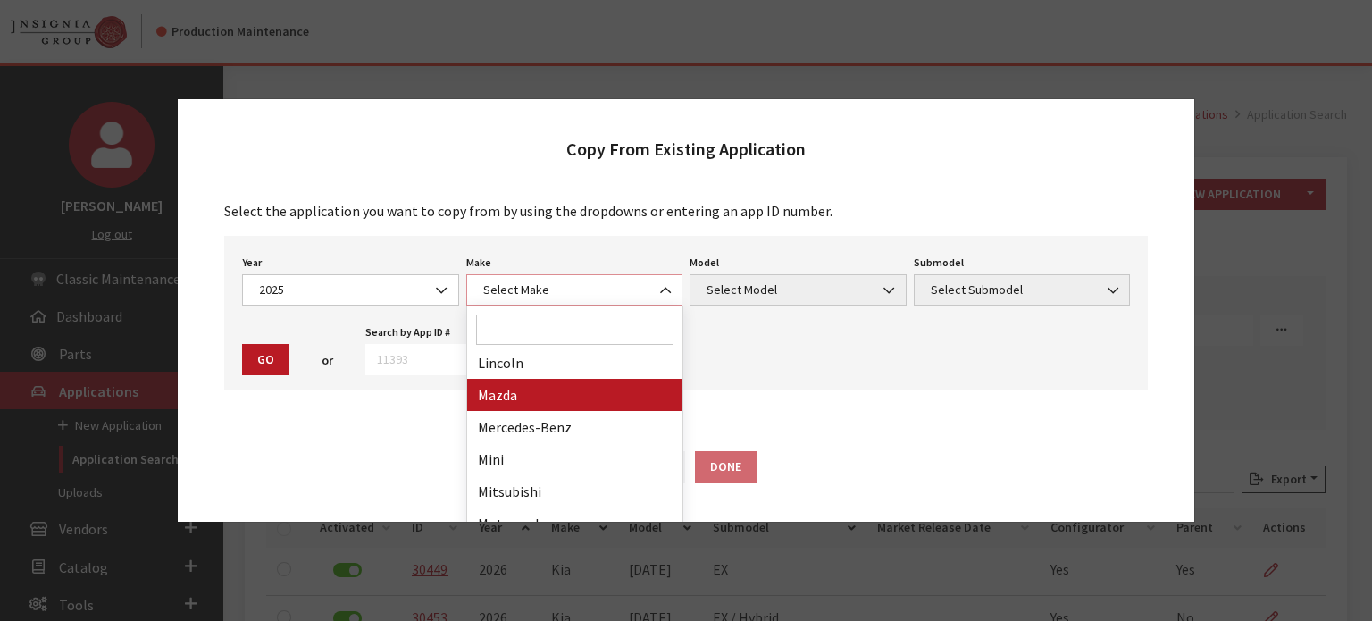
scroll to position [536, 0]
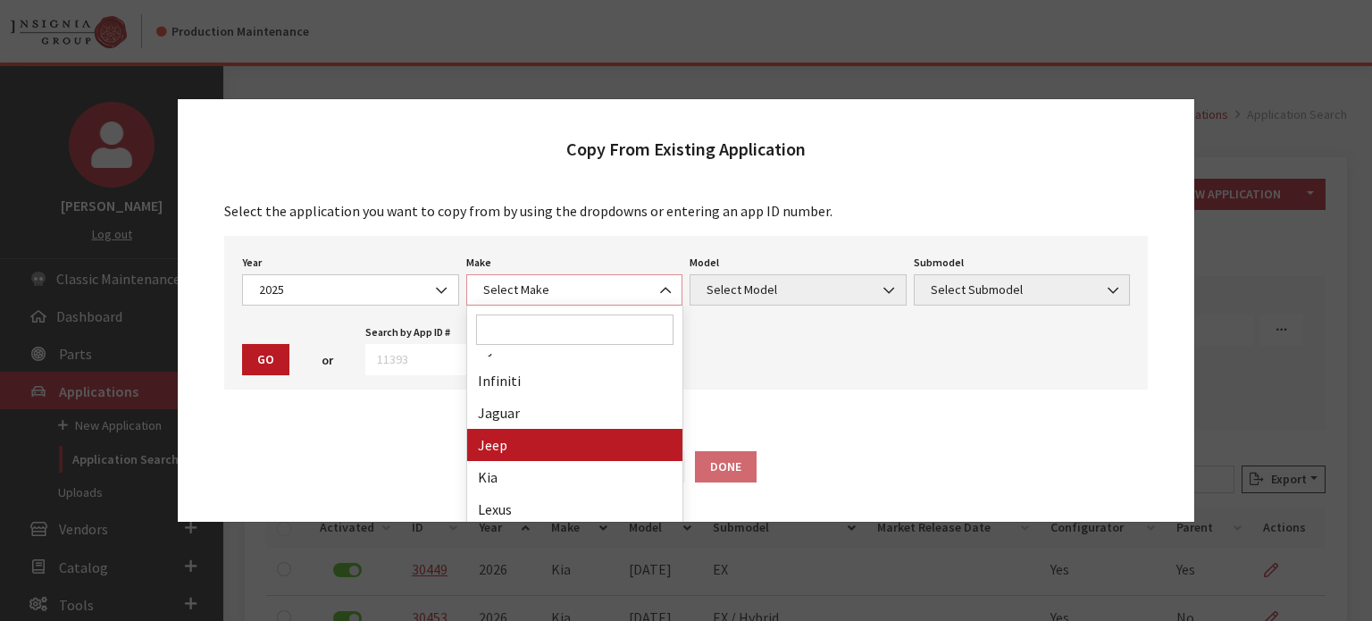
select select "31"
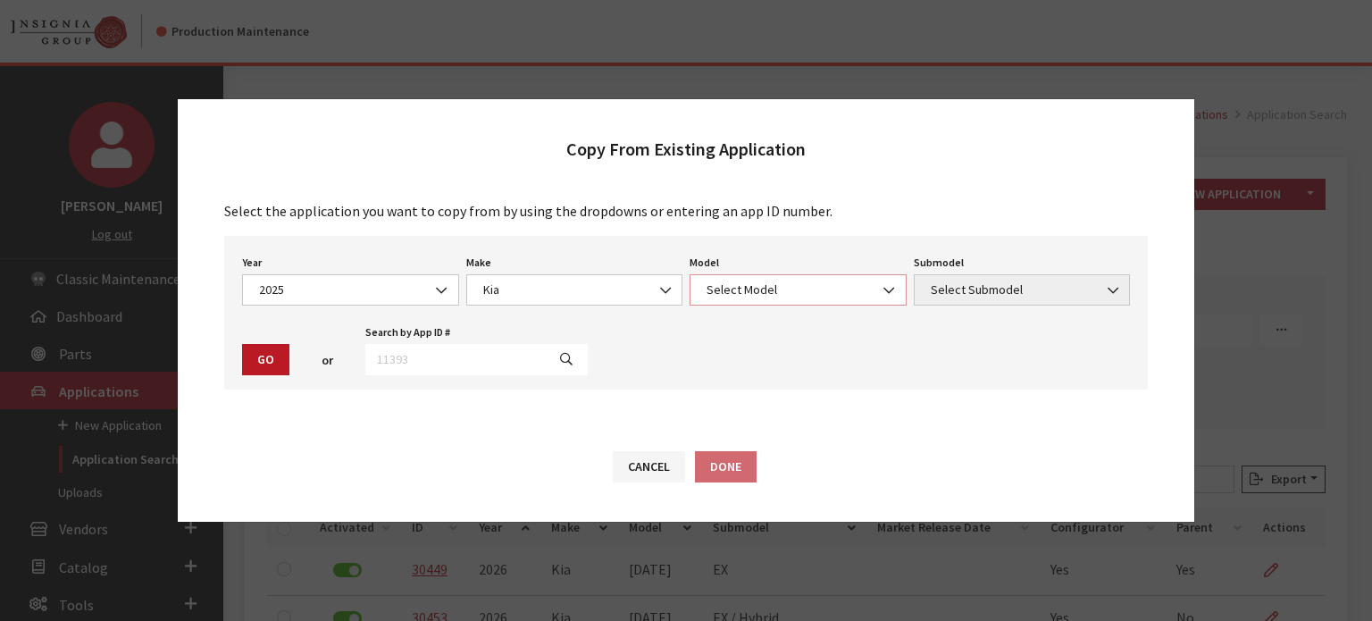
click at [754, 279] on span "Select Model" at bounding box center [798, 289] width 217 height 31
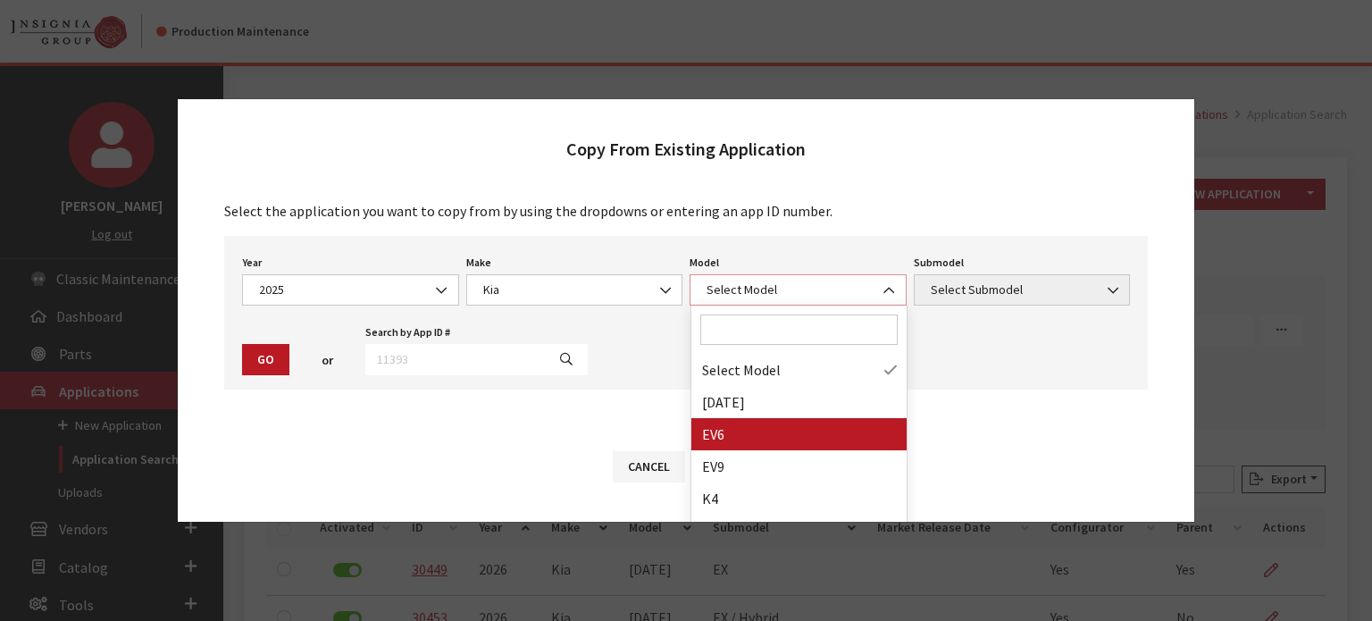
scroll to position [89, 0]
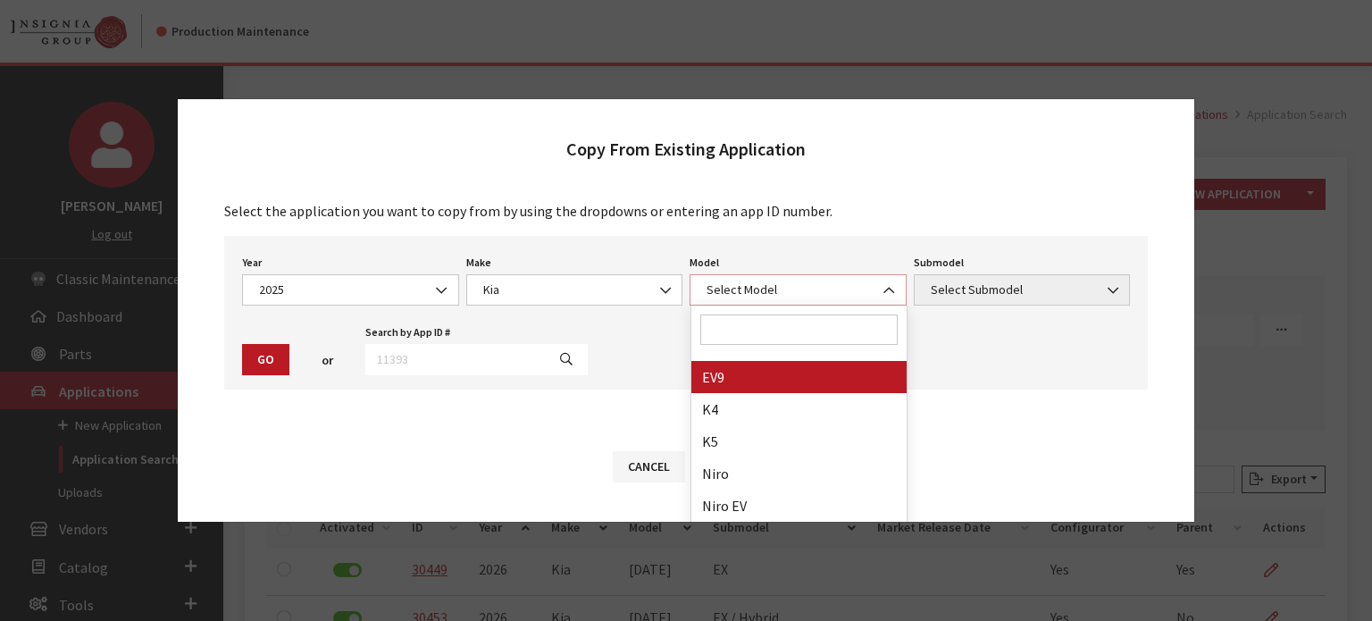
select select "1383"
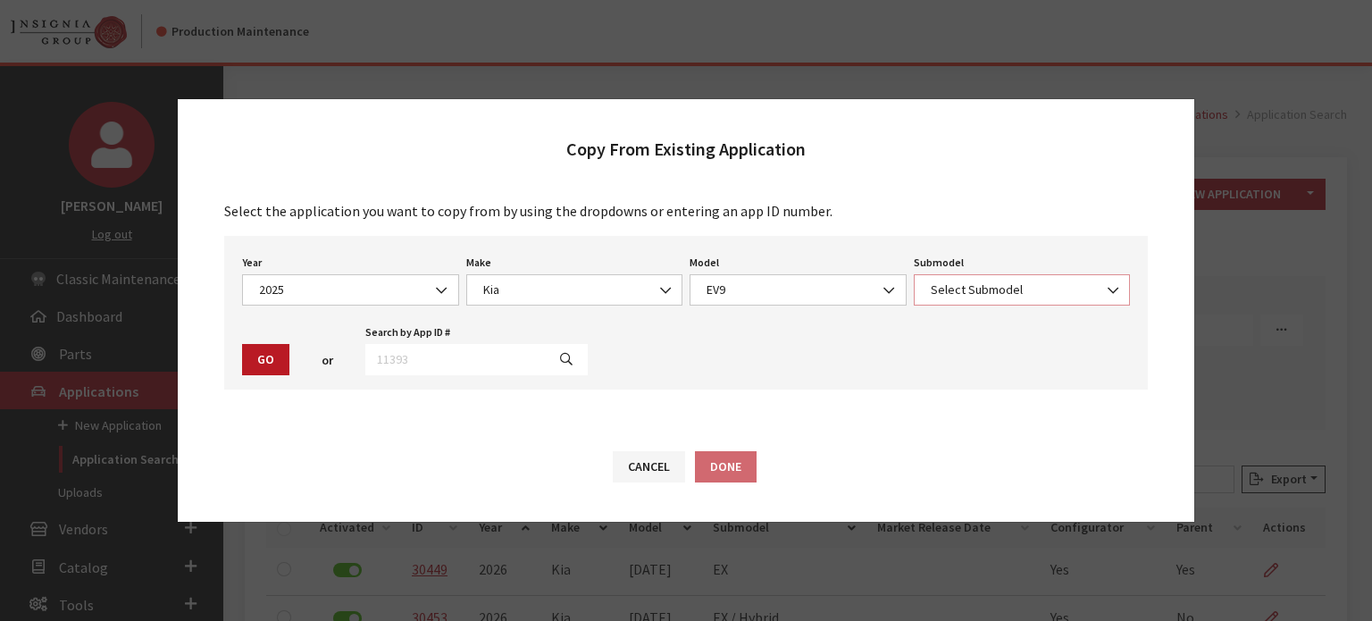
click at [1007, 285] on span "Select Submodel" at bounding box center [1023, 290] width 194 height 19
click at [1033, 298] on span "Light RWD" at bounding box center [1023, 290] width 194 height 19
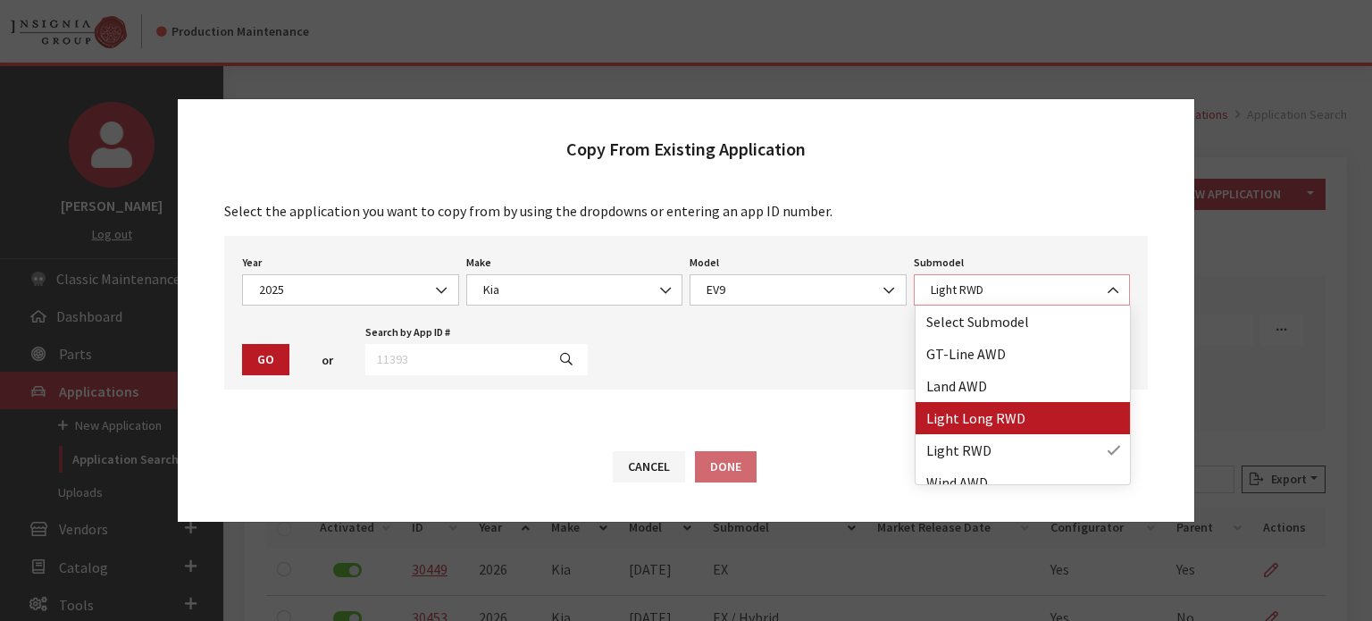
select select "4438"
